Goal: Task Accomplishment & Management: Manage account settings

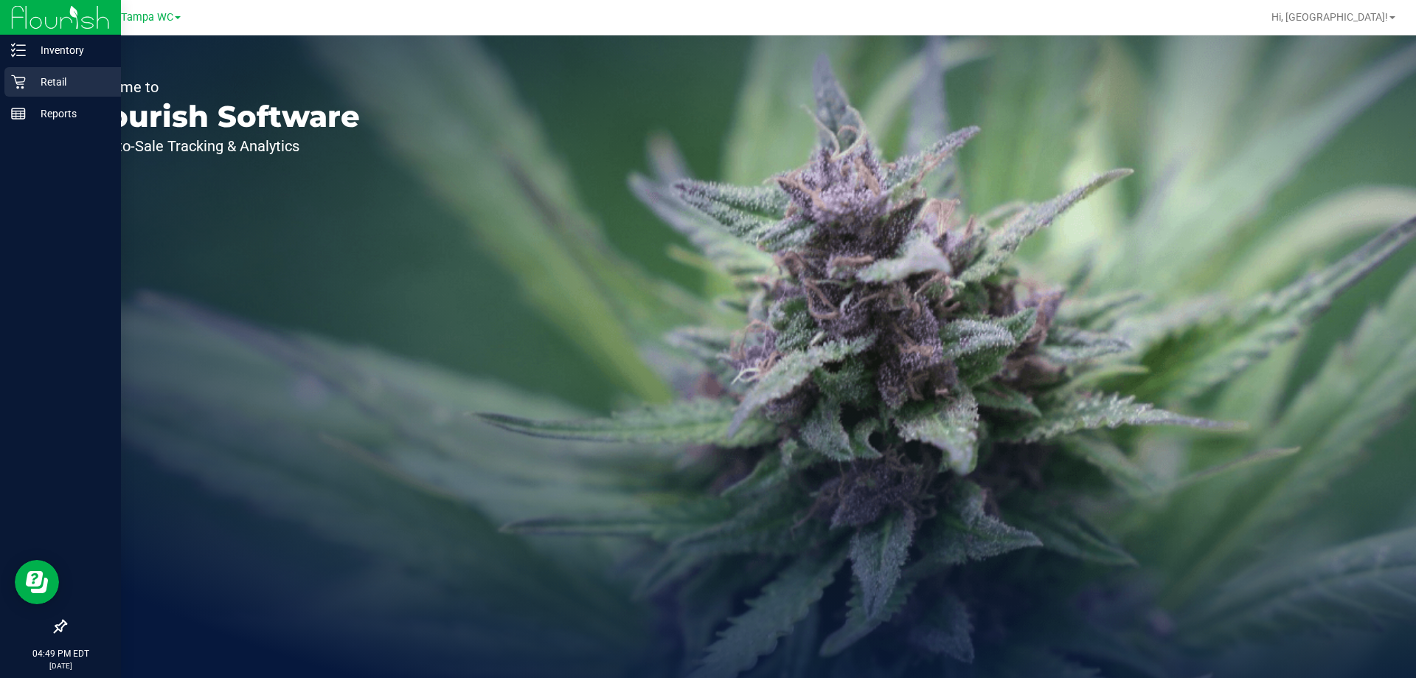
click at [6, 74] on div "Retail" at bounding box center [62, 81] width 117 height 29
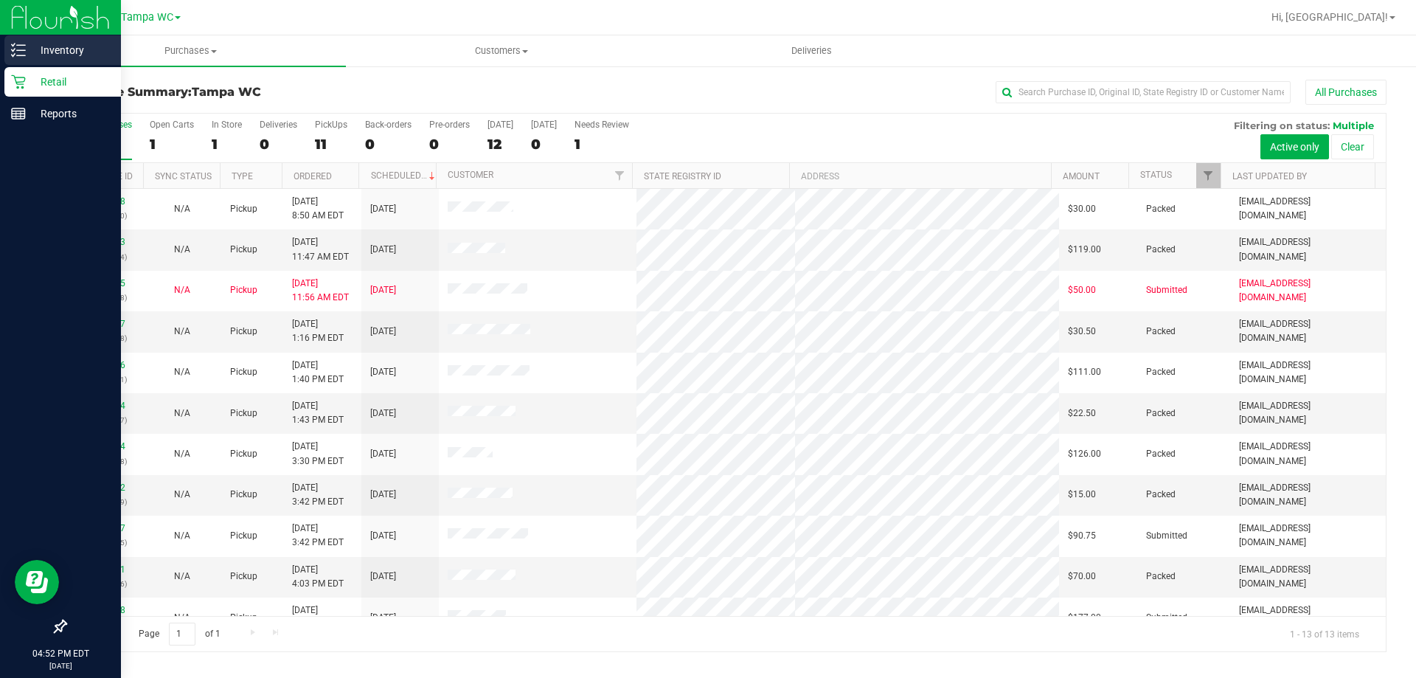
click at [38, 52] on p "Inventory" at bounding box center [70, 50] width 88 height 18
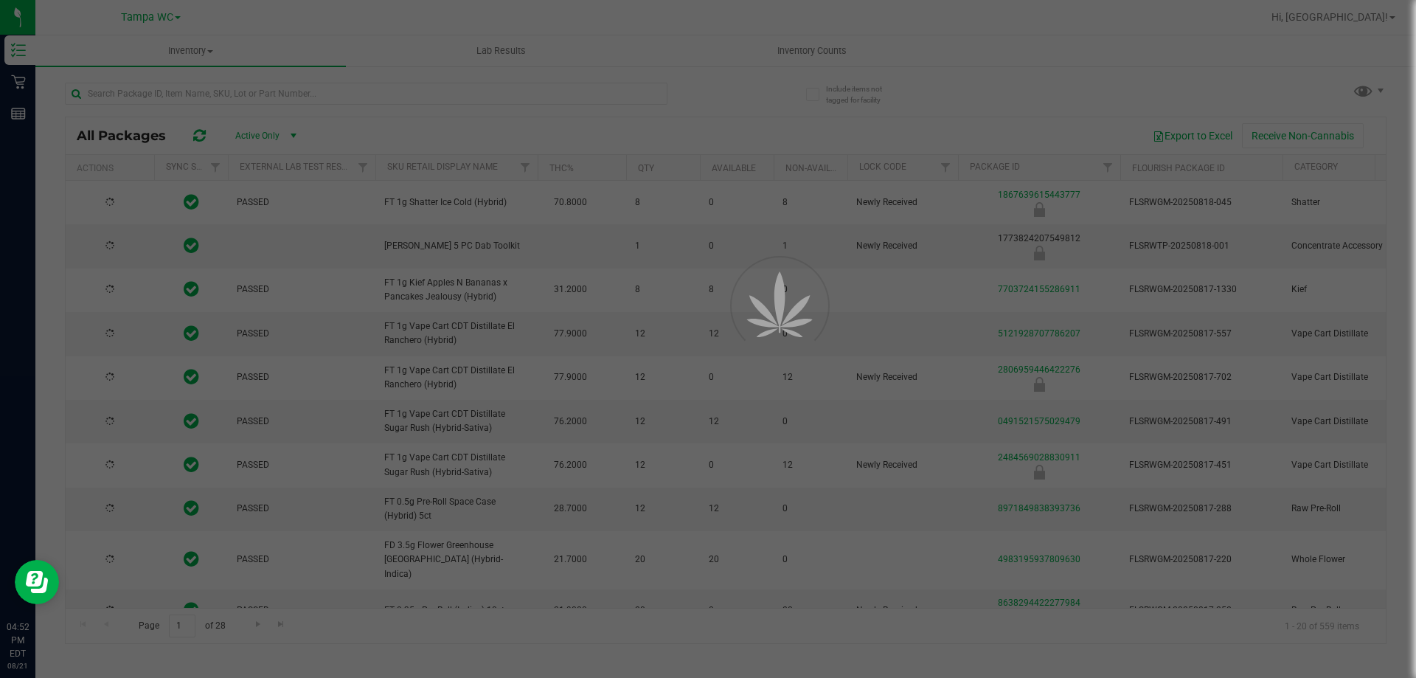
click at [245, 97] on div at bounding box center [708, 339] width 1416 height 678
type input "[DATE]"
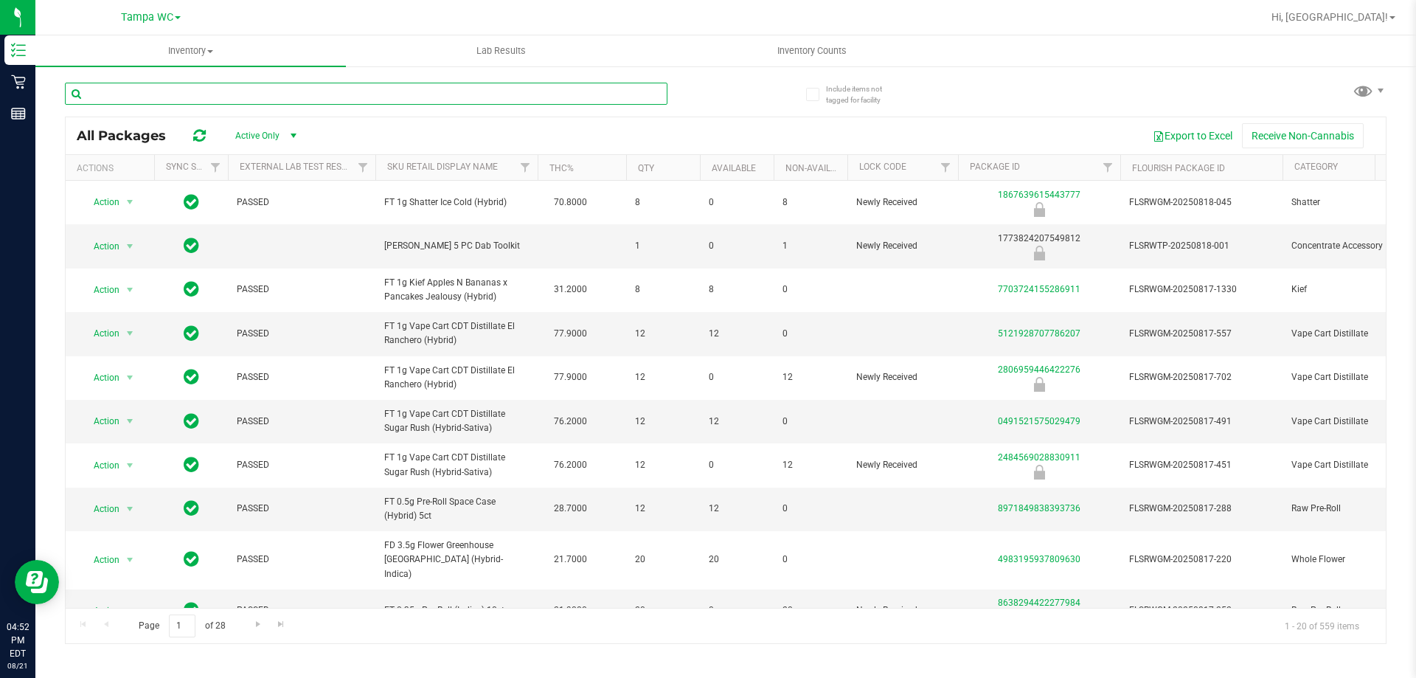
click at [245, 97] on input "text" at bounding box center [366, 94] width 603 height 22
type input "lmz"
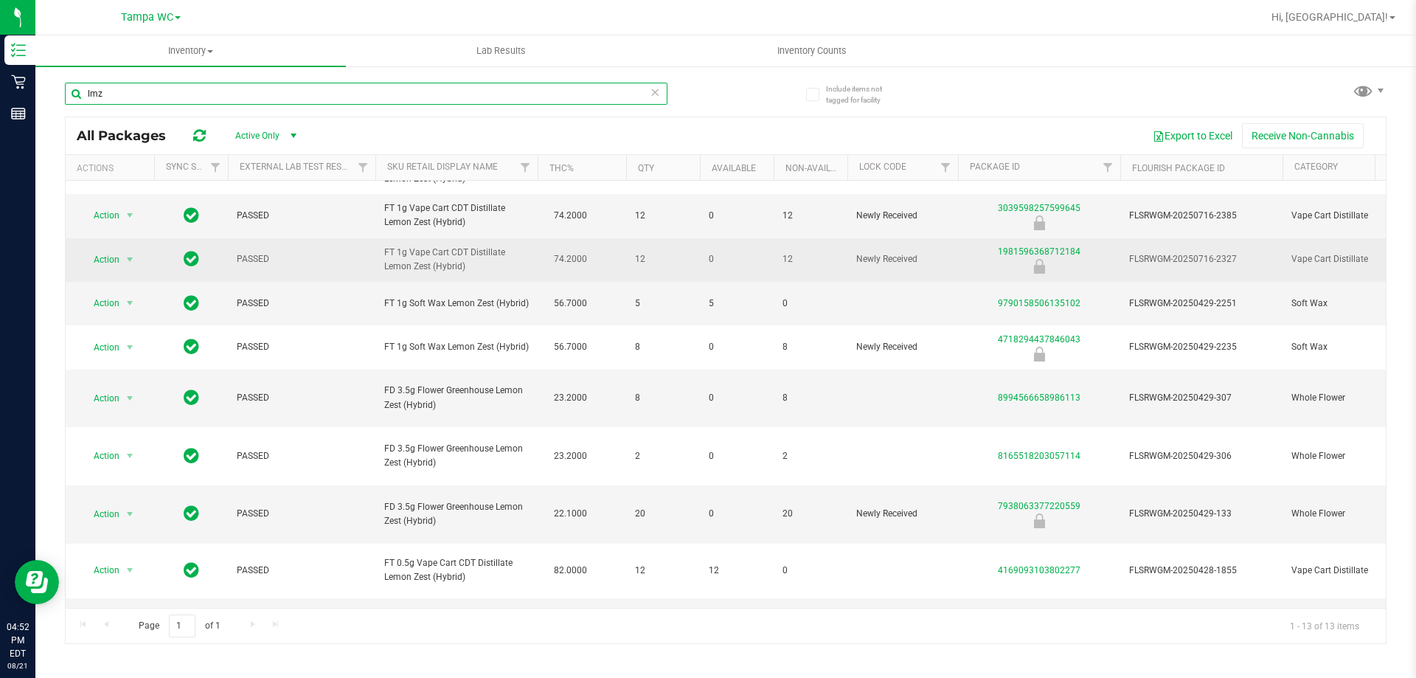
scroll to position [147, 0]
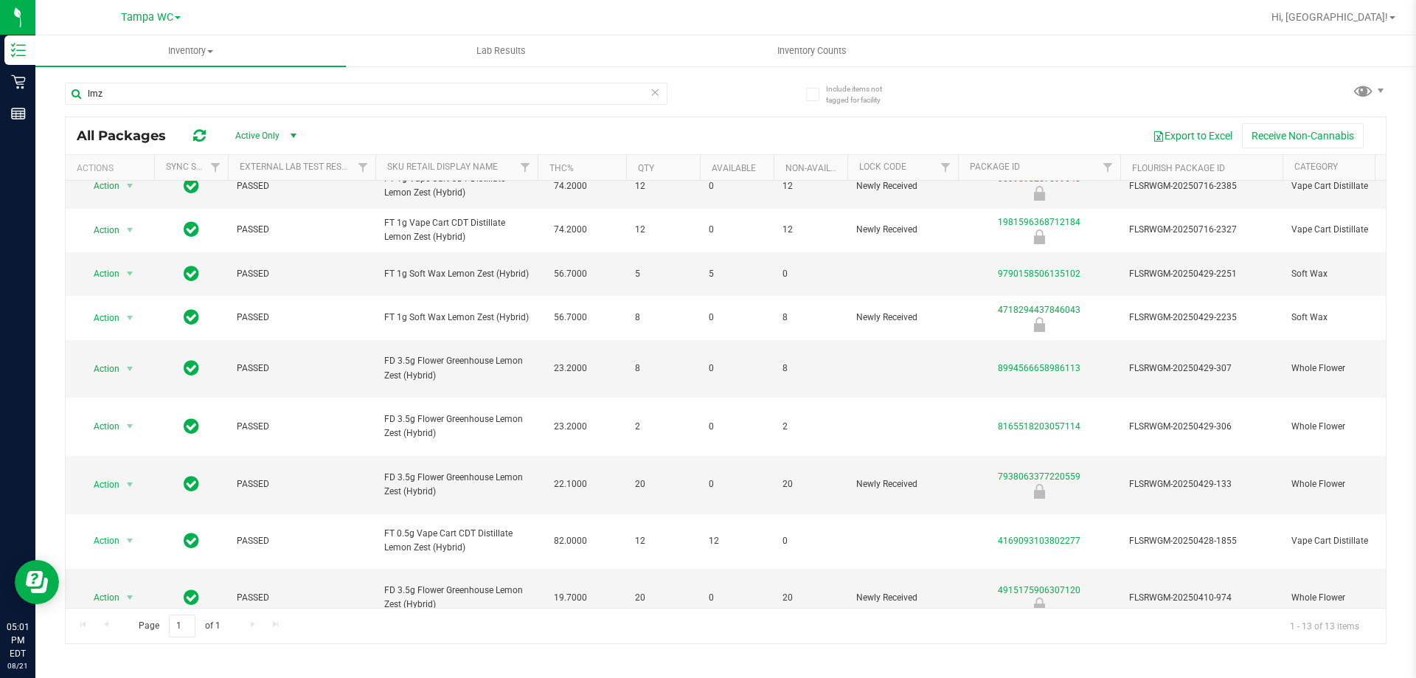
click at [658, 92] on icon at bounding box center [655, 92] width 10 height 18
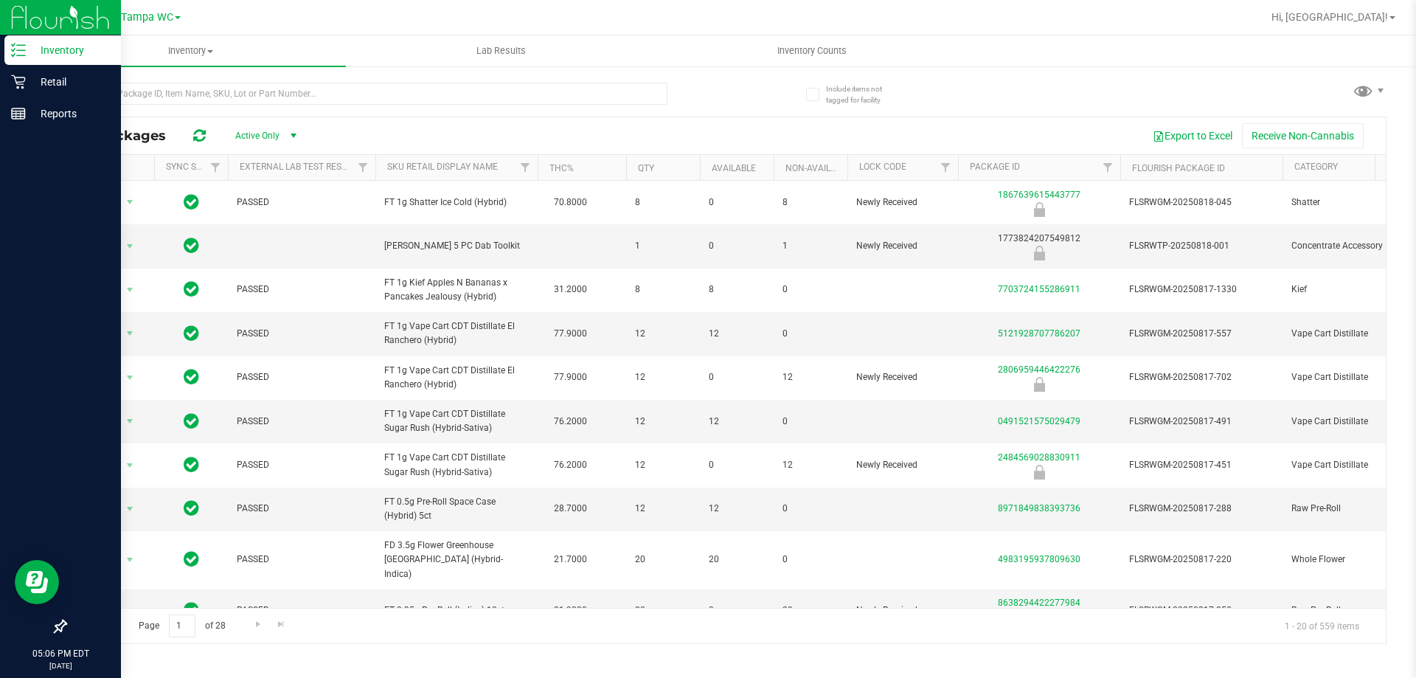
click at [52, 66] on link "Inventory" at bounding box center [60, 51] width 121 height 32
click at [52, 68] on div "Retail" at bounding box center [62, 81] width 117 height 29
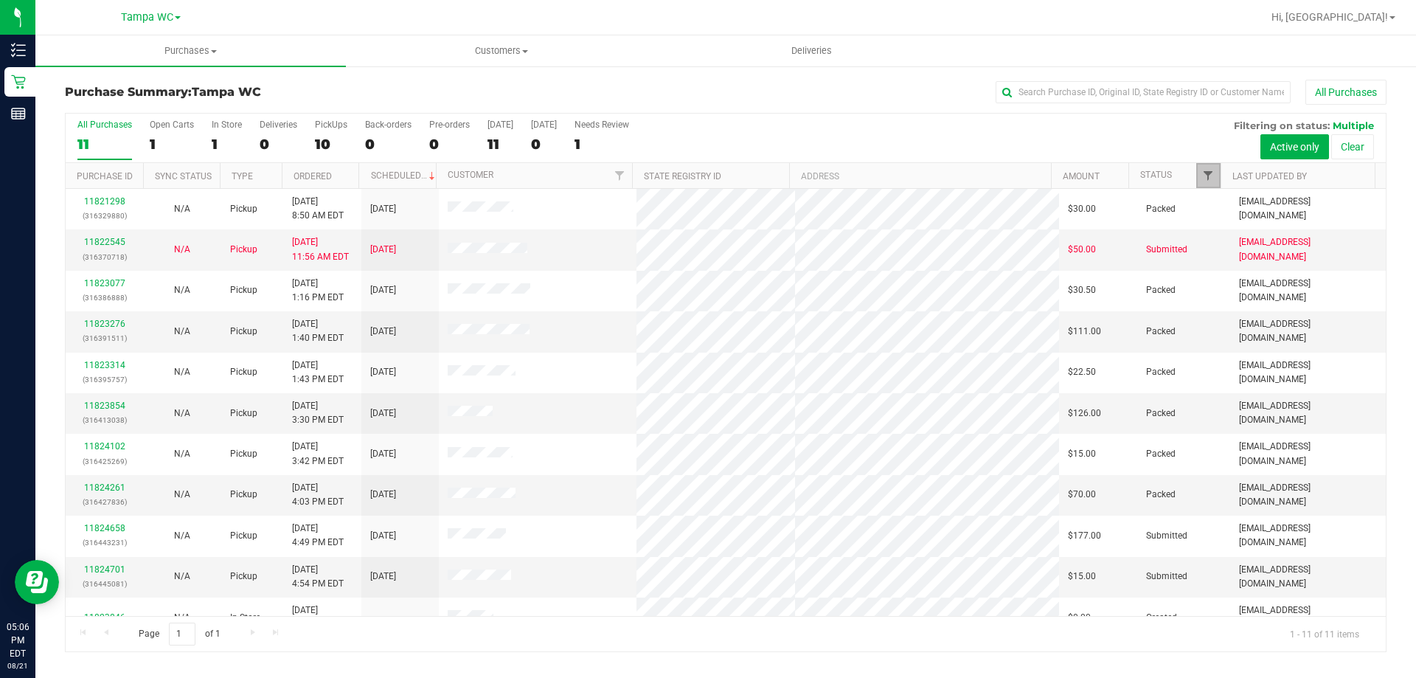
click at [1214, 178] on span "Filter" at bounding box center [1208, 176] width 12 height 12
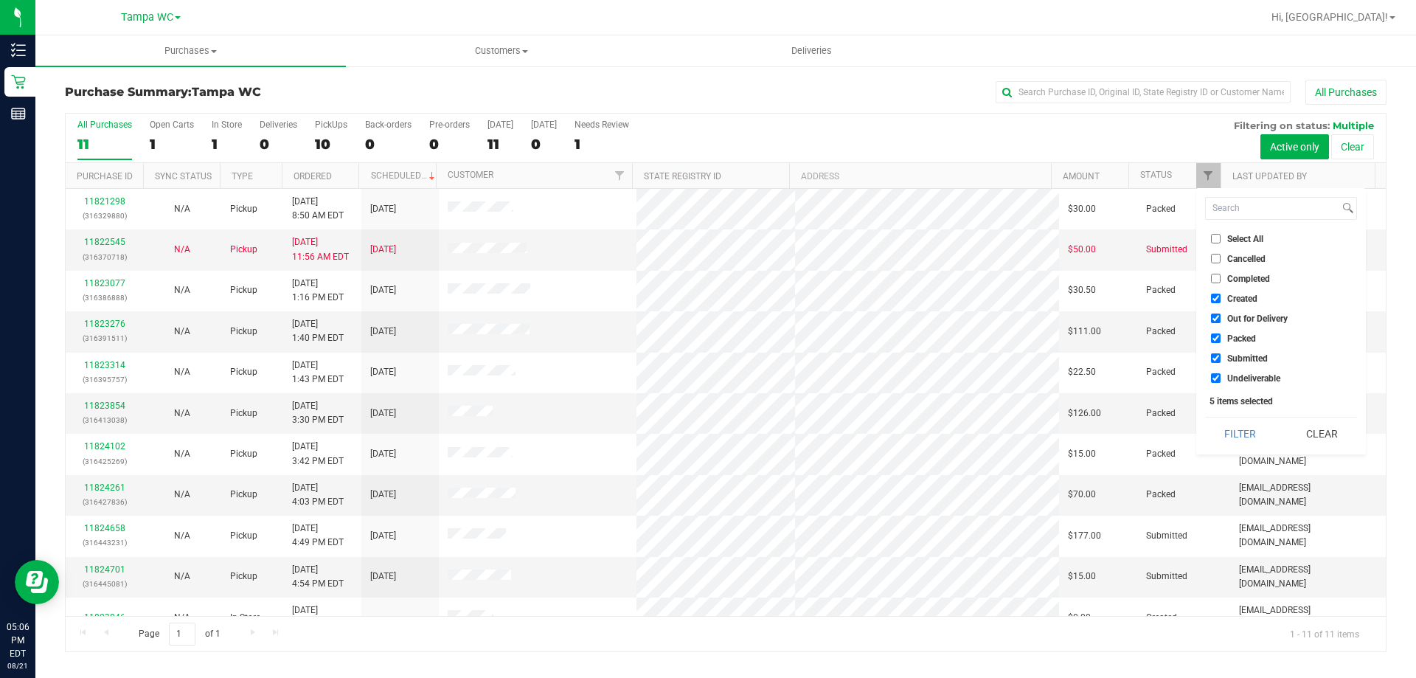
click at [1216, 336] on input "Packed" at bounding box center [1216, 338] width 10 height 10
checkbox input "false"
click at [1234, 434] on button "Filter" at bounding box center [1240, 433] width 71 height 32
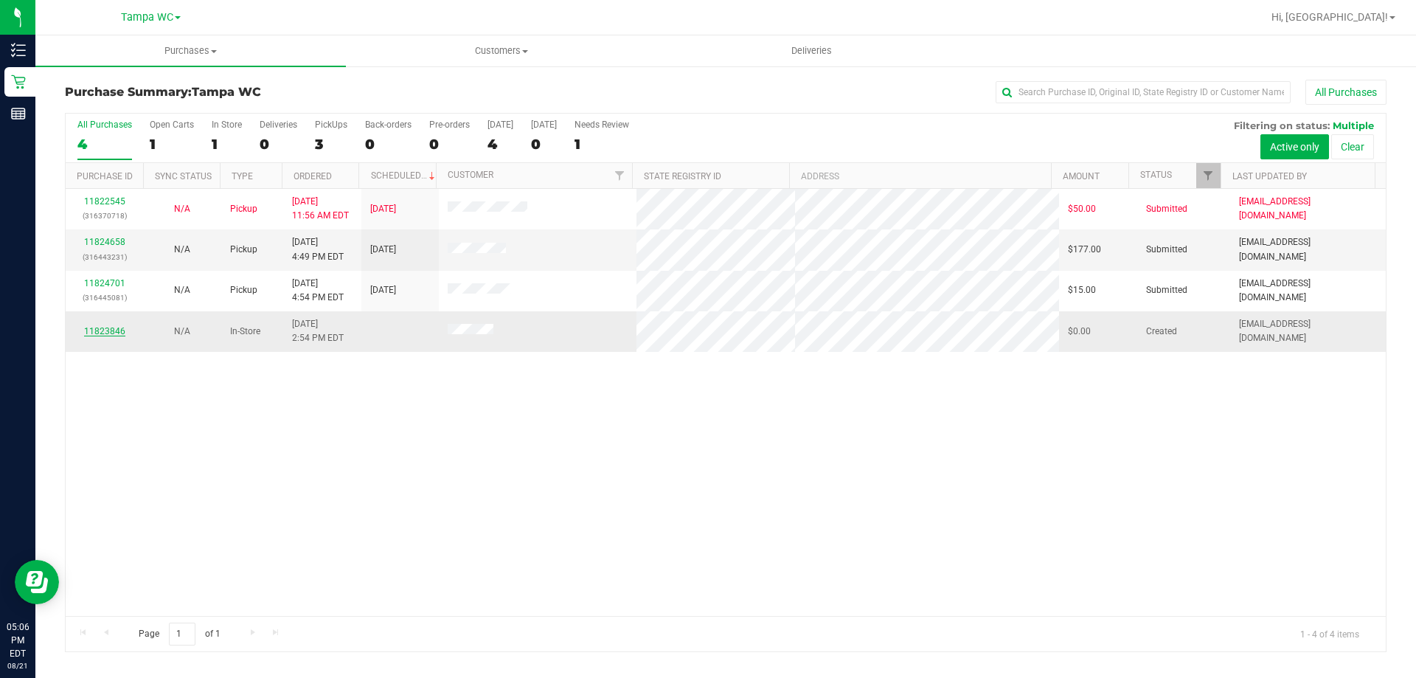
click at [111, 332] on link "11823846" at bounding box center [104, 331] width 41 height 10
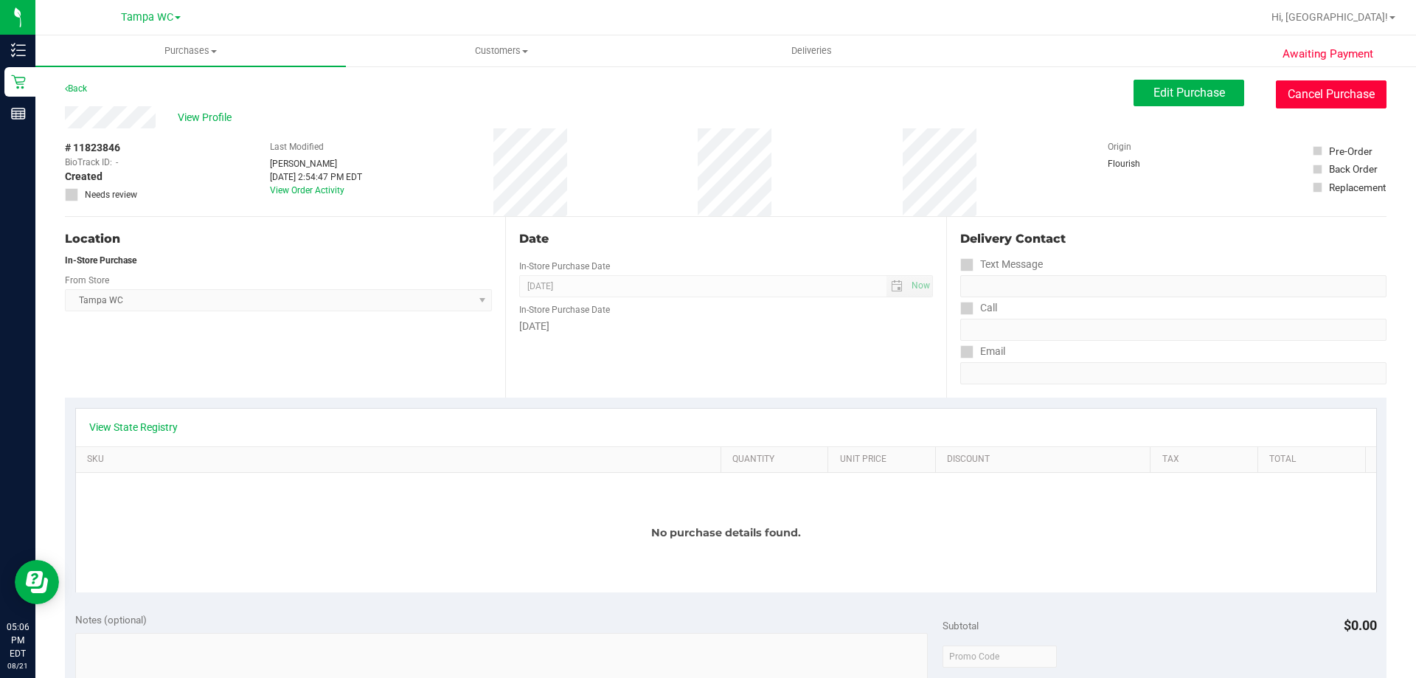
click at [1302, 83] on button "Cancel Purchase" at bounding box center [1331, 94] width 111 height 28
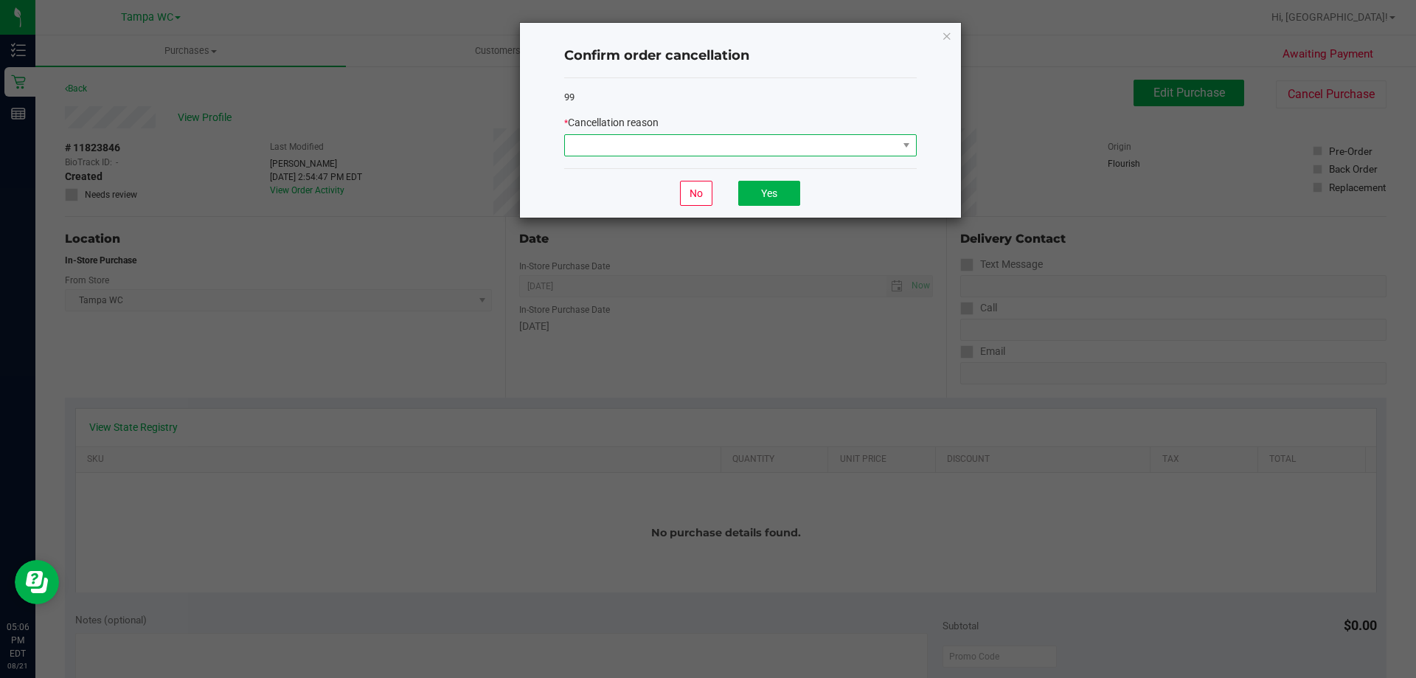
click at [614, 136] on span at bounding box center [731, 145] width 333 height 21
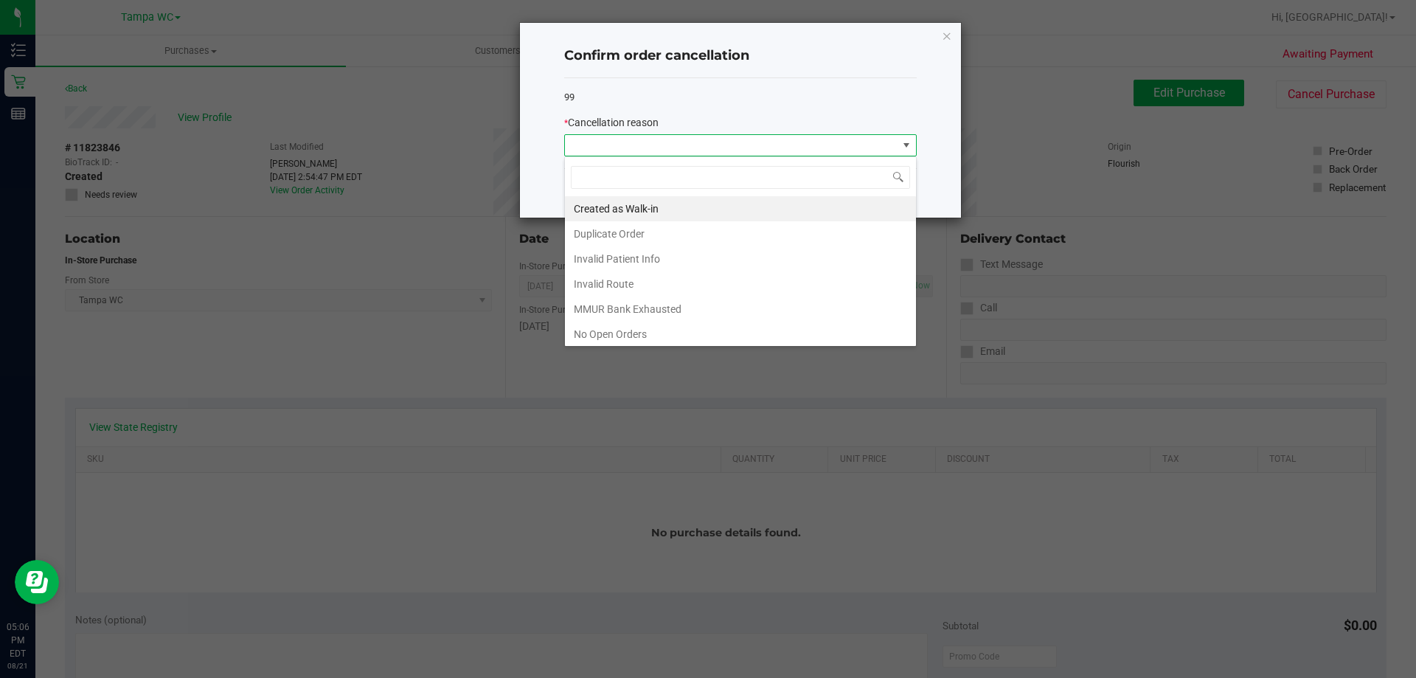
scroll to position [22, 353]
click at [614, 218] on li "Created as Walk-in" at bounding box center [740, 208] width 351 height 25
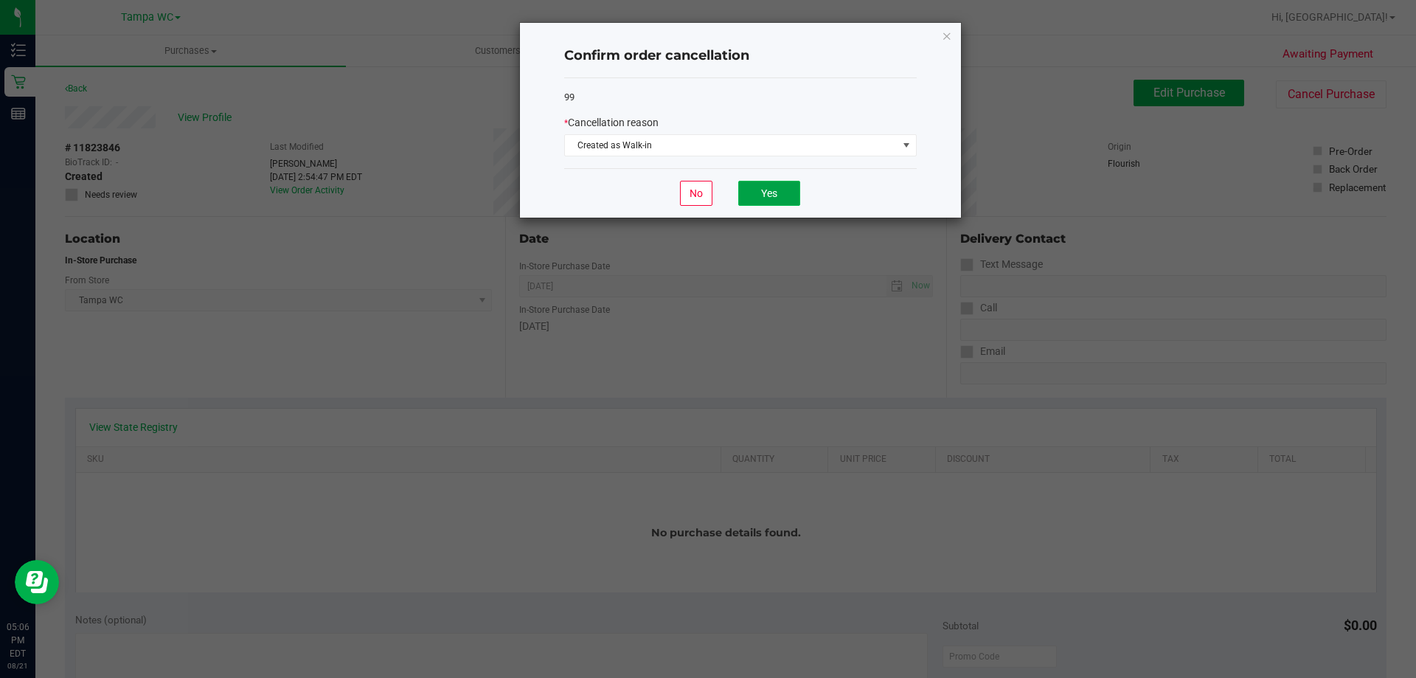
click at [790, 194] on button "Yes" at bounding box center [769, 193] width 62 height 25
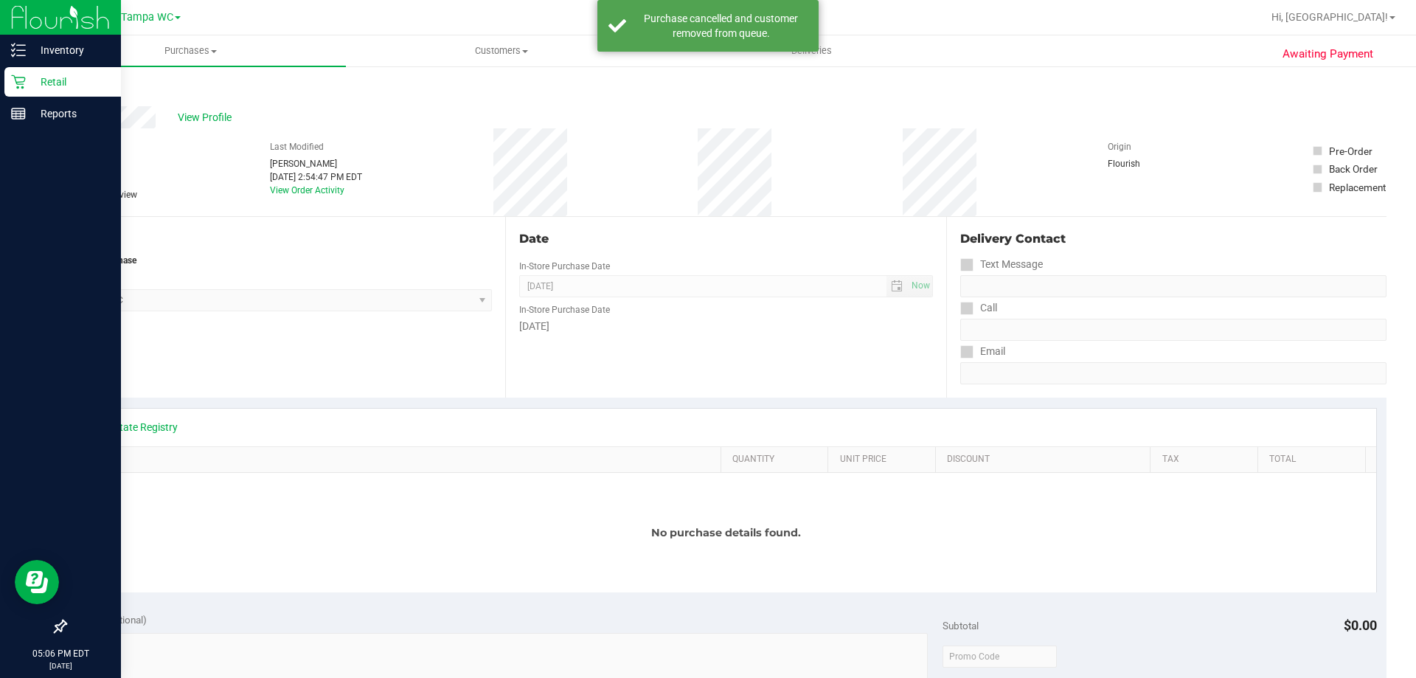
click at [30, 74] on p "Retail" at bounding box center [70, 82] width 88 height 18
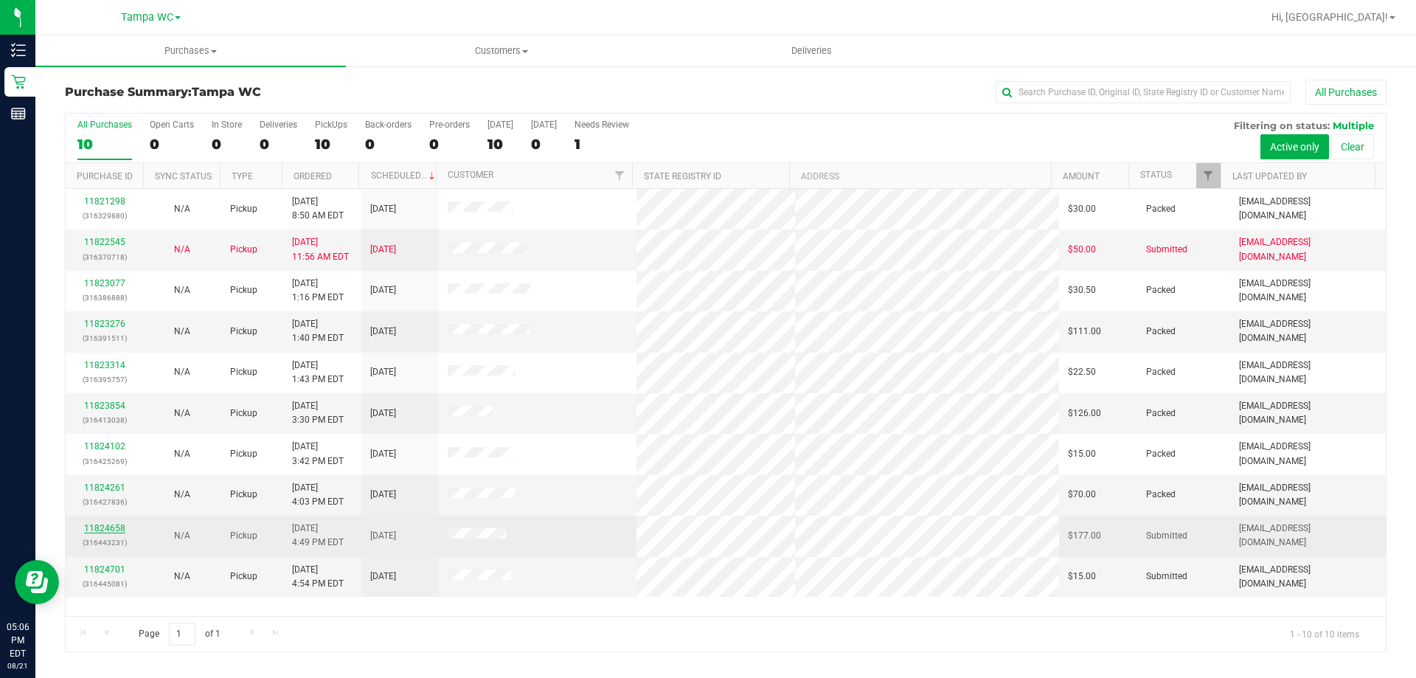
click at [88, 529] on link "11824658" at bounding box center [104, 528] width 41 height 10
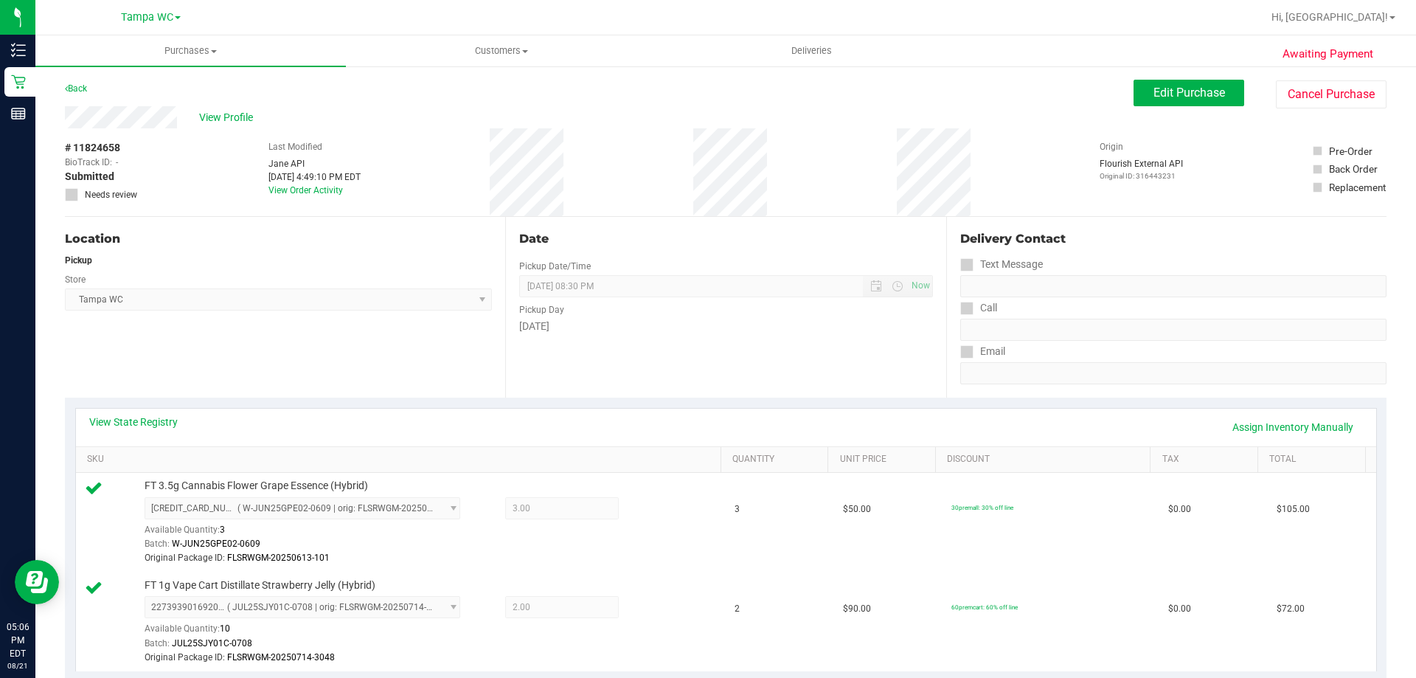
scroll to position [74, 0]
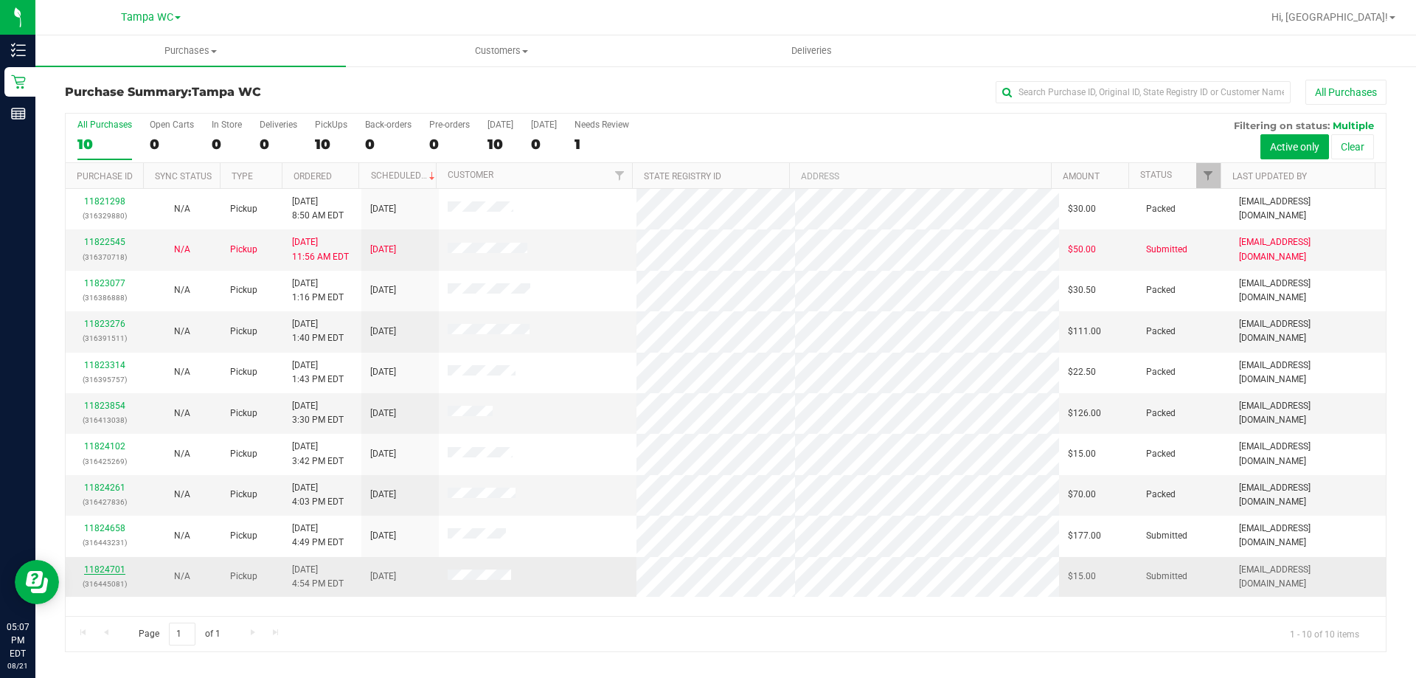
click at [114, 569] on link "11824701" at bounding box center [104, 569] width 41 height 10
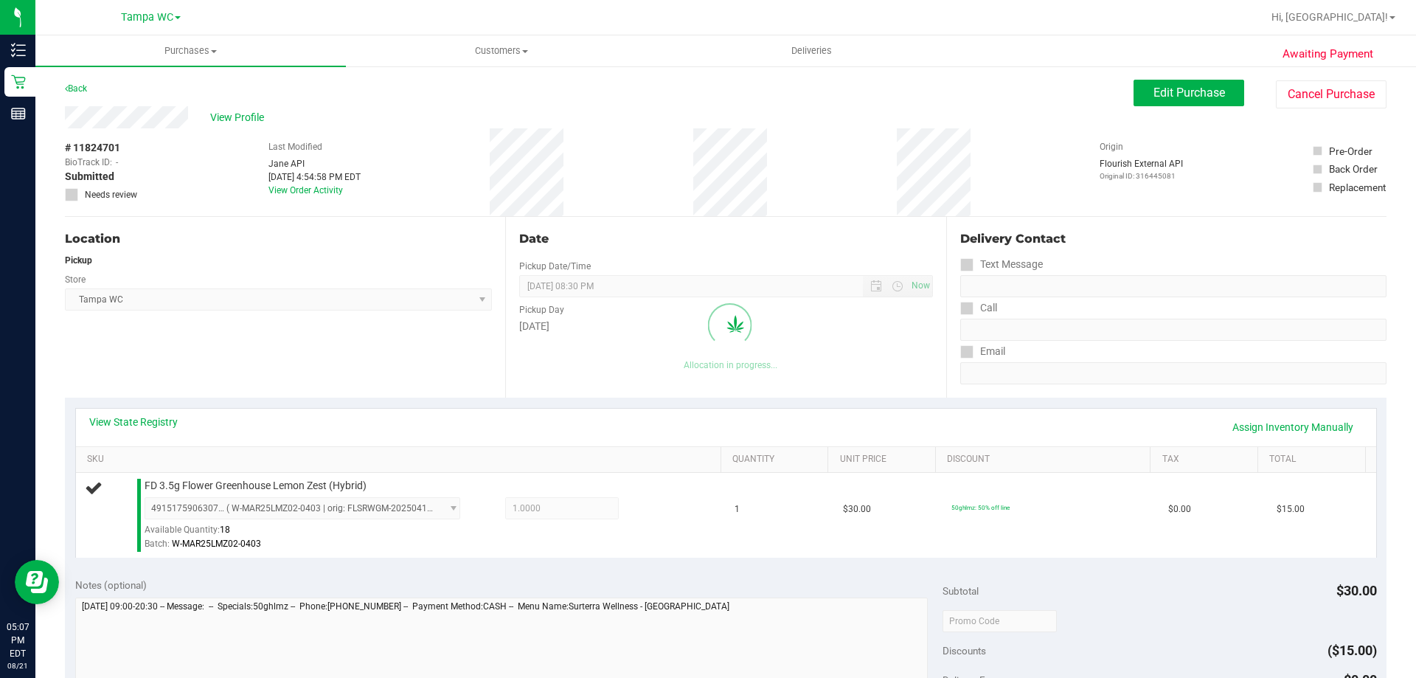
click at [394, 349] on div "Location Pickup Store [GEOGRAPHIC_DATA] WC Select Store [PERSON_NAME][GEOGRAPHI…" at bounding box center [285, 307] width 440 height 181
click at [90, 484] on icon at bounding box center [94, 488] width 18 height 18
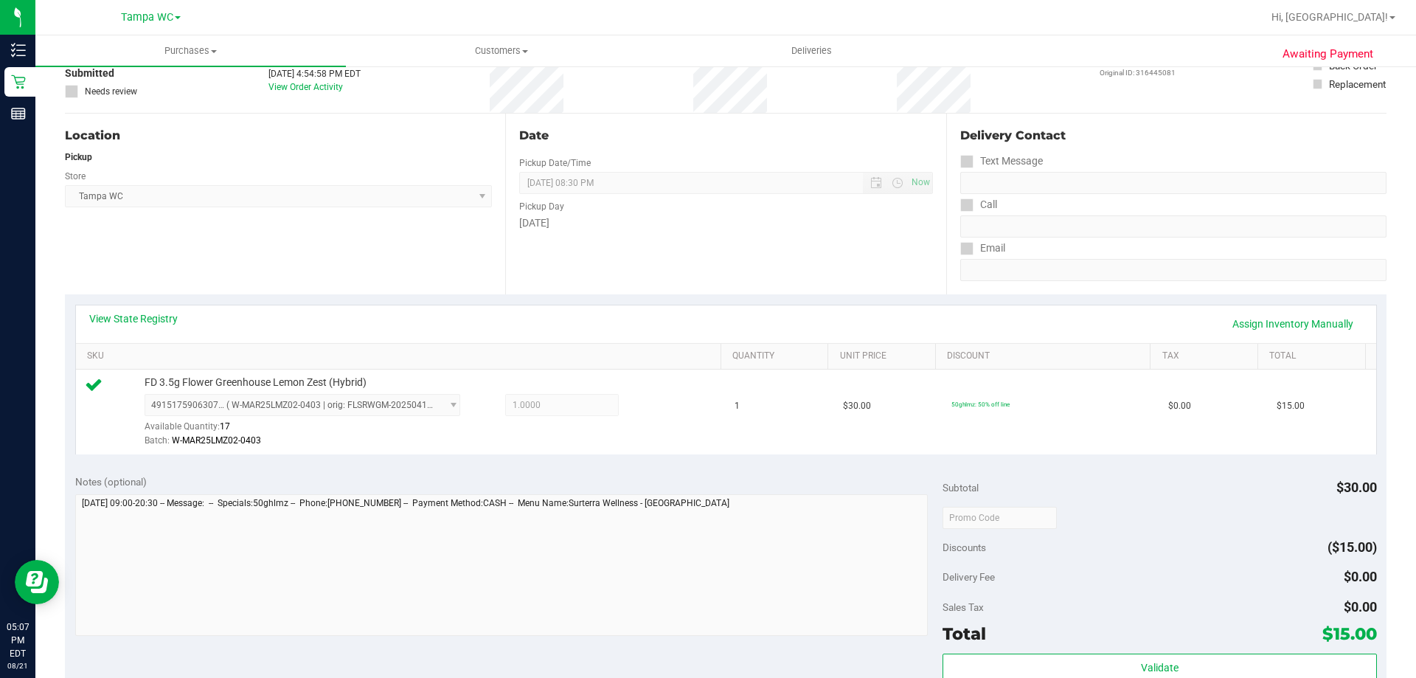
scroll to position [295, 0]
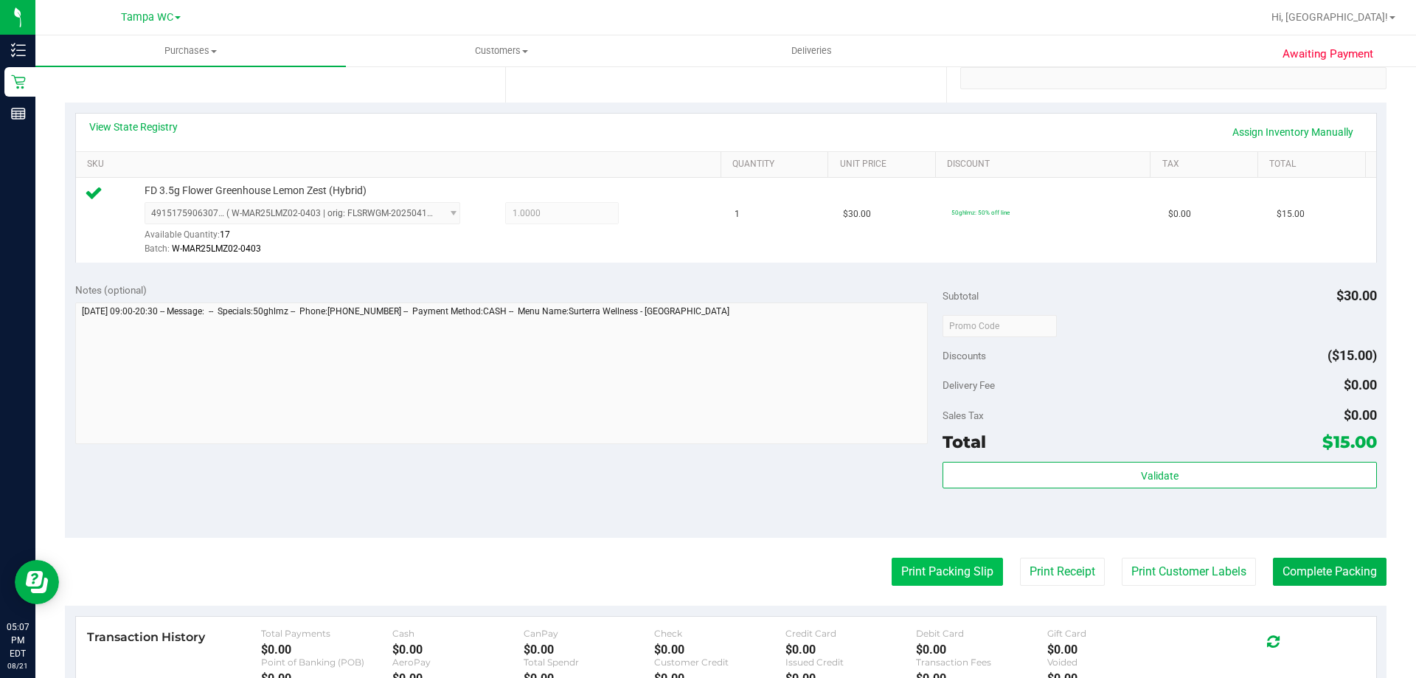
click at [939, 561] on button "Print Packing Slip" at bounding box center [947, 572] width 111 height 28
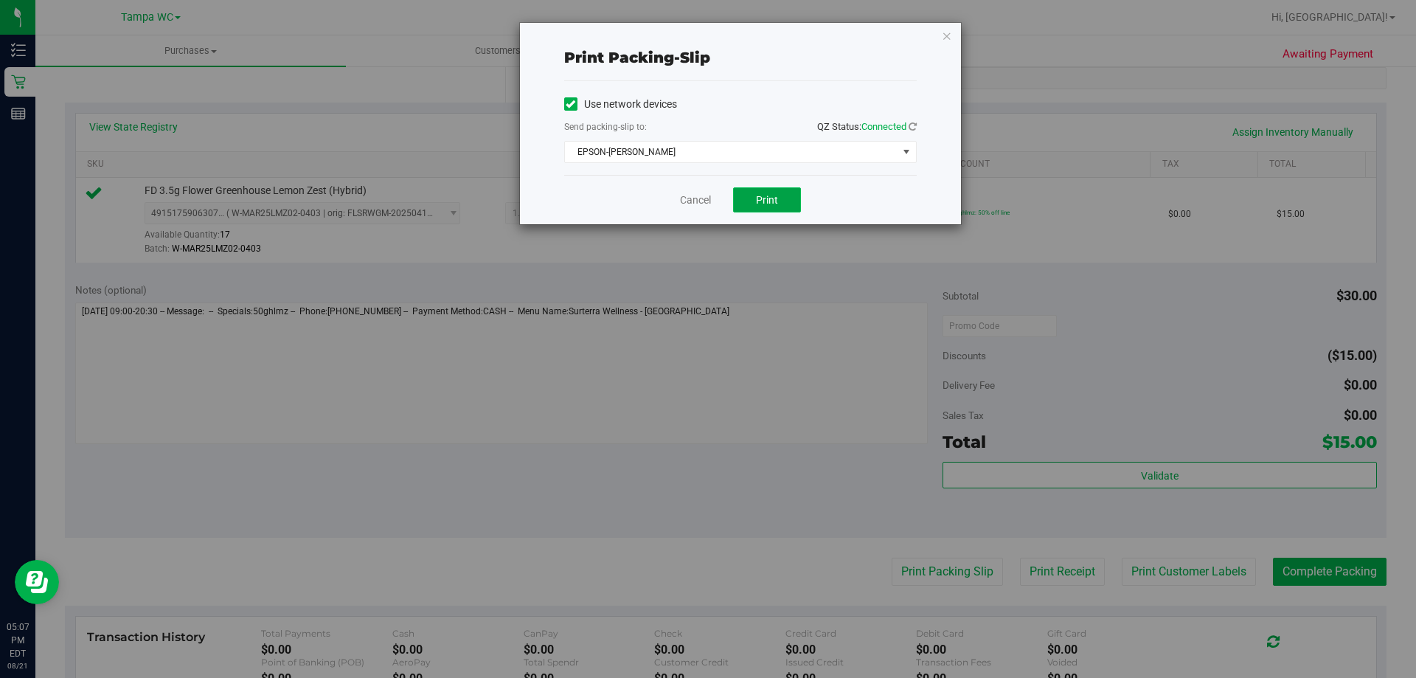
click at [769, 203] on span "Print" at bounding box center [767, 200] width 22 height 12
click at [770, 202] on span "Print" at bounding box center [767, 200] width 22 height 12
click at [842, 144] on span "EPSON-[PERSON_NAME]" at bounding box center [731, 152] width 333 height 21
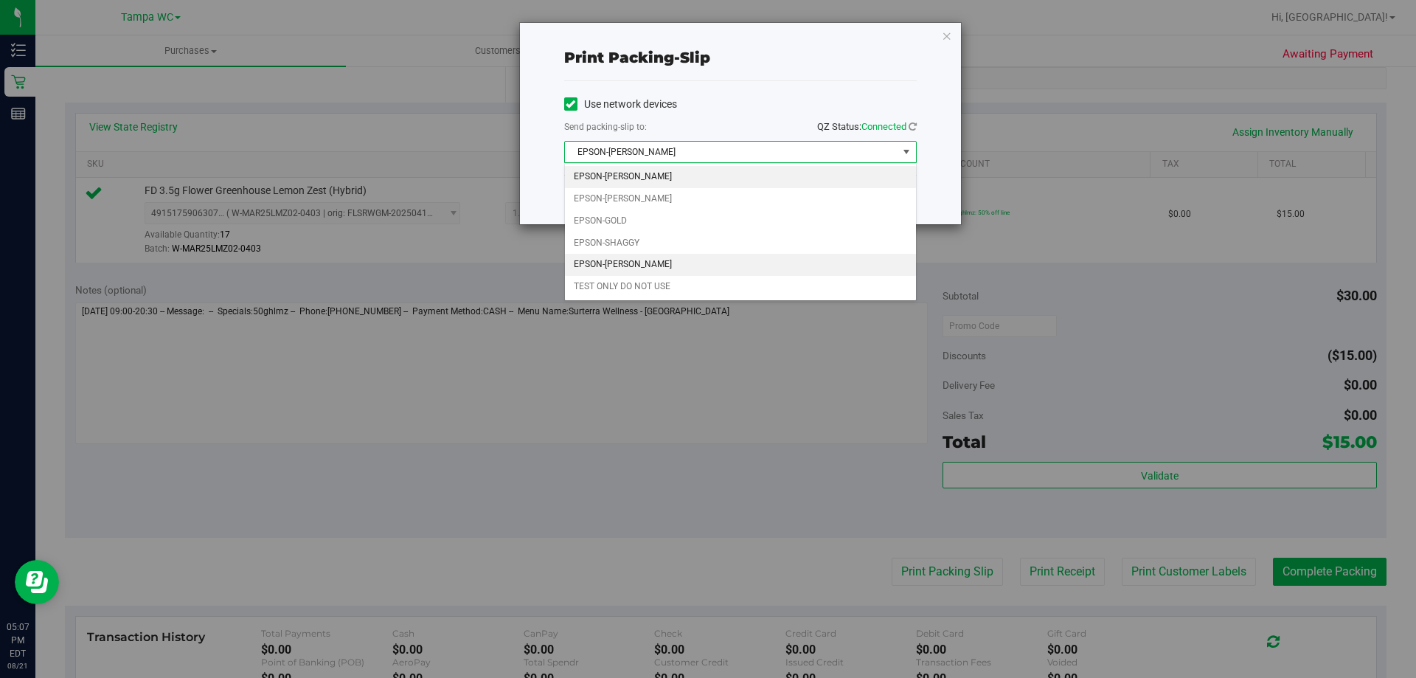
click at [631, 263] on li "EPSON-[PERSON_NAME]" at bounding box center [740, 265] width 351 height 22
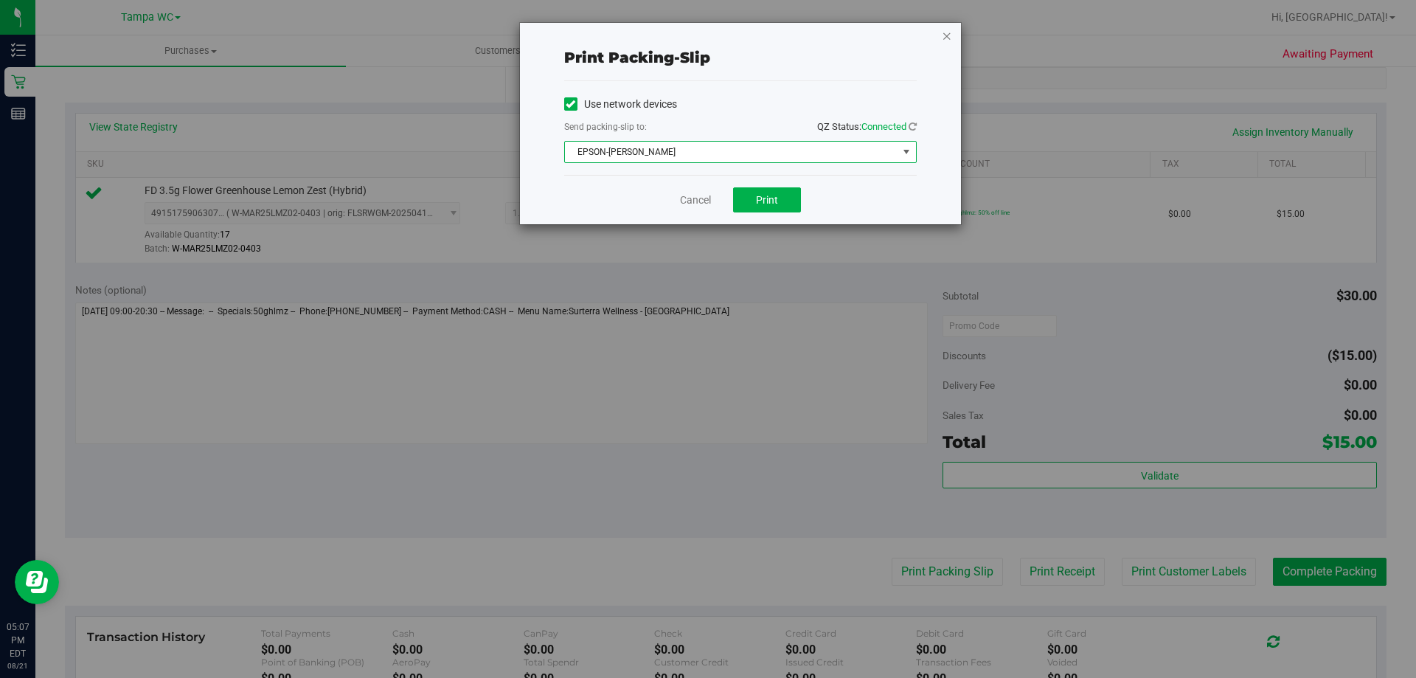
click at [945, 37] on icon "button" at bounding box center [947, 36] width 10 height 18
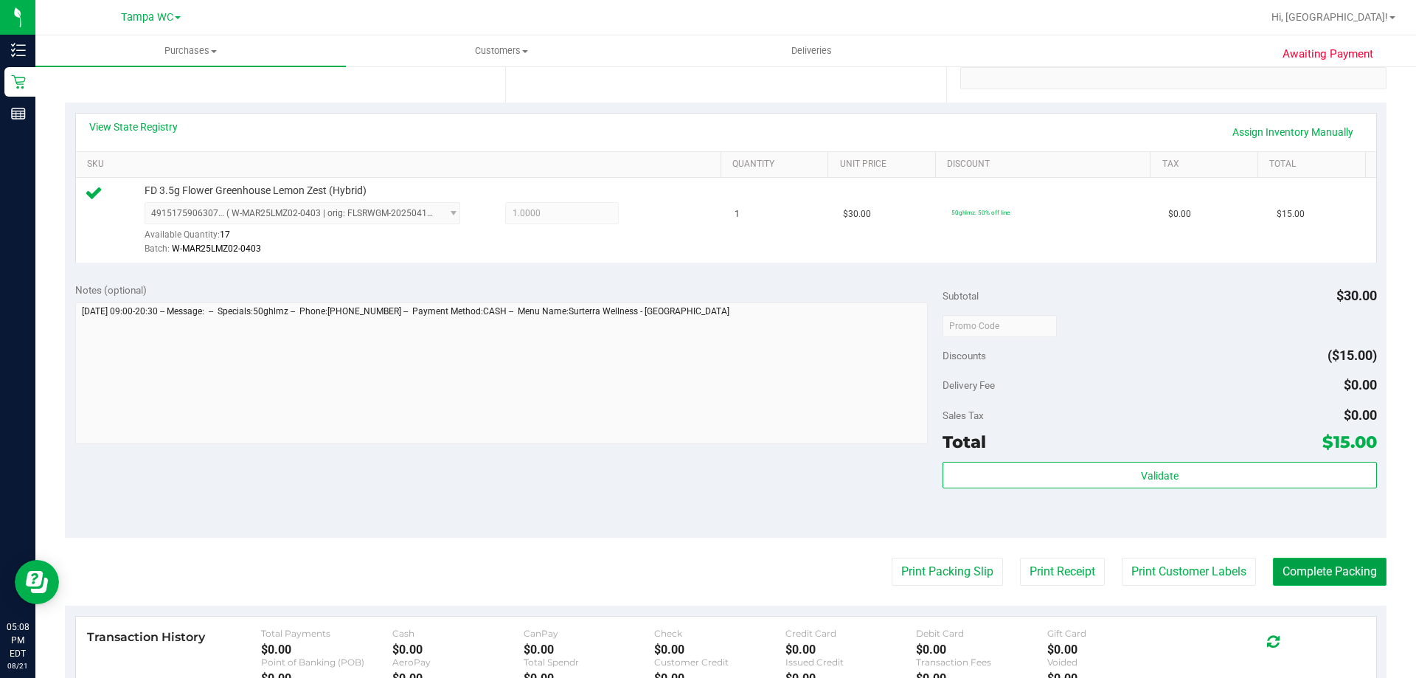
click at [1348, 563] on button "Complete Packing" at bounding box center [1330, 572] width 114 height 28
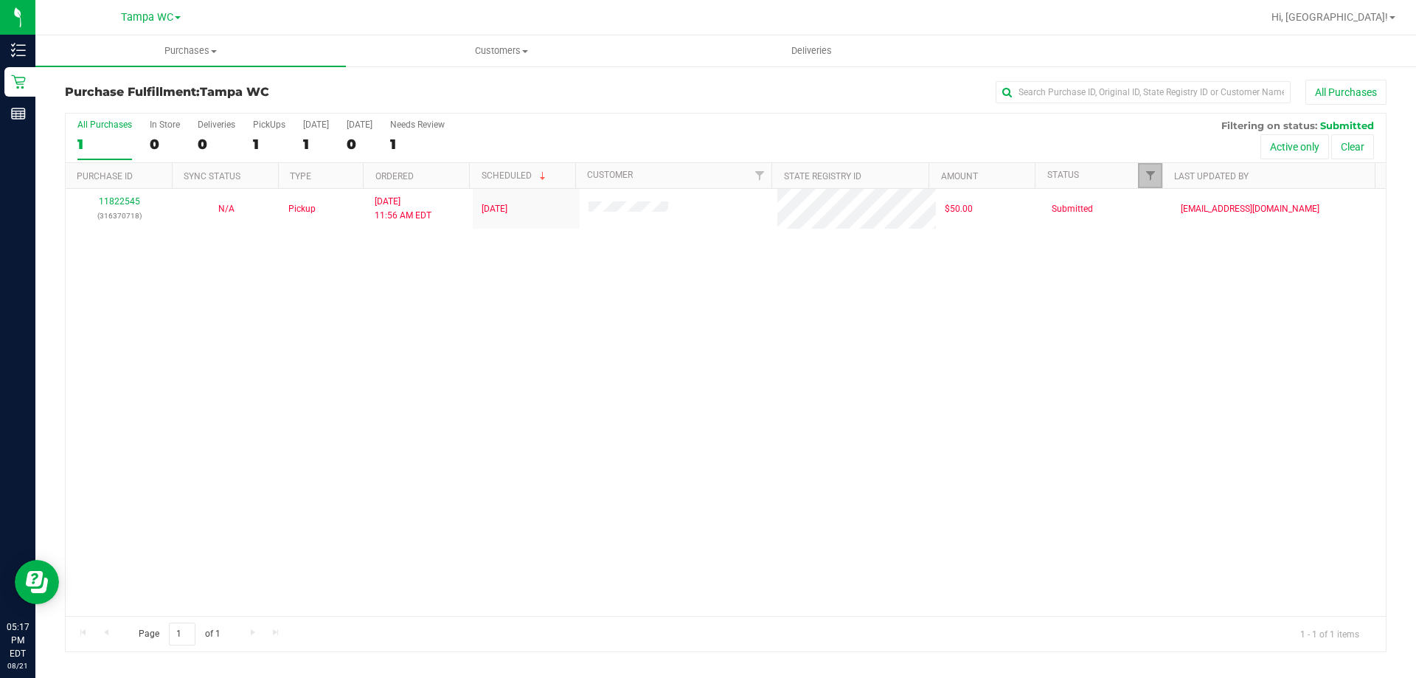
click at [1138, 171] on link "Filter" at bounding box center [1150, 175] width 24 height 25
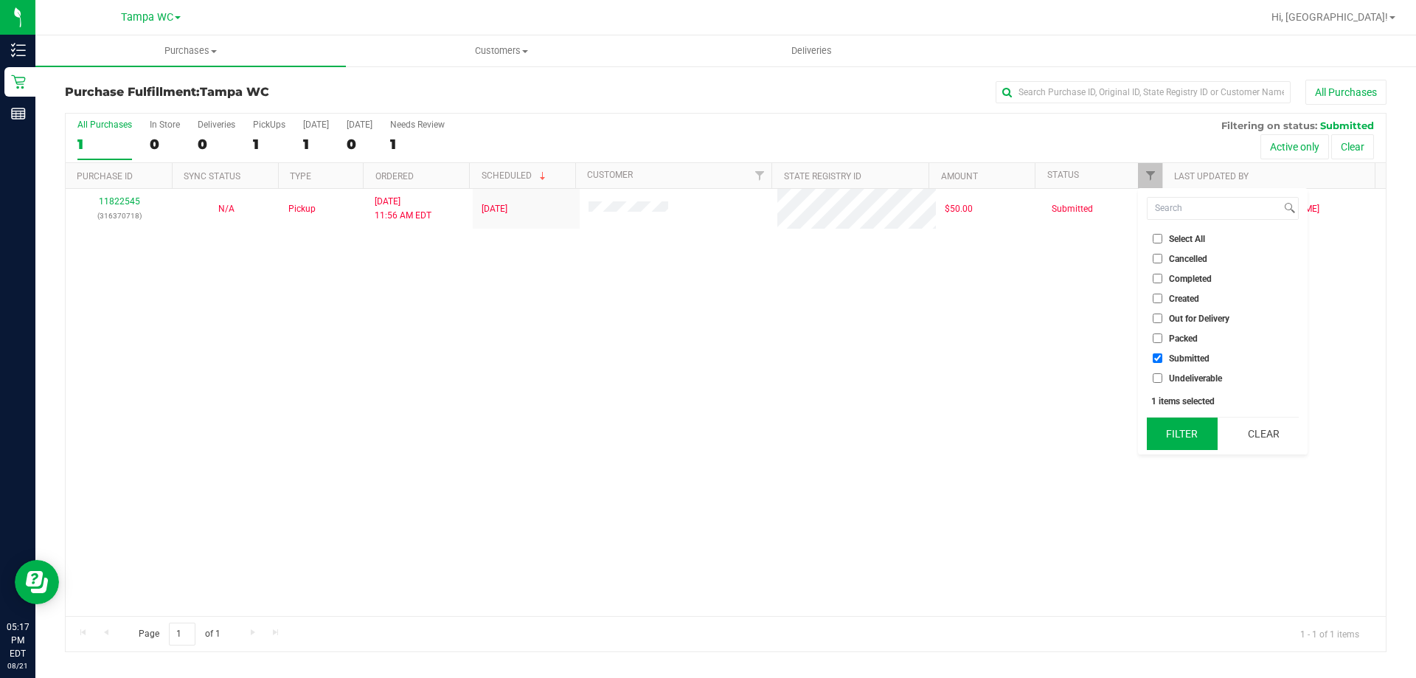
click at [1187, 420] on button "Filter" at bounding box center [1182, 433] width 71 height 32
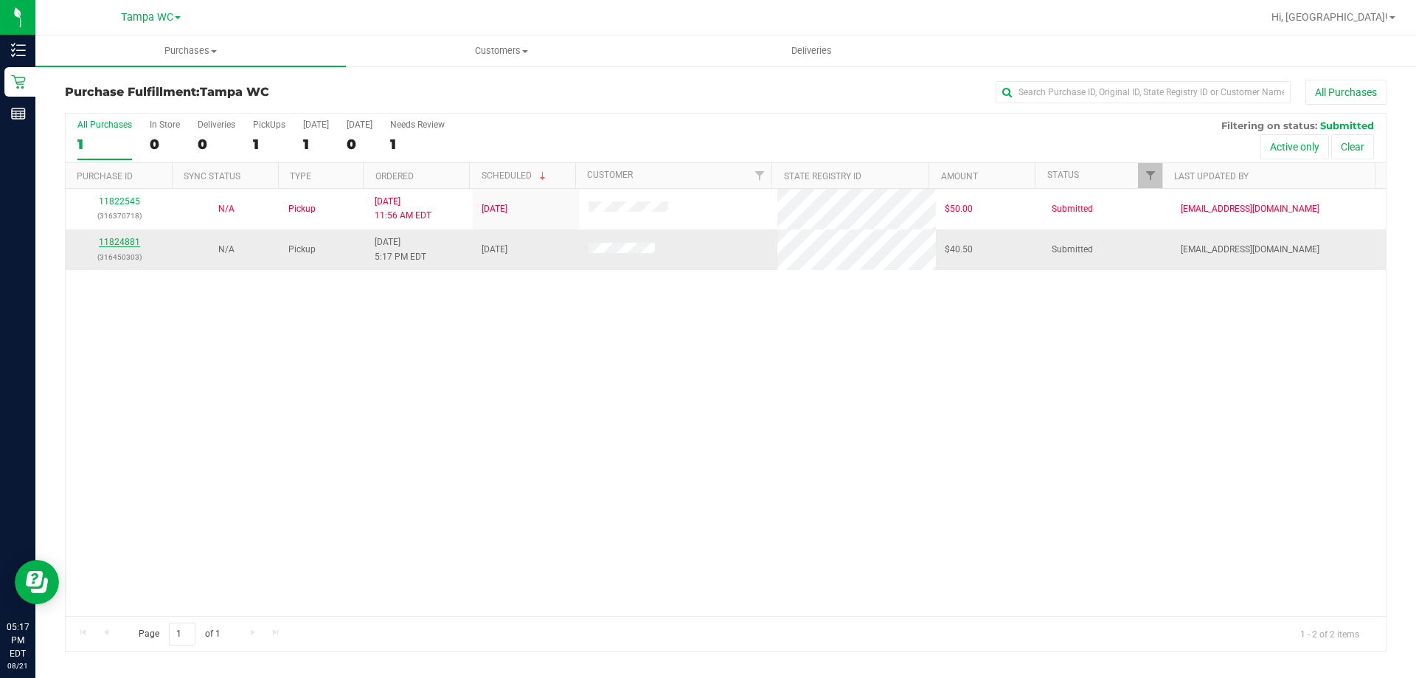
click at [121, 243] on link "11824881" at bounding box center [119, 242] width 41 height 10
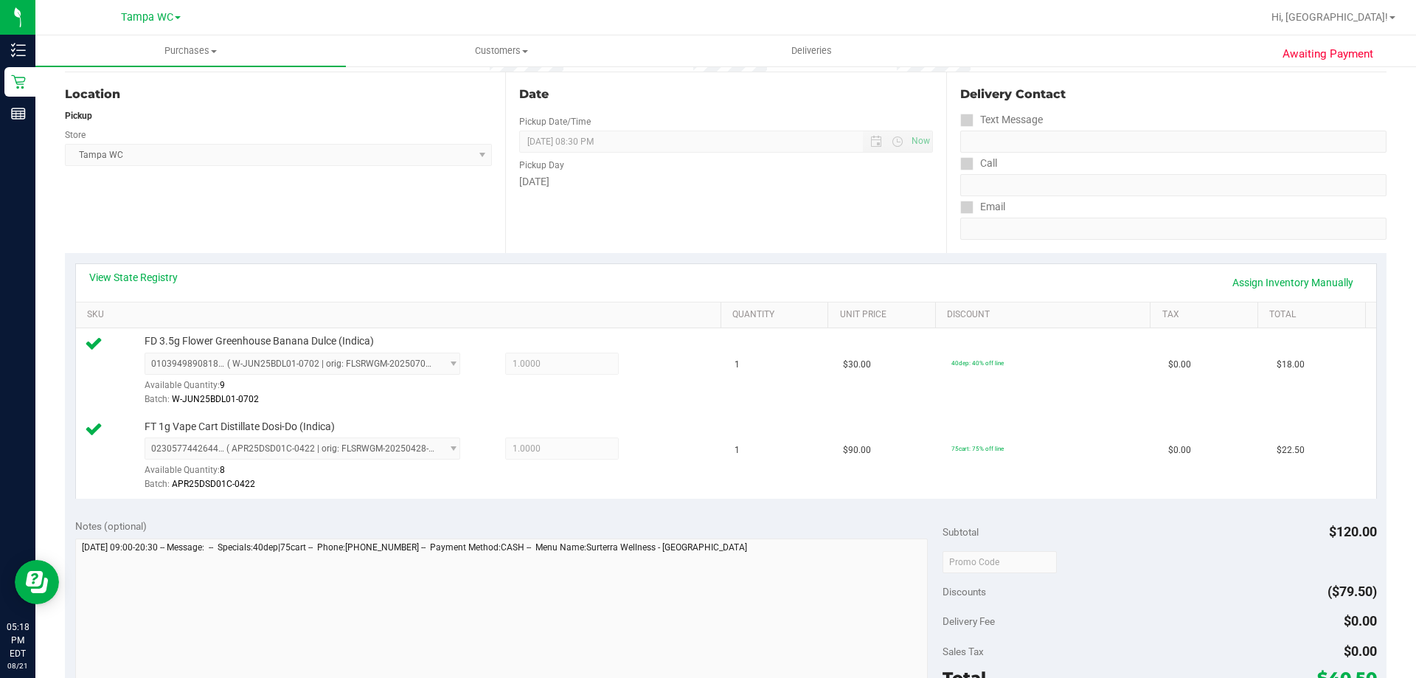
scroll to position [295, 0]
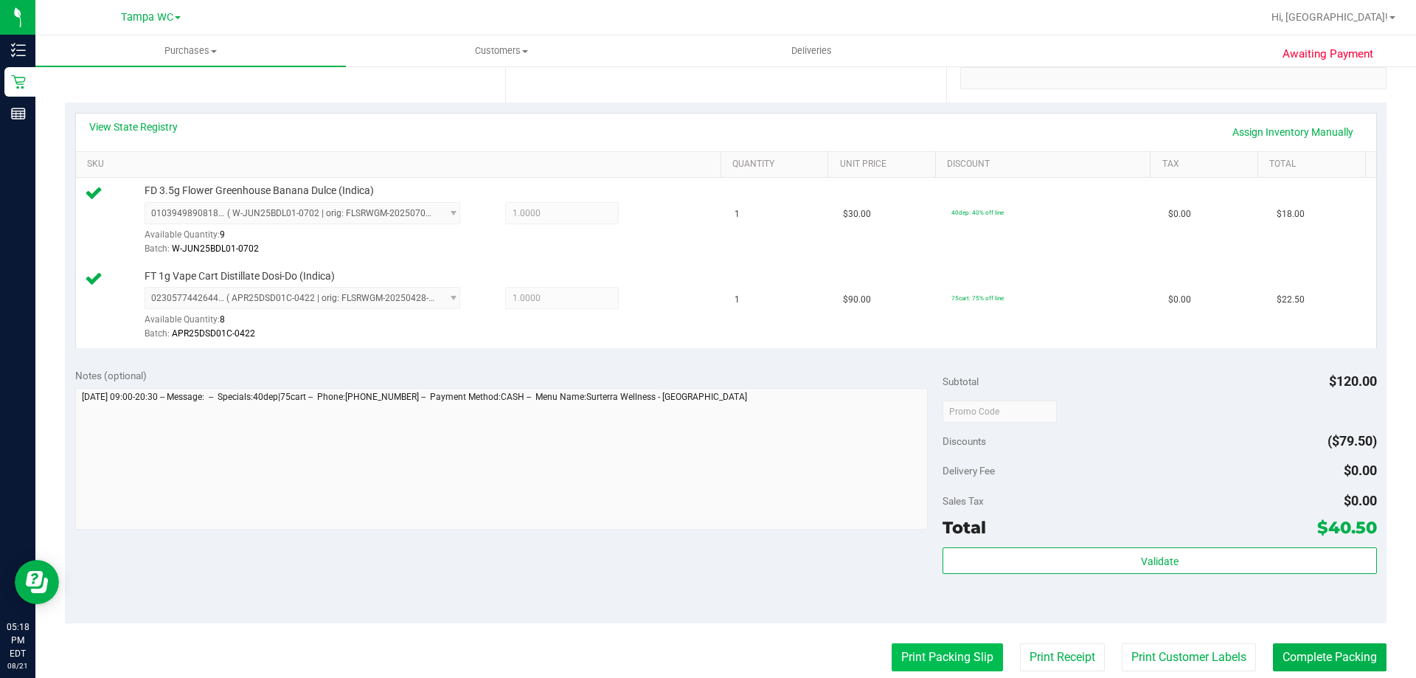
click at [972, 661] on button "Print Packing Slip" at bounding box center [947, 657] width 111 height 28
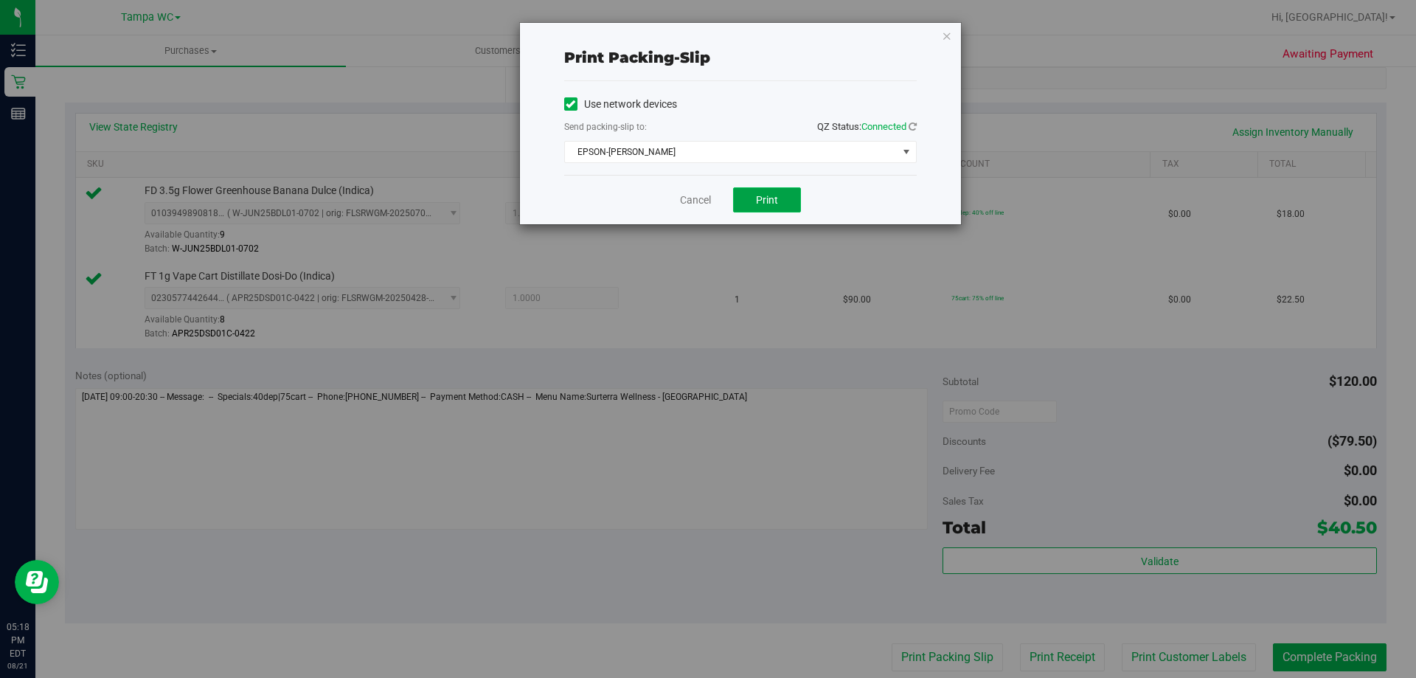
click at [784, 187] on button "Print" at bounding box center [767, 199] width 68 height 25
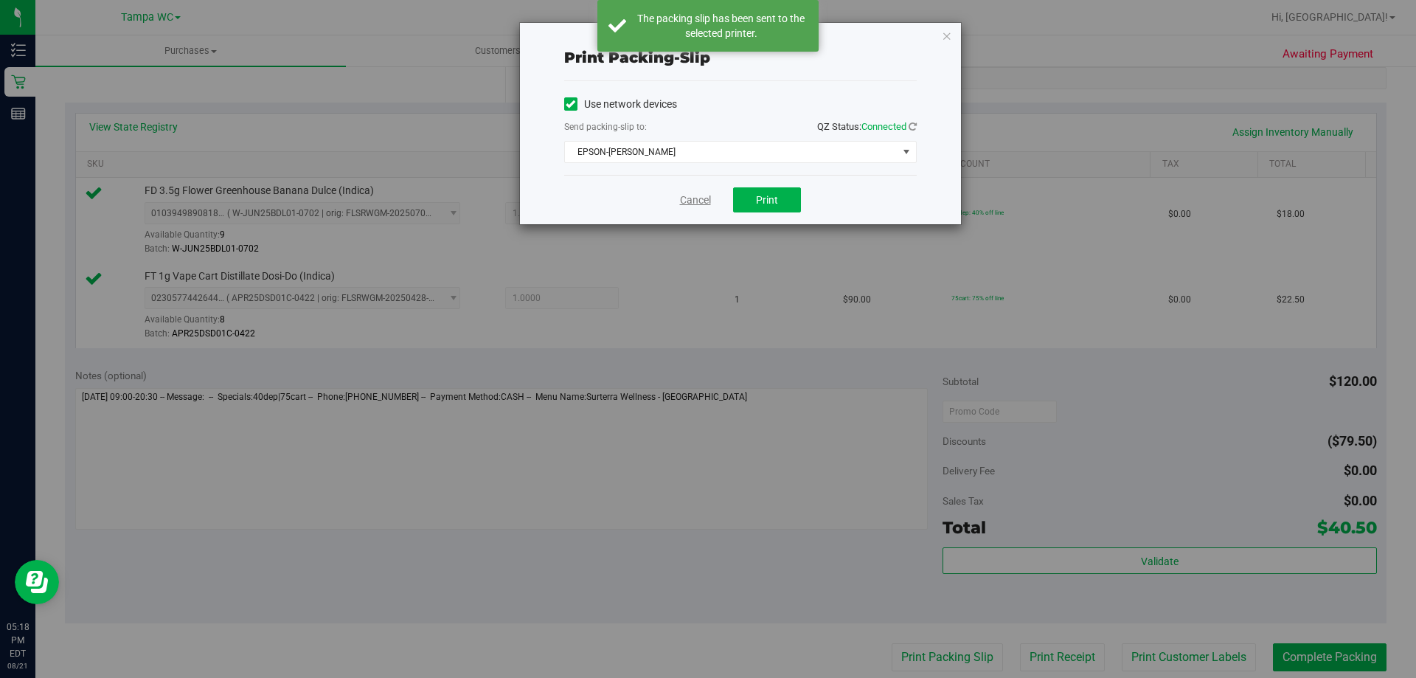
click at [704, 202] on link "Cancel" at bounding box center [695, 199] width 31 height 15
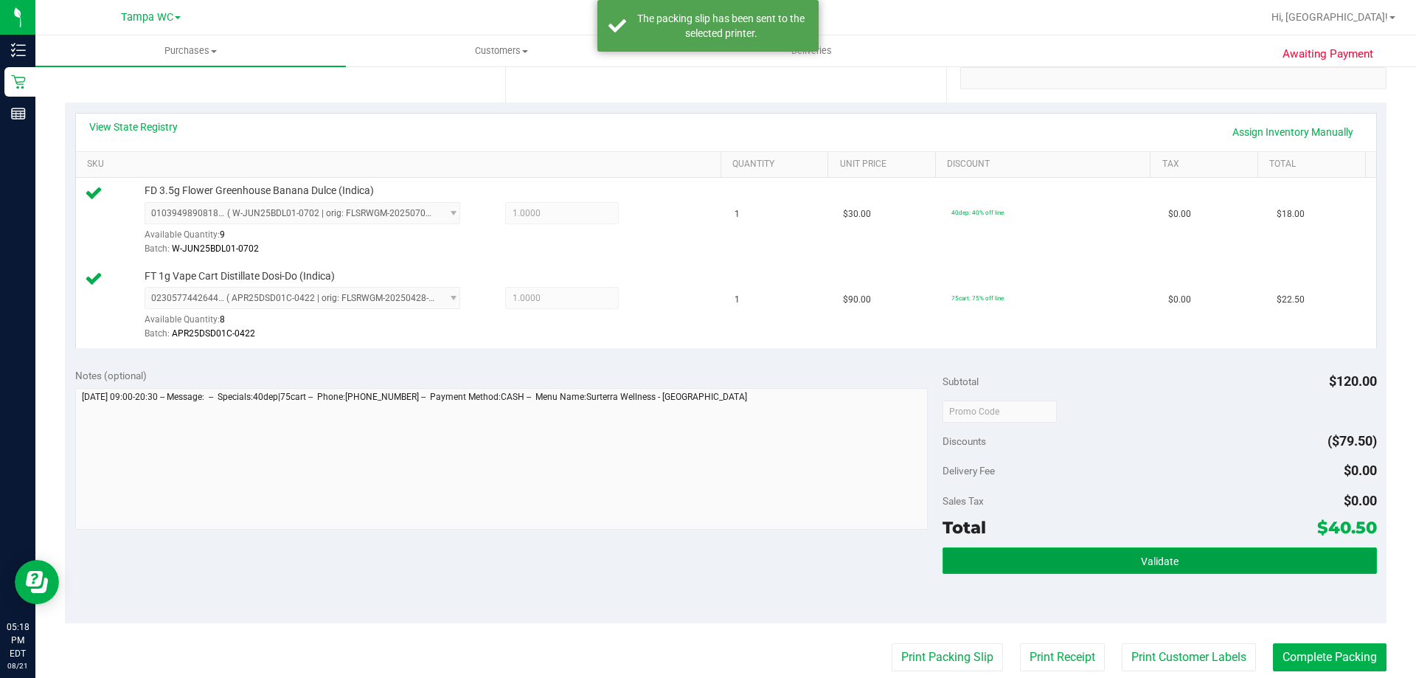
click at [1161, 559] on span "Validate" at bounding box center [1160, 561] width 38 height 12
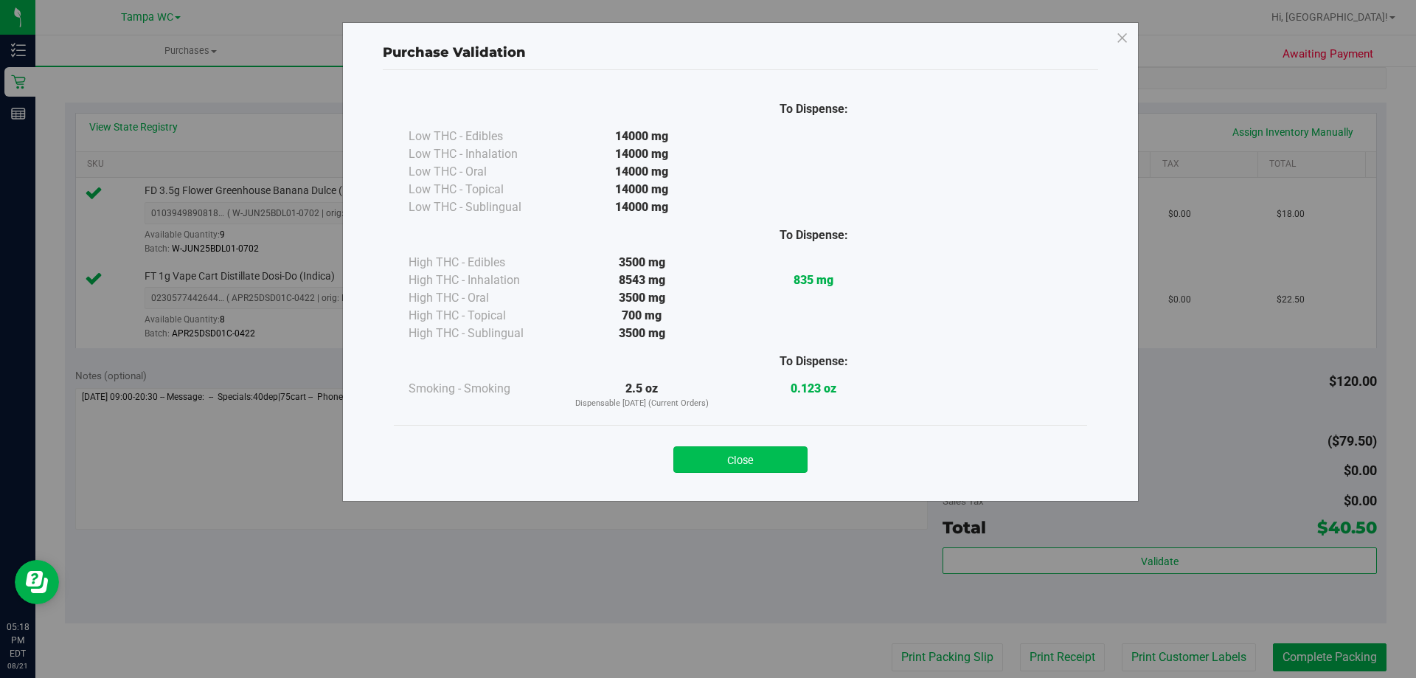
click at [804, 467] on button "Close" at bounding box center [740, 459] width 134 height 27
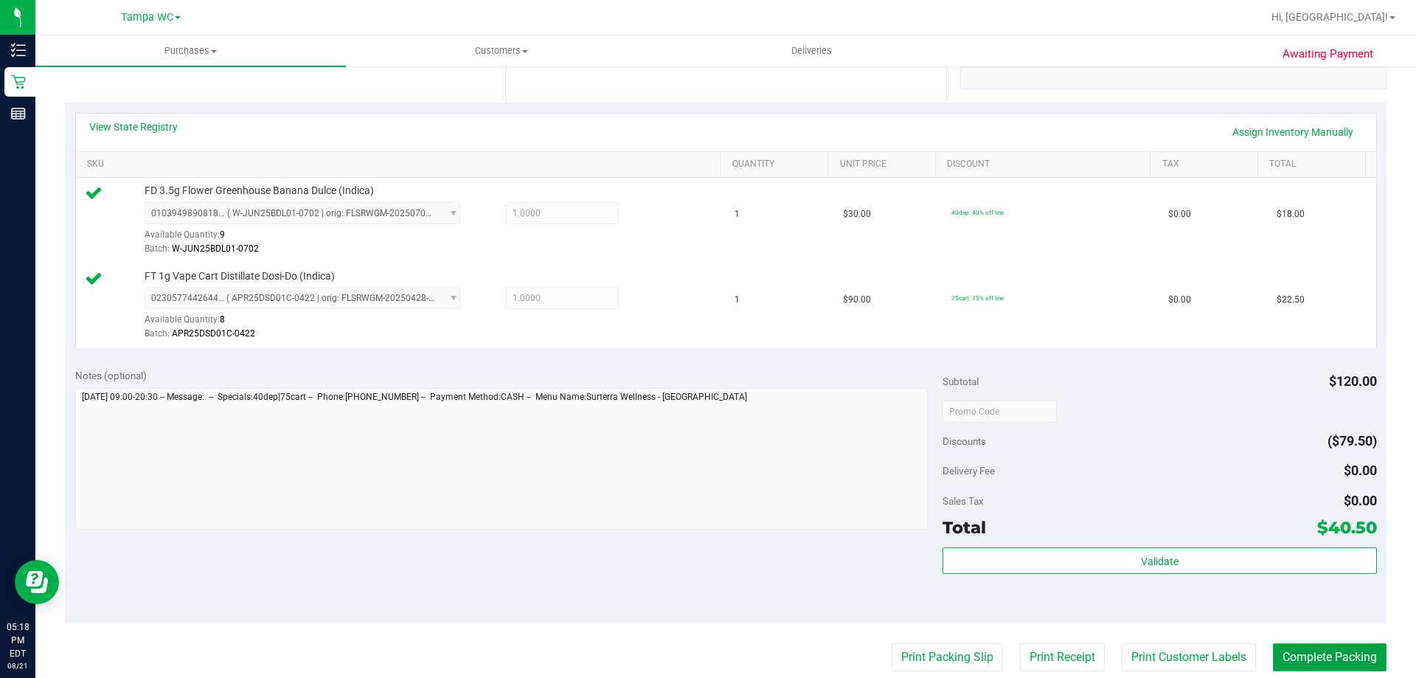
click at [1350, 652] on button "Complete Packing" at bounding box center [1330, 657] width 114 height 28
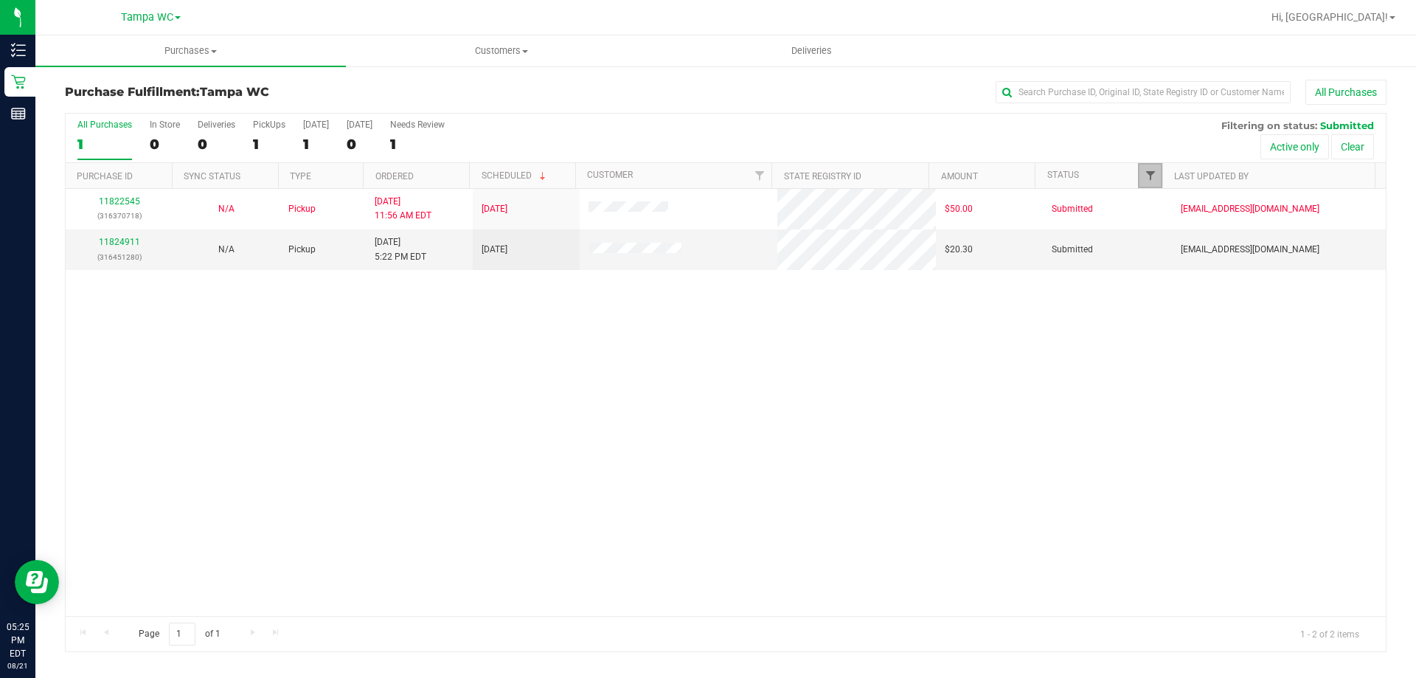
click at [1155, 178] on span "Filter" at bounding box center [1151, 176] width 12 height 12
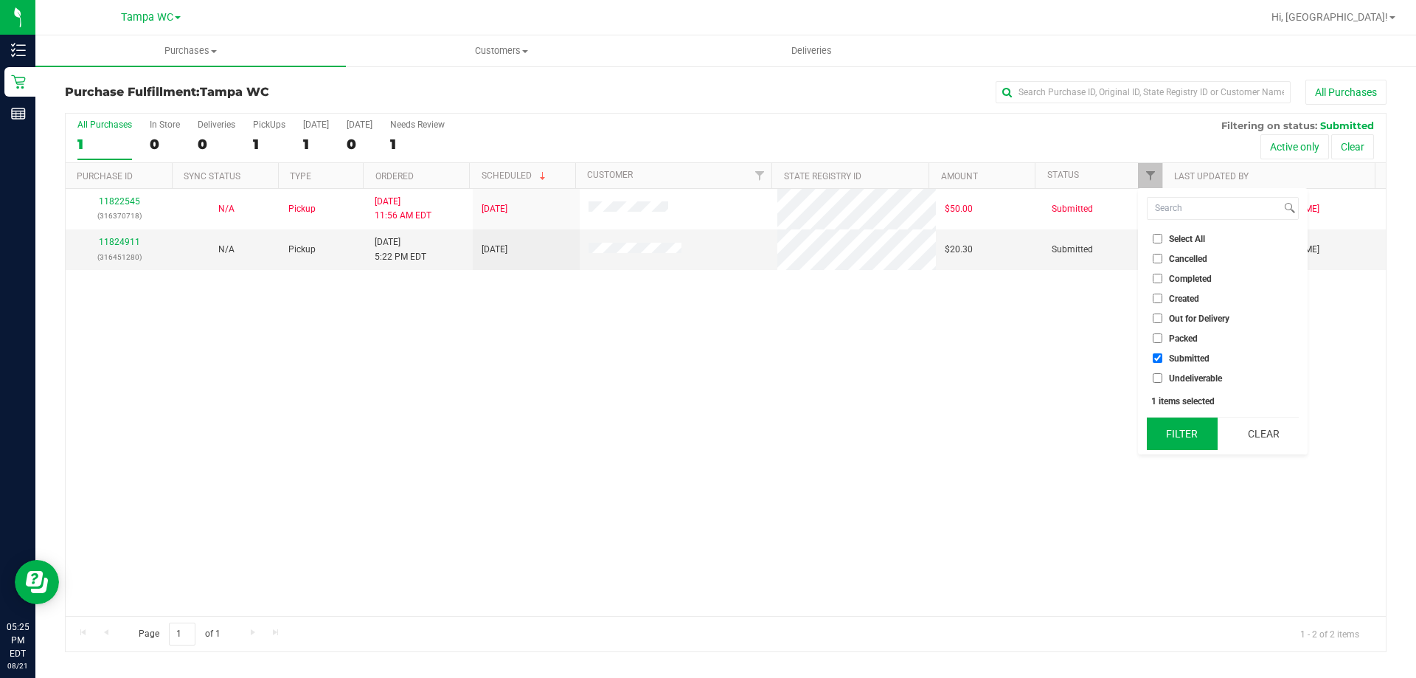
click at [1208, 433] on button "Filter" at bounding box center [1182, 433] width 71 height 32
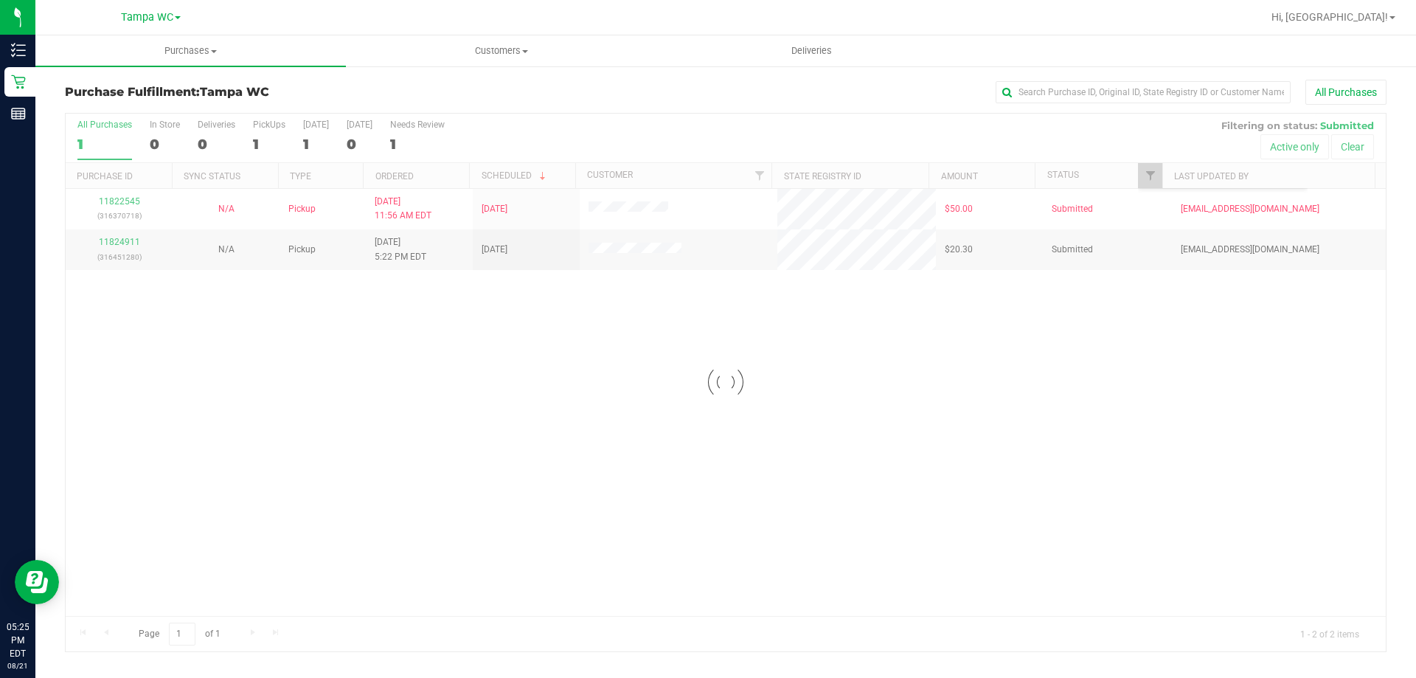
click at [1208, 434] on body "Inventory Retail Reports 05:25 PM EDT [DATE] 08/21 [GEOGRAPHIC_DATA], [GEOGRAPH…" at bounding box center [708, 339] width 1416 height 678
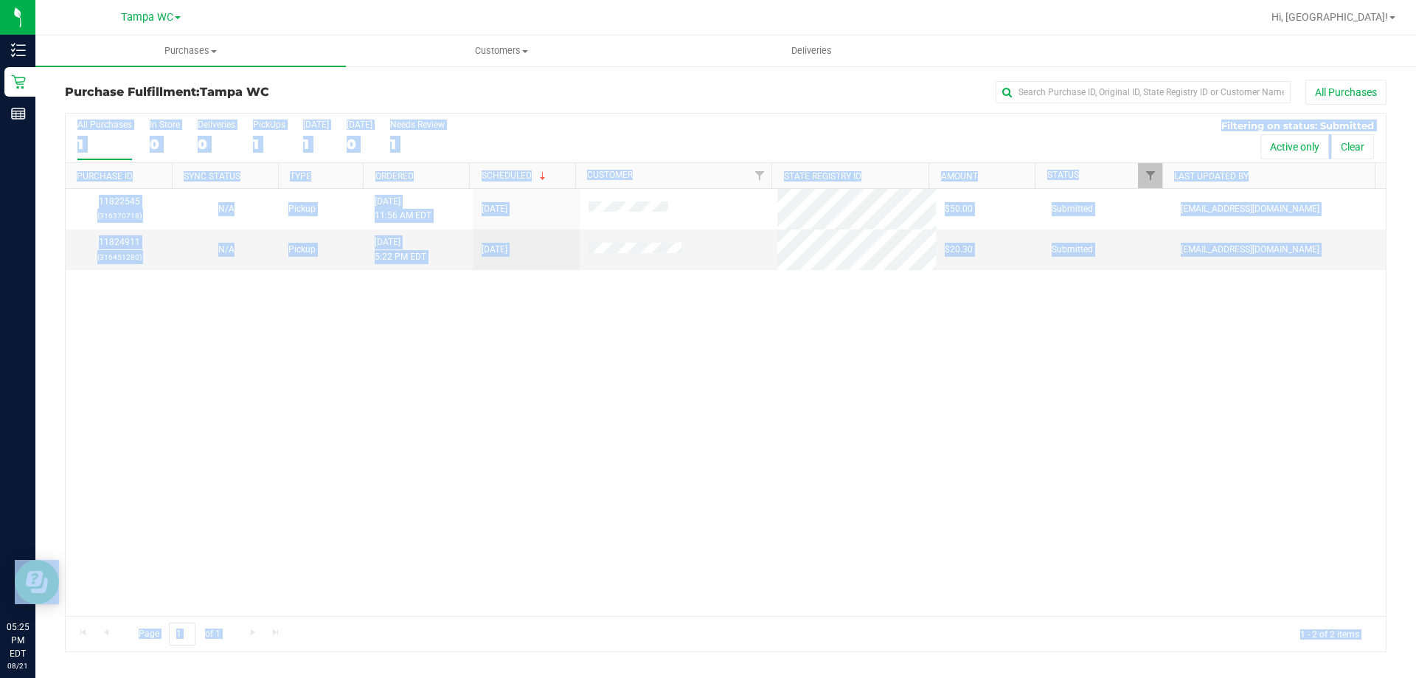
click at [934, 387] on div "11822545 (316370718) N/A Pickup [DATE] 11:56 AM EDT 8/21/2025 $50.00 Submitted …" at bounding box center [726, 402] width 1320 height 427
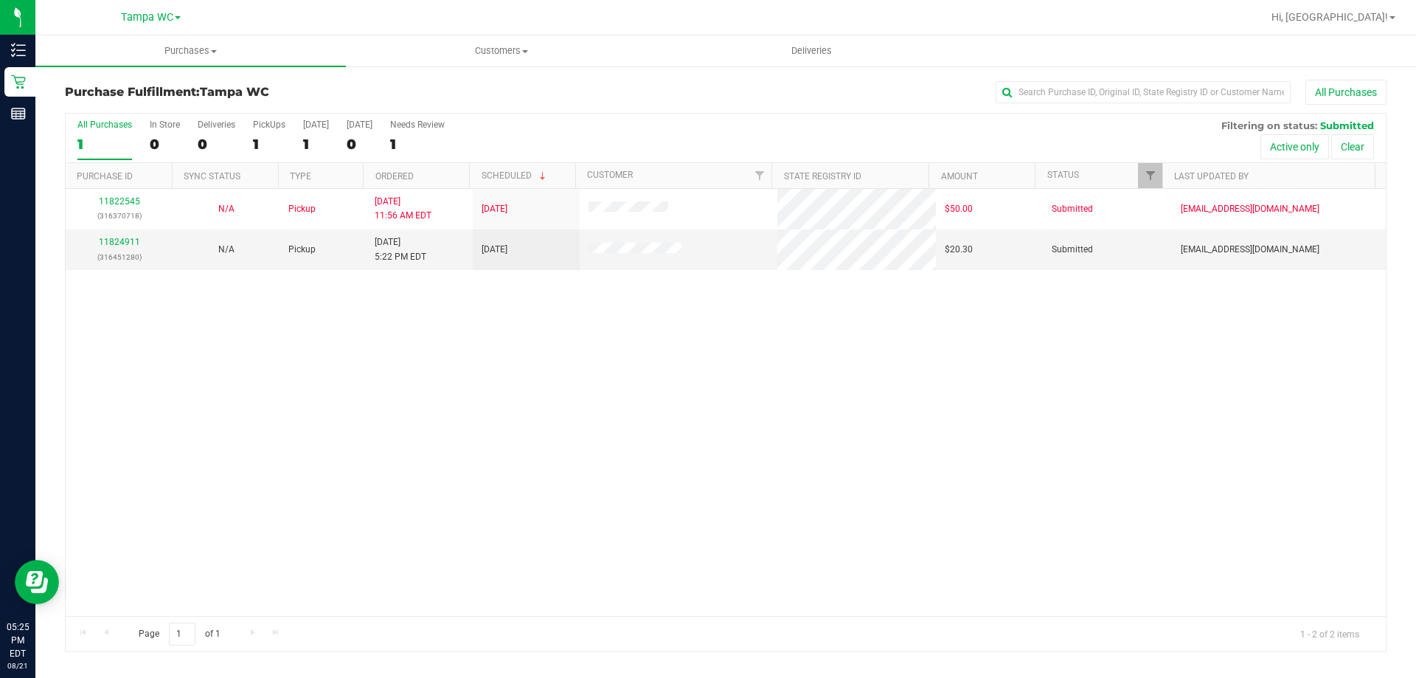
click at [1160, 179] on div at bounding box center [1162, 176] width 7 height 26
click at [1145, 181] on span "Filter" at bounding box center [1151, 176] width 12 height 12
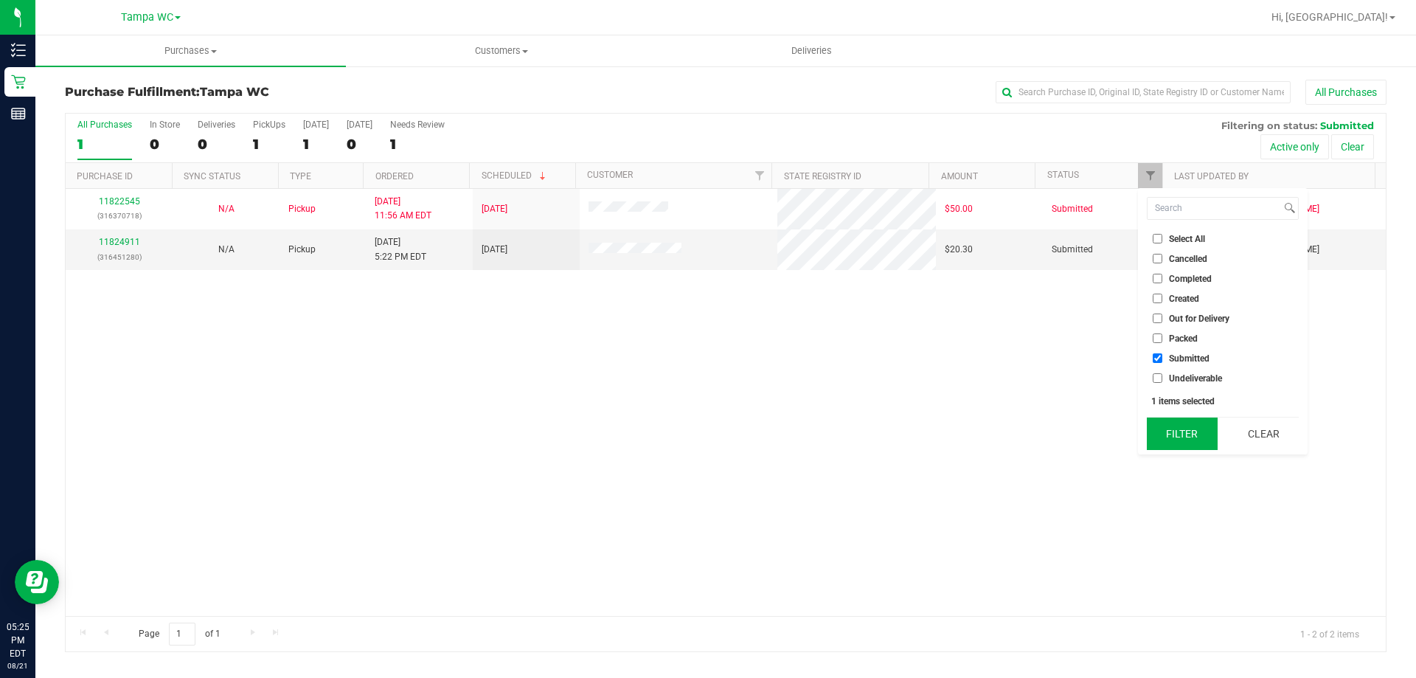
click at [1188, 443] on button "Filter" at bounding box center [1182, 433] width 71 height 32
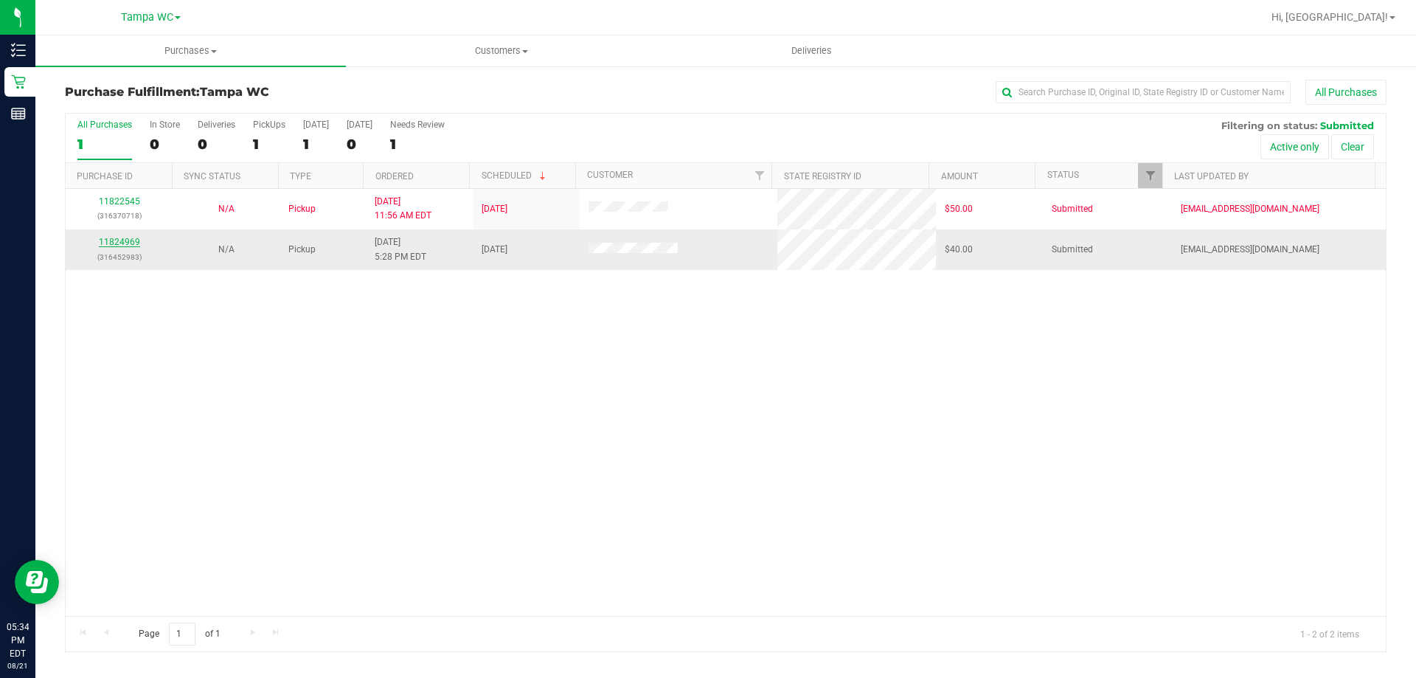
click at [119, 237] on link "11824969" at bounding box center [119, 242] width 41 height 10
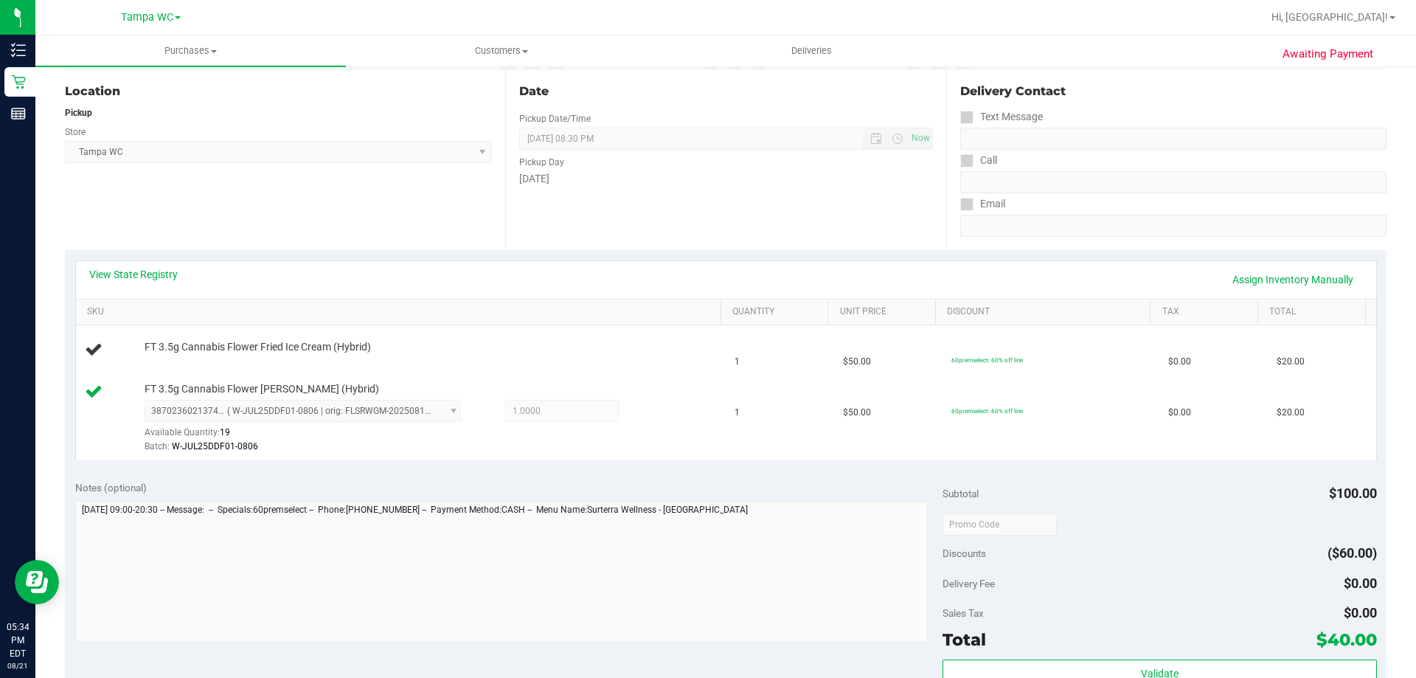
scroll to position [369, 0]
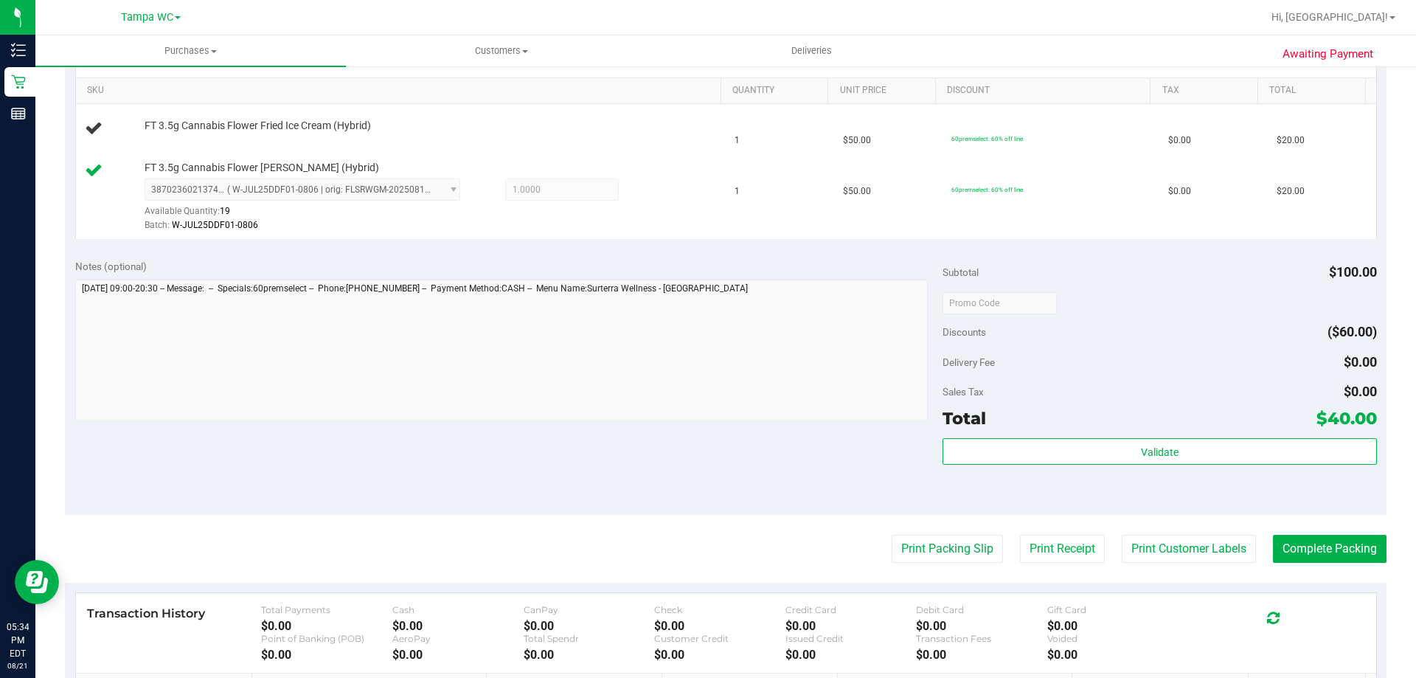
click at [895, 532] on purchase-details "Back Edit Purchase Cancel Purchase View Profile # 11824969 BioTrack ID: - Submi…" at bounding box center [726, 284] width 1322 height 1147
click at [896, 539] on button "Print Packing Slip" at bounding box center [947, 549] width 111 height 28
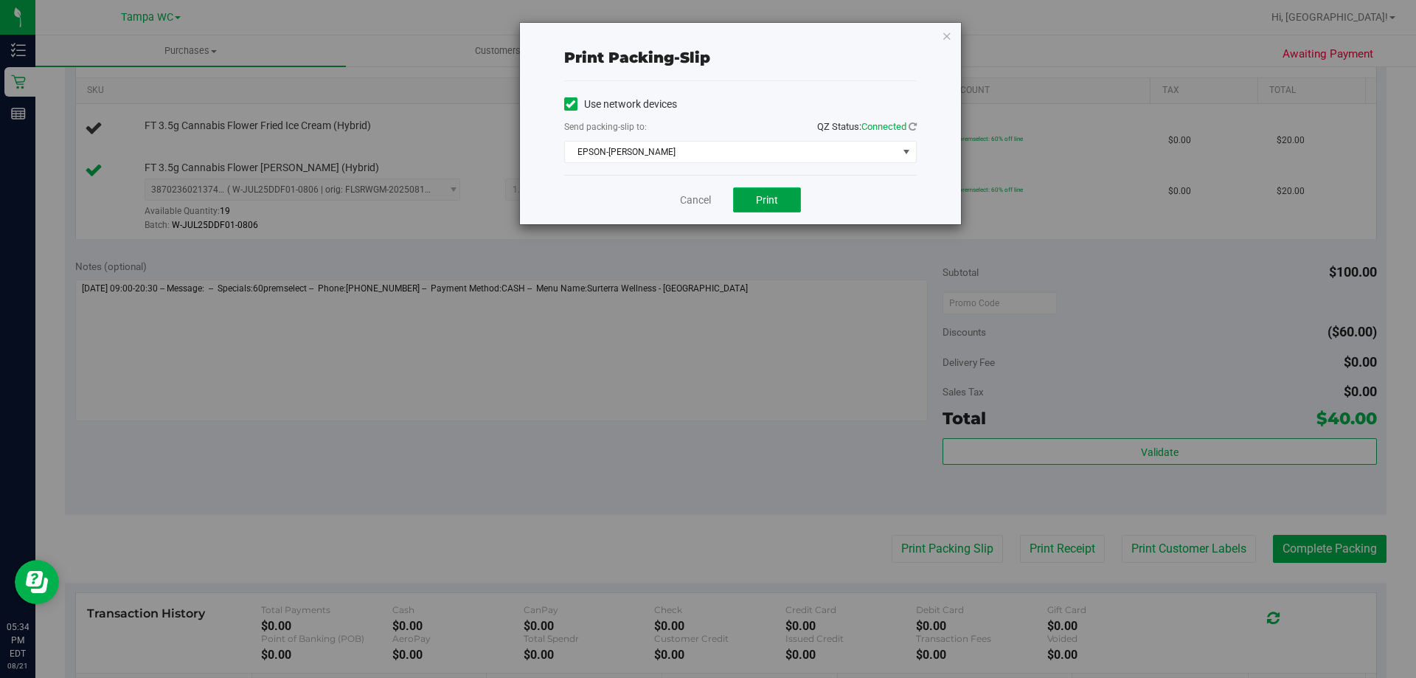
click at [740, 196] on button "Print" at bounding box center [767, 199] width 68 height 25
click at [712, 200] on div "Cancel Print" at bounding box center [740, 199] width 353 height 49
click at [696, 200] on link "Cancel" at bounding box center [695, 199] width 31 height 15
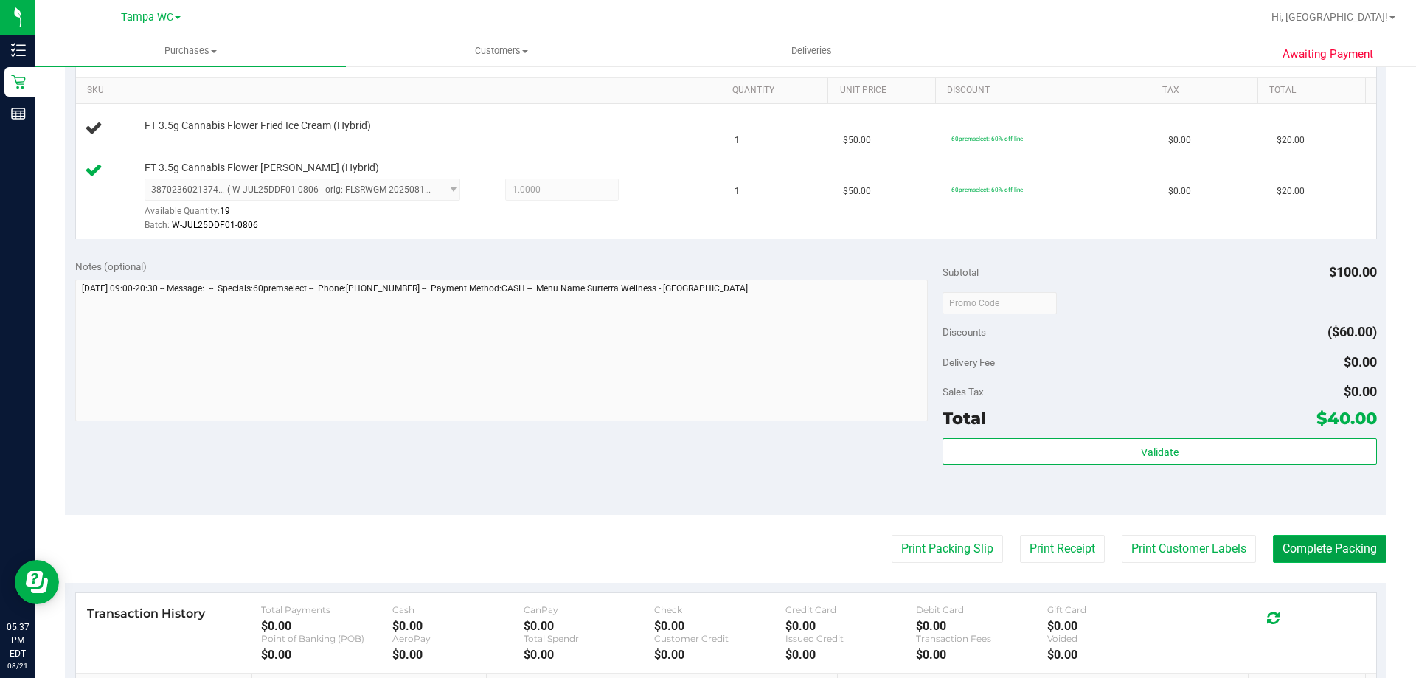
click at [1297, 546] on button "Complete Packing" at bounding box center [1330, 549] width 114 height 28
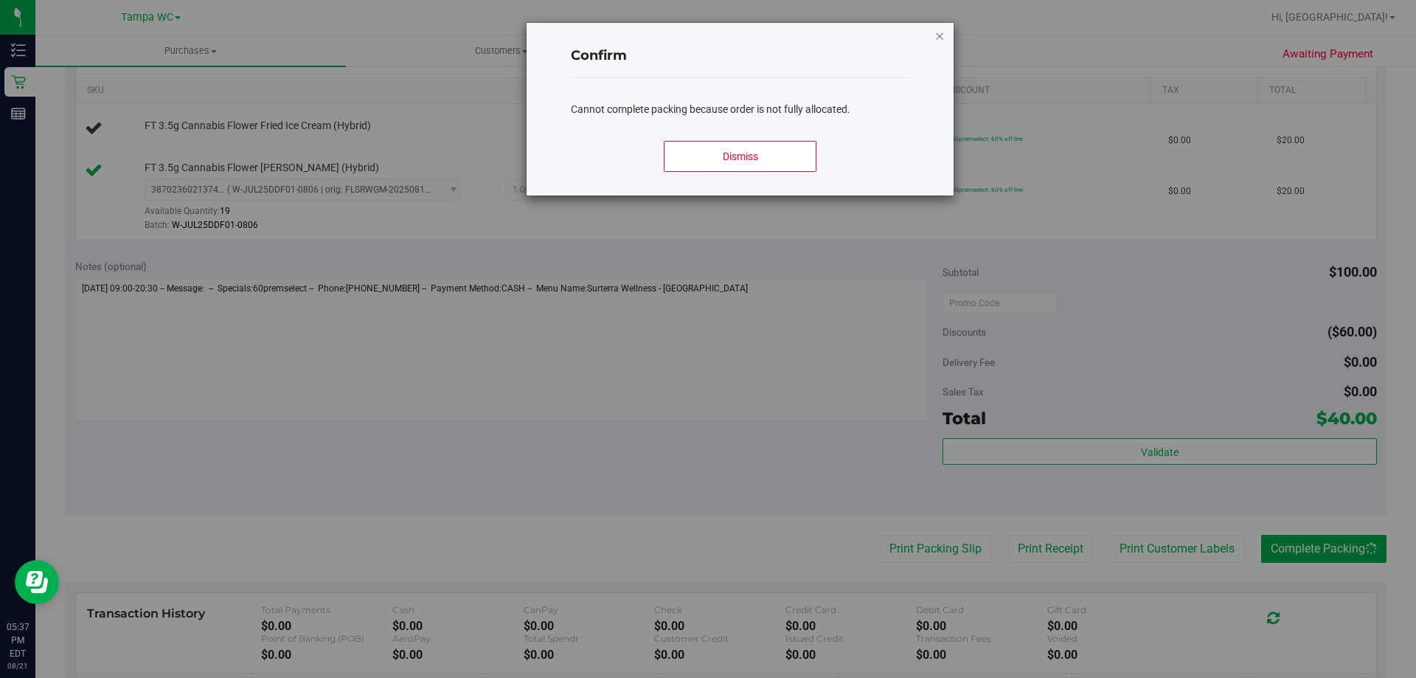
click at [944, 32] on icon "Close modal" at bounding box center [939, 36] width 10 height 18
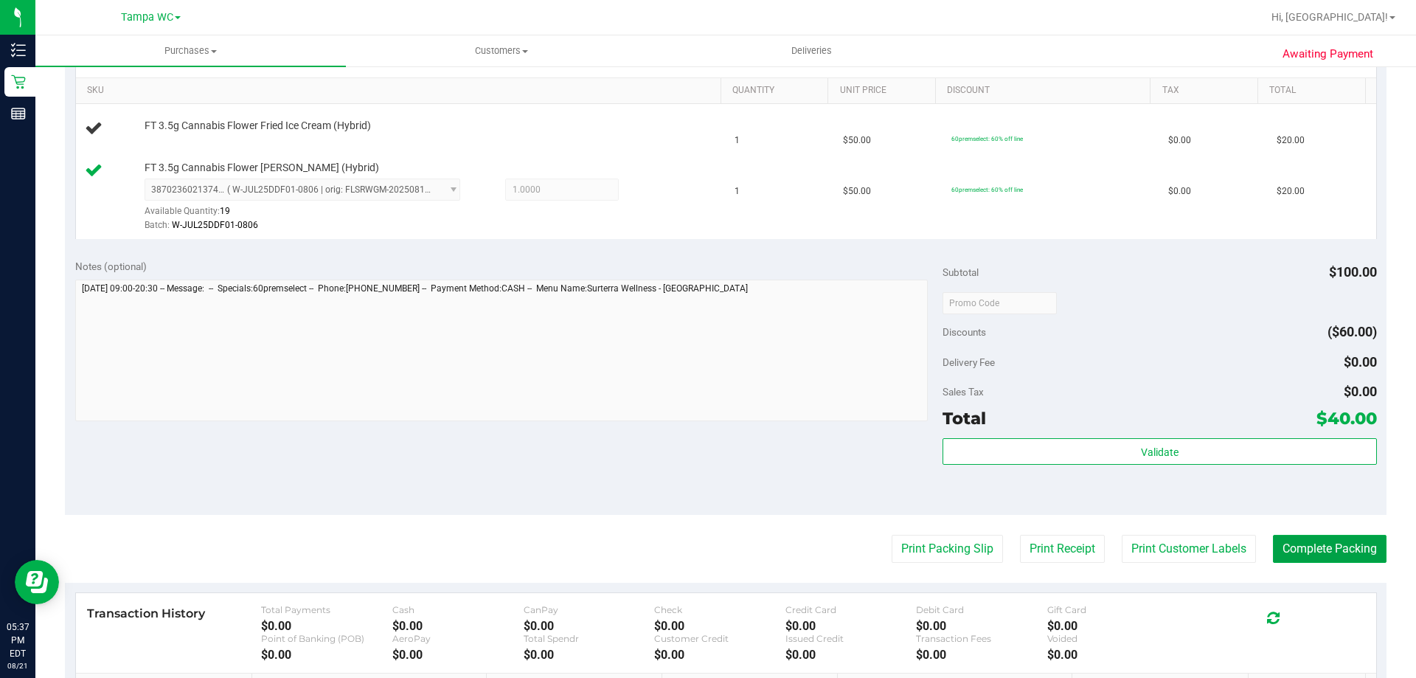
scroll to position [295, 0]
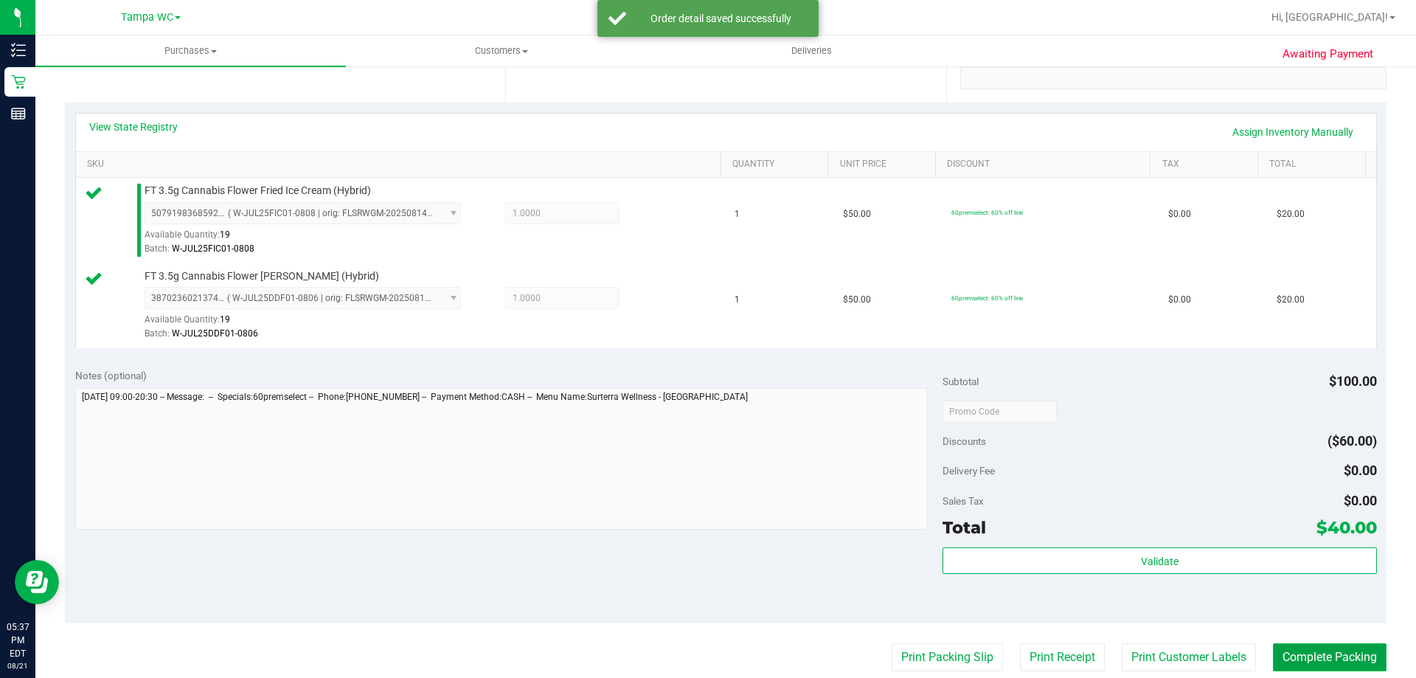
click at [1273, 659] on button "Complete Packing" at bounding box center [1330, 657] width 114 height 28
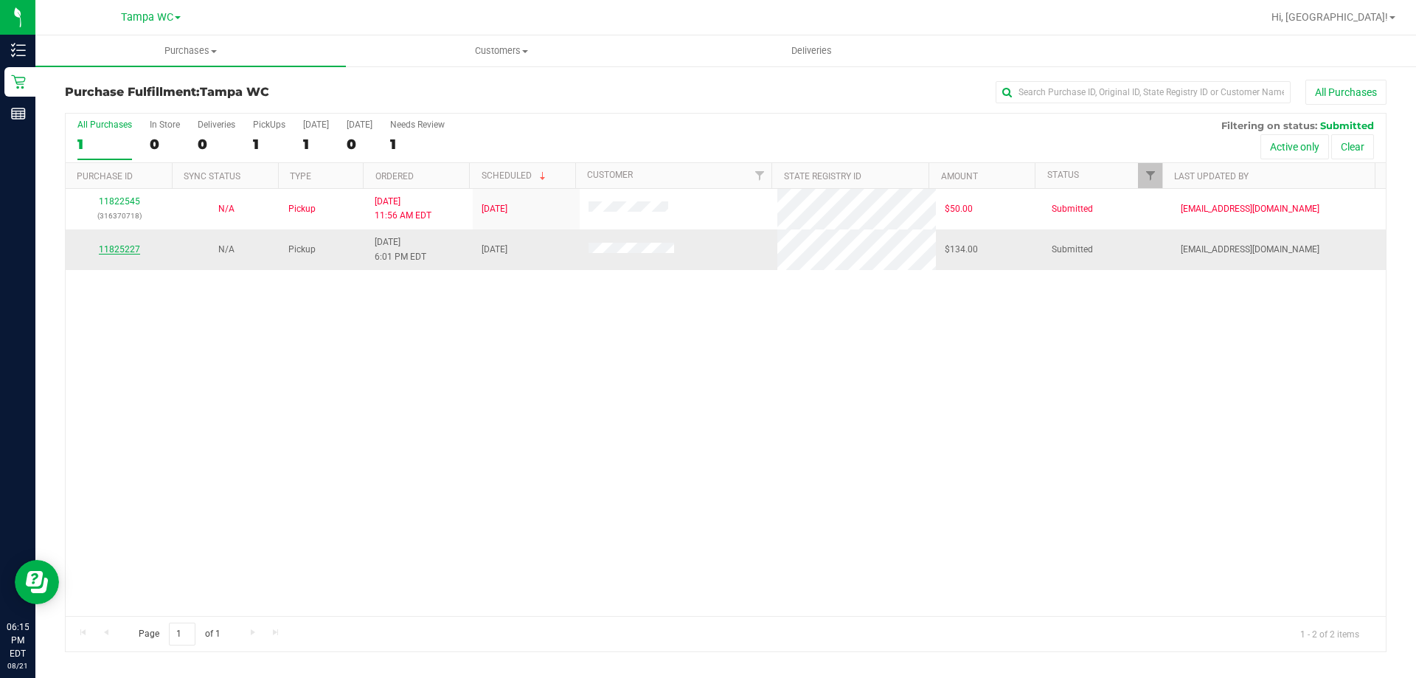
click at [133, 246] on link "11825227" at bounding box center [119, 249] width 41 height 10
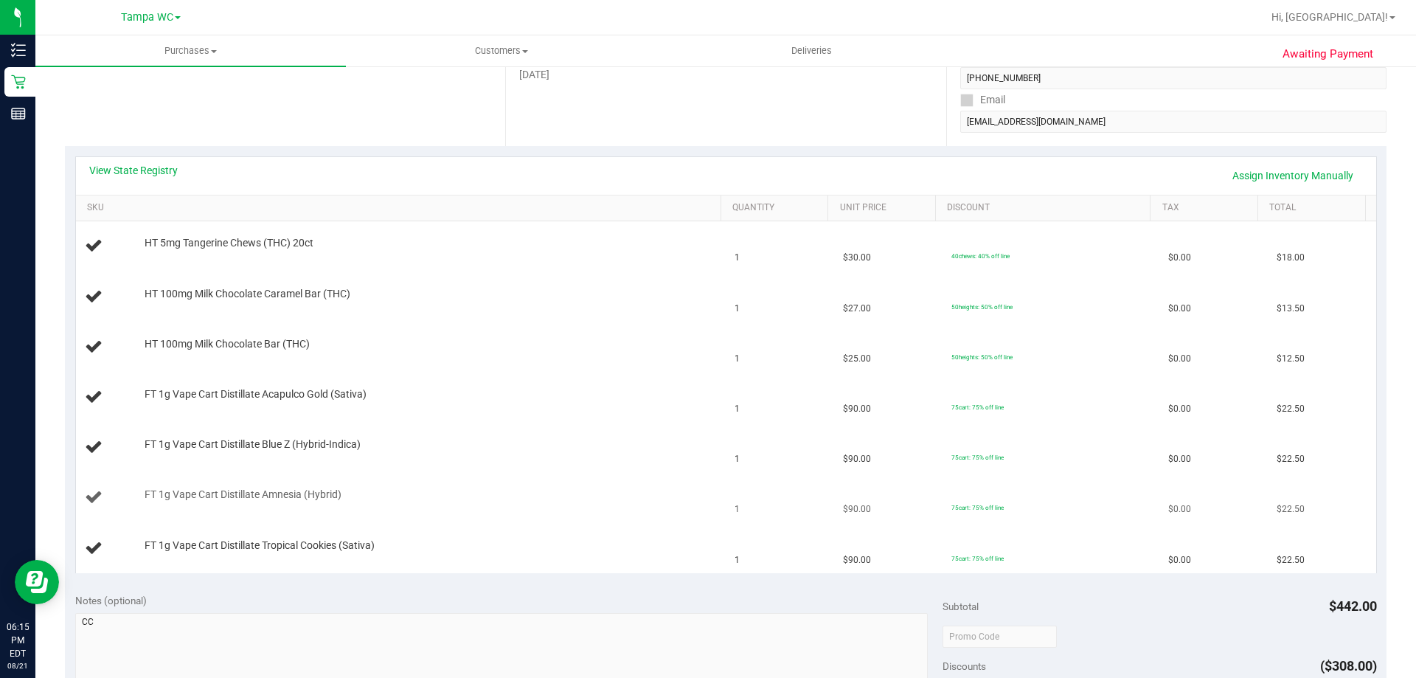
scroll to position [295, 0]
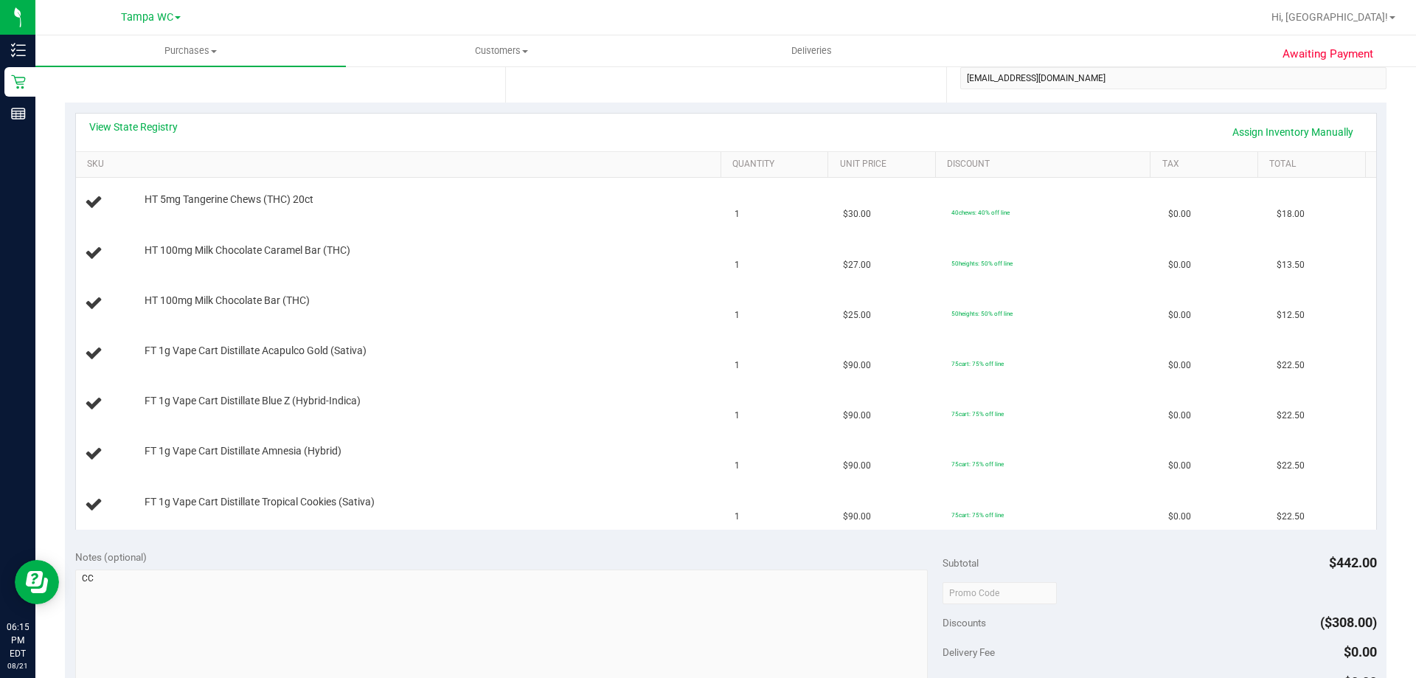
click at [177, 157] on th "SKU" at bounding box center [398, 165] width 645 height 27
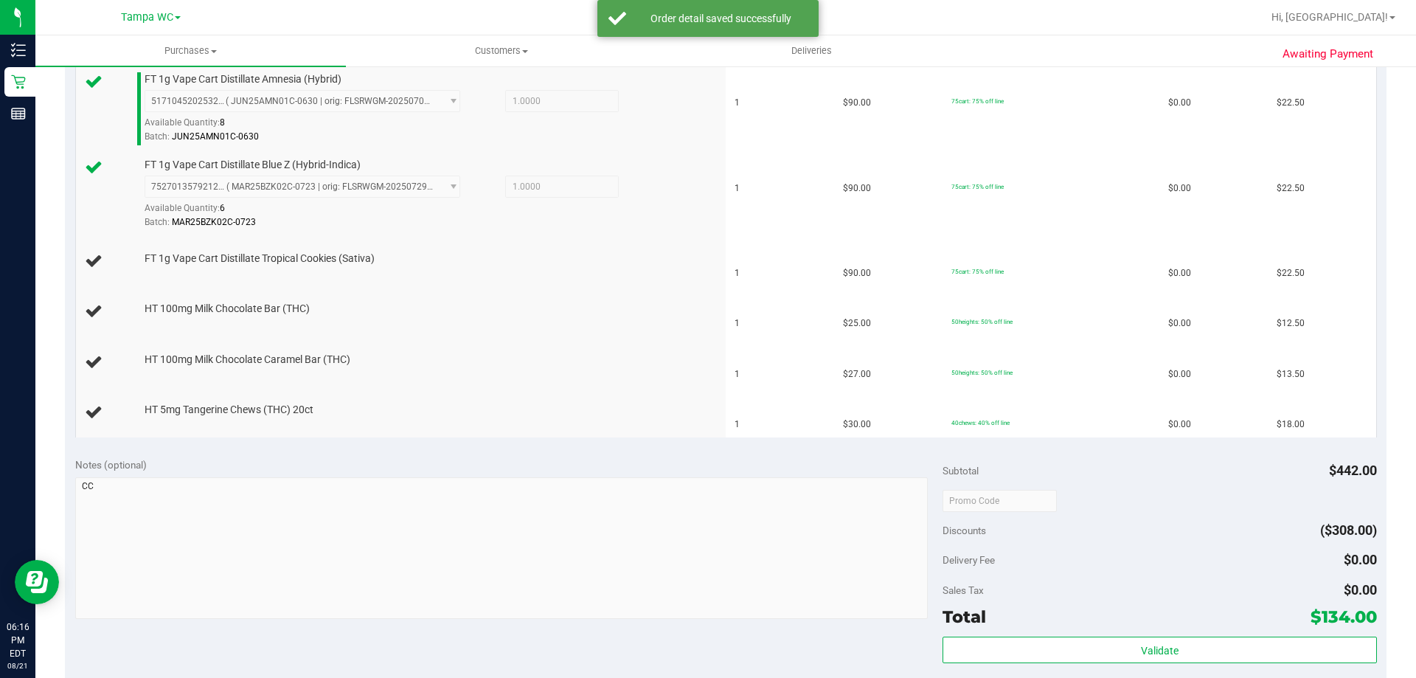
scroll to position [516, 0]
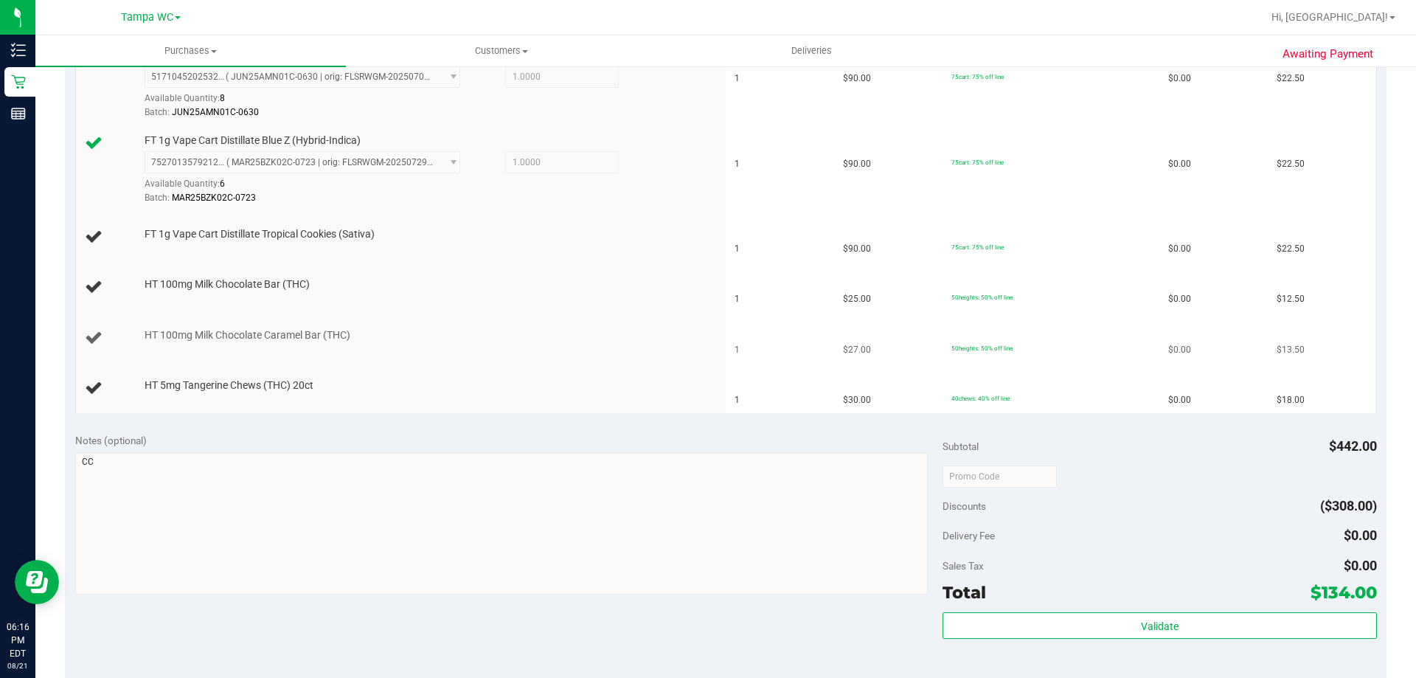
click at [565, 326] on td "HT 100mg Milk Chocolate Caramel Bar (THC)" at bounding box center [401, 338] width 650 height 50
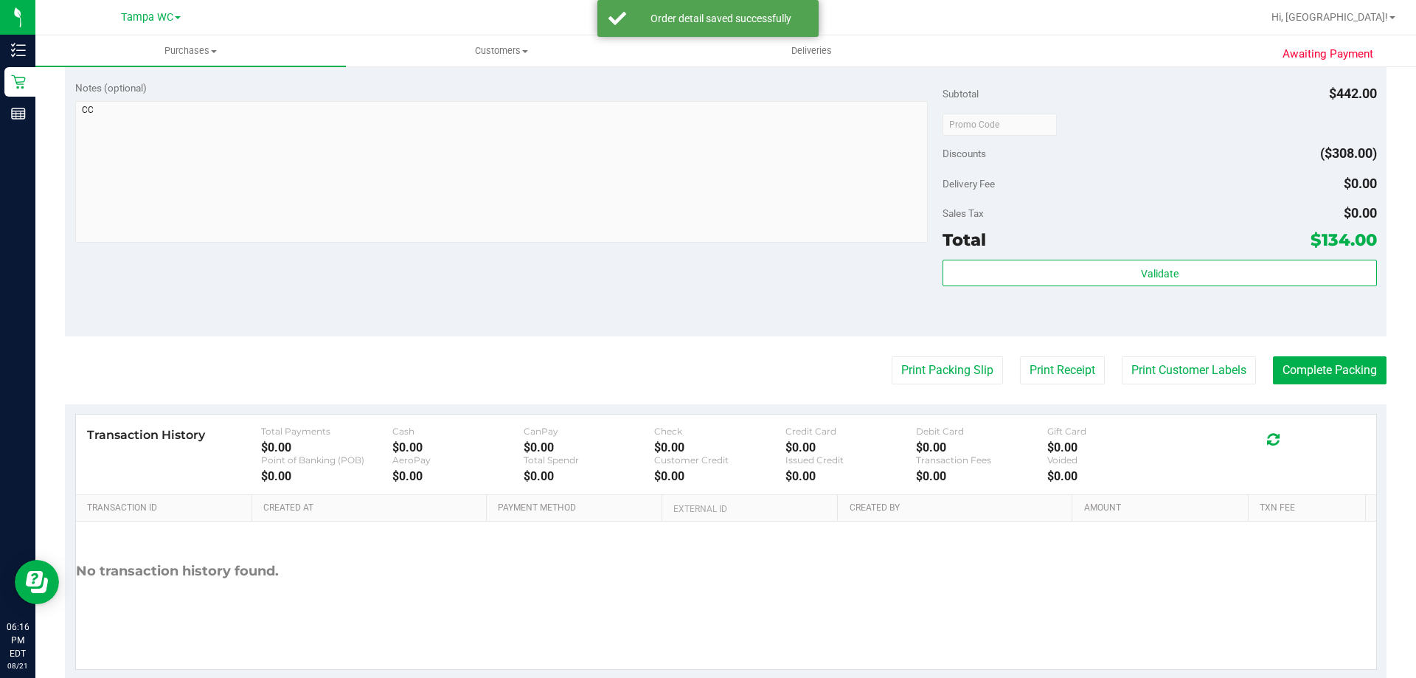
scroll to position [1005, 0]
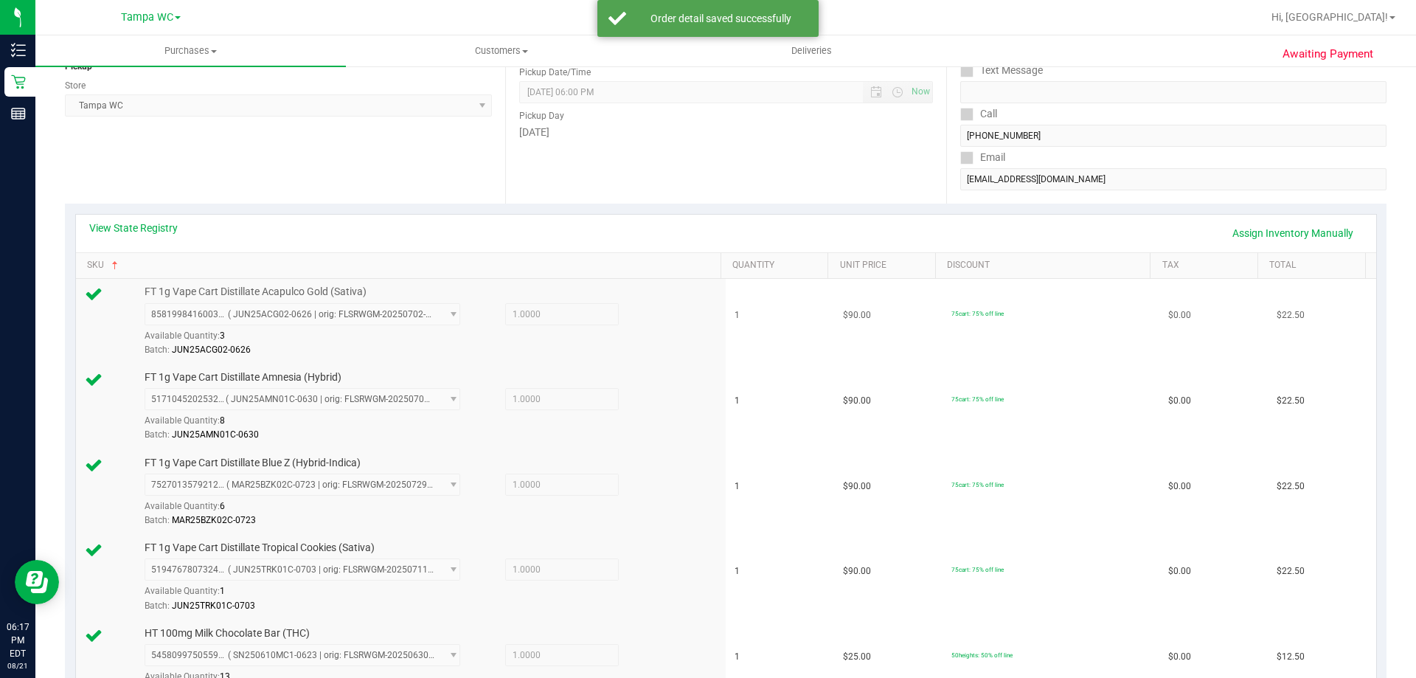
click at [673, 358] on td "FT 1g Vape Cart Distillate Acapulco Gold (Sativa) 8581998416003820 ( JUN25ACG02…" at bounding box center [401, 322] width 650 height 86
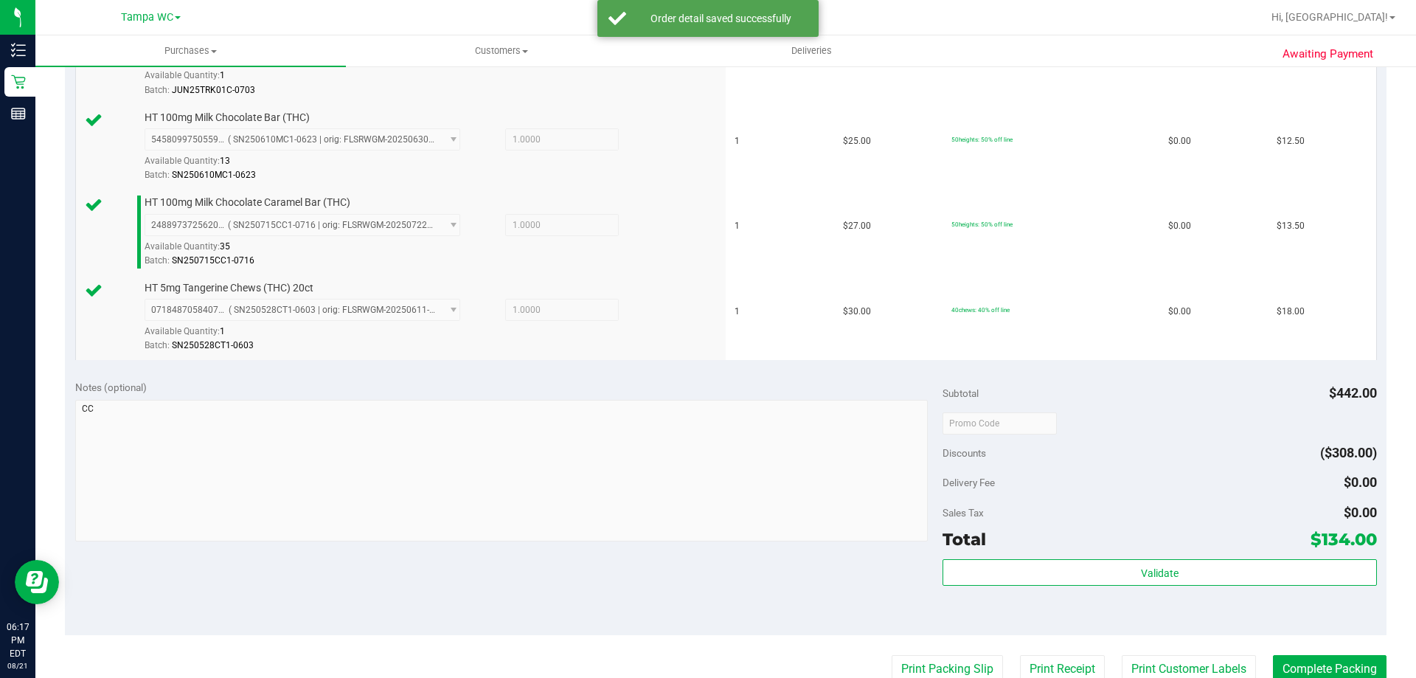
scroll to position [931, 0]
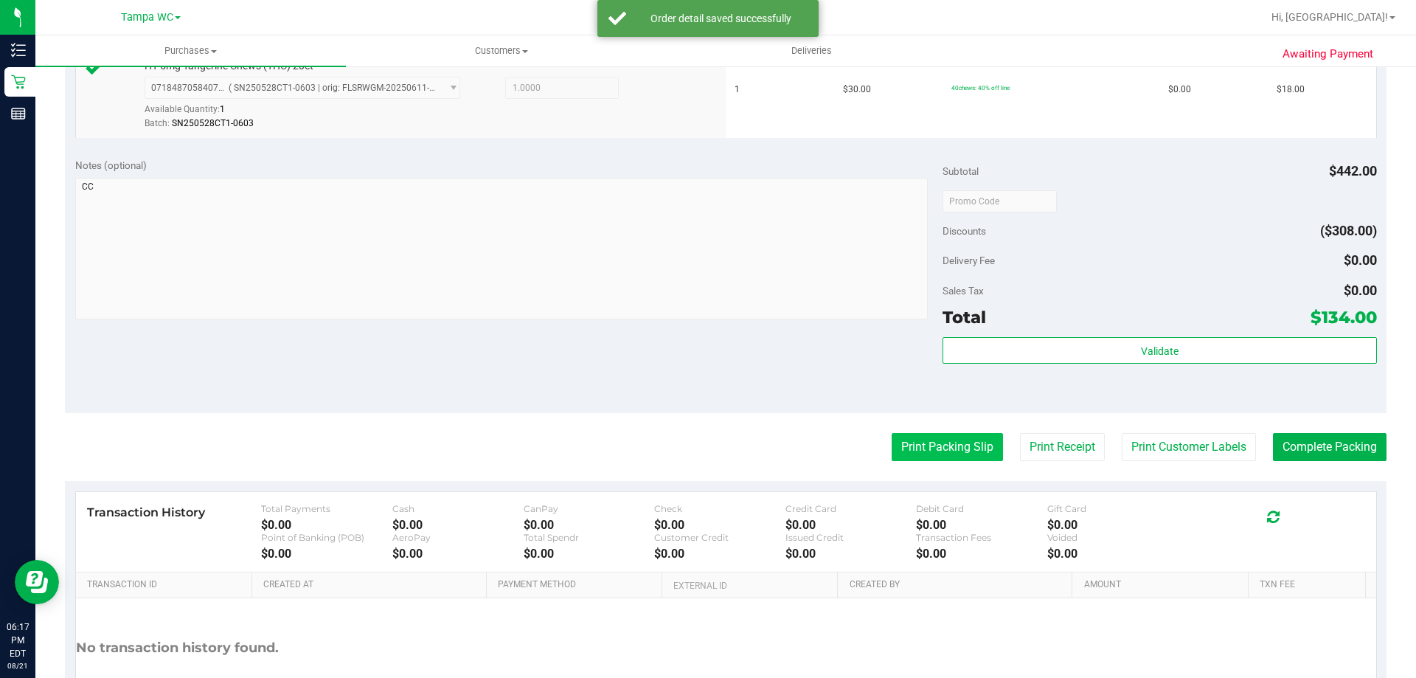
click at [948, 448] on button "Print Packing Slip" at bounding box center [947, 447] width 111 height 28
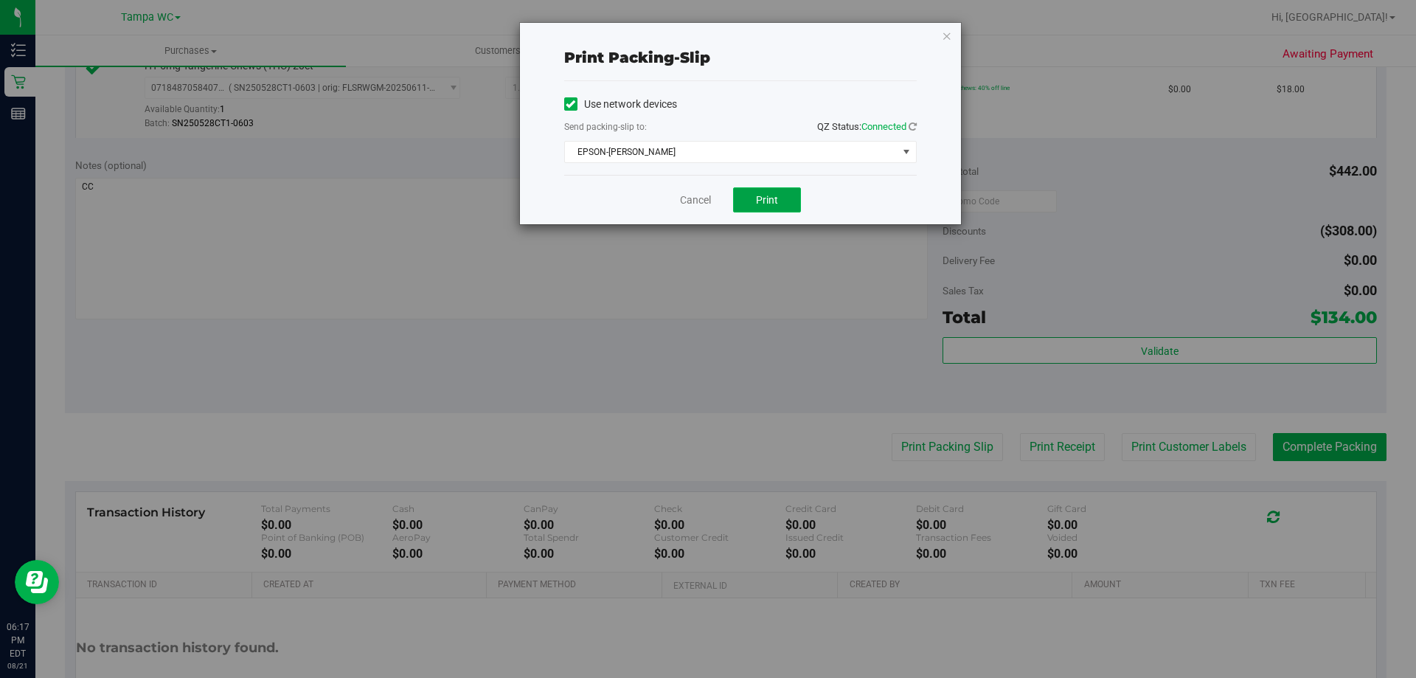
click at [756, 203] on span "Print" at bounding box center [767, 200] width 22 height 12
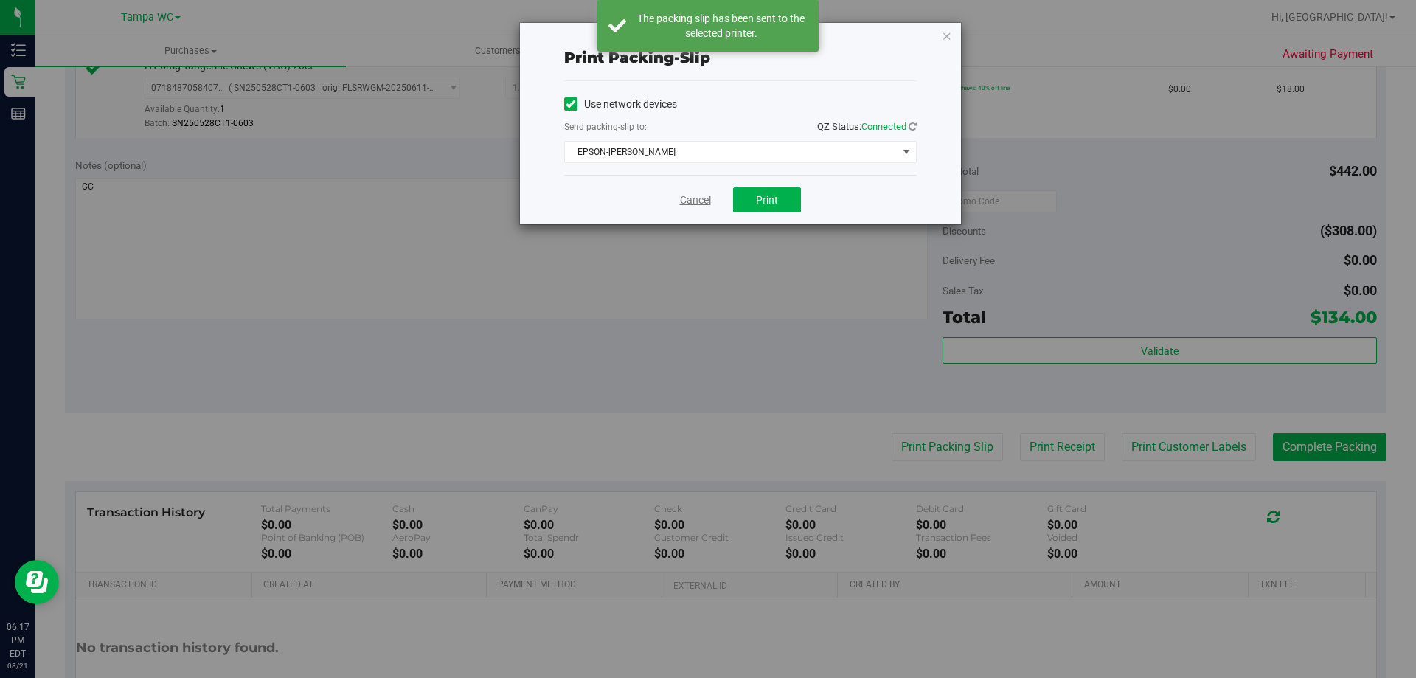
click at [690, 198] on link "Cancel" at bounding box center [695, 199] width 31 height 15
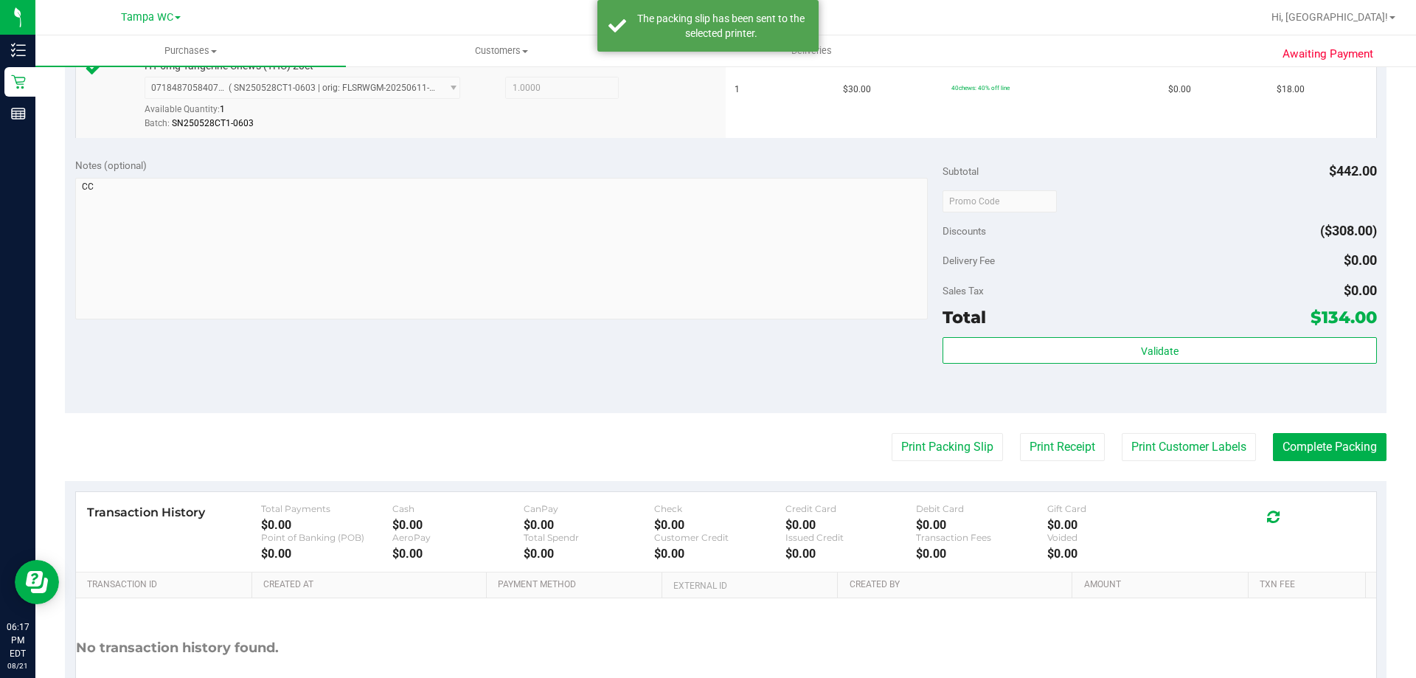
click at [1207, 442] on button "Print Customer Labels" at bounding box center [1189, 447] width 134 height 28
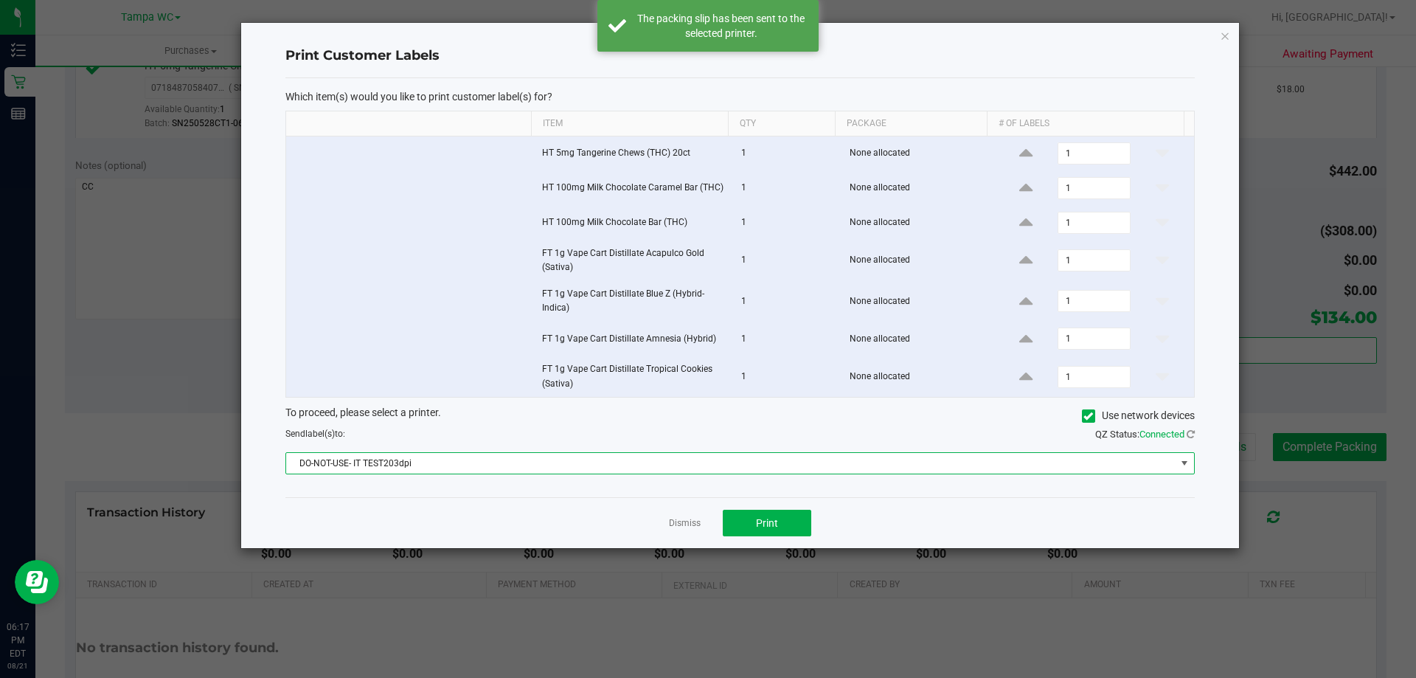
click at [525, 455] on span "DO-NOT-USE- IT TEST203dpi" at bounding box center [730, 463] width 889 height 21
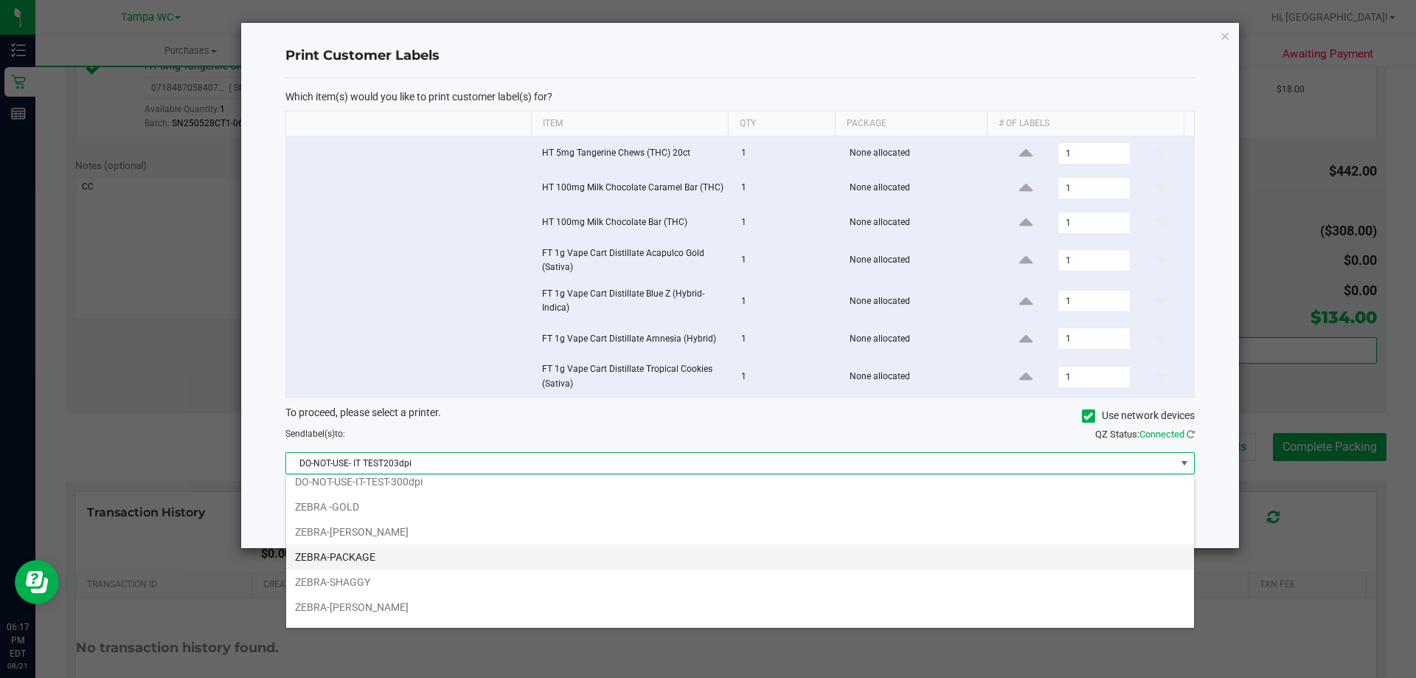
scroll to position [53, 0]
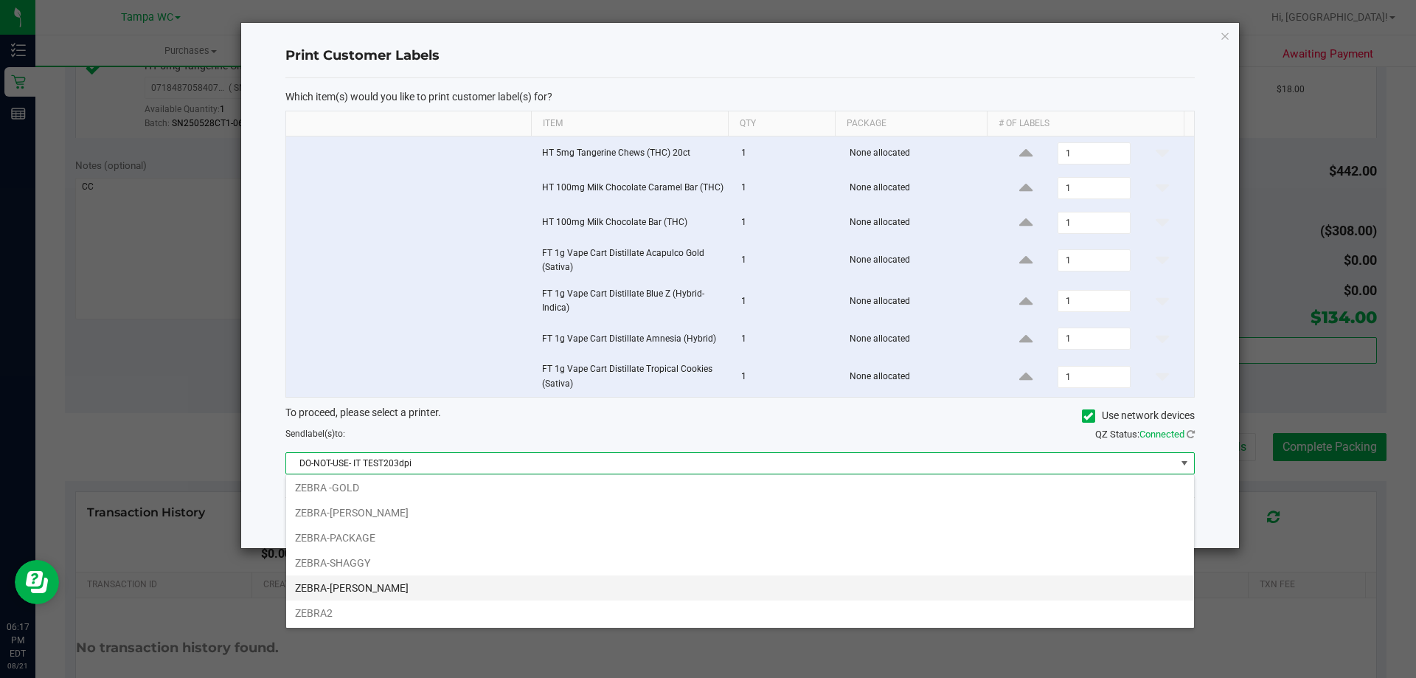
click at [383, 593] on li "ZEBRA-[PERSON_NAME]" at bounding box center [740, 587] width 908 height 25
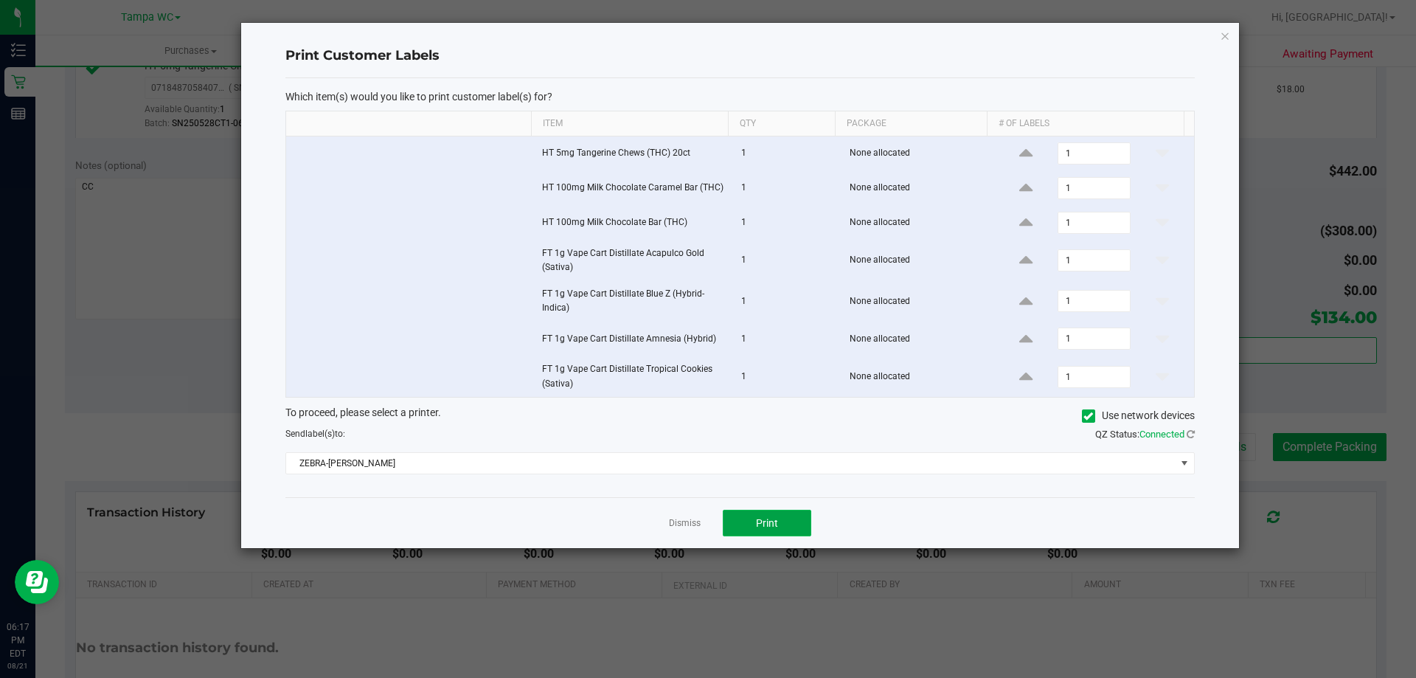
click at [806, 518] on button "Print" at bounding box center [767, 523] width 88 height 27
click at [694, 525] on link "Dismiss" at bounding box center [685, 523] width 32 height 13
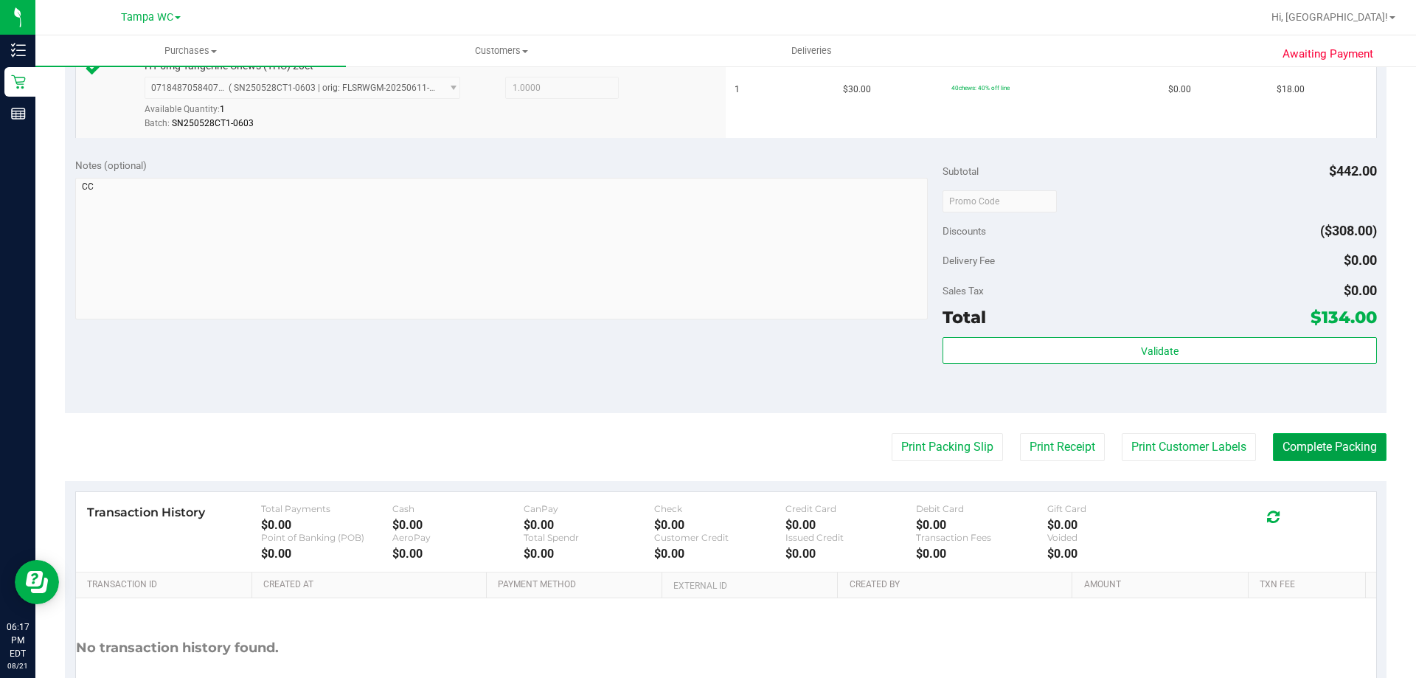
click at [1296, 437] on button "Complete Packing" at bounding box center [1330, 447] width 114 height 28
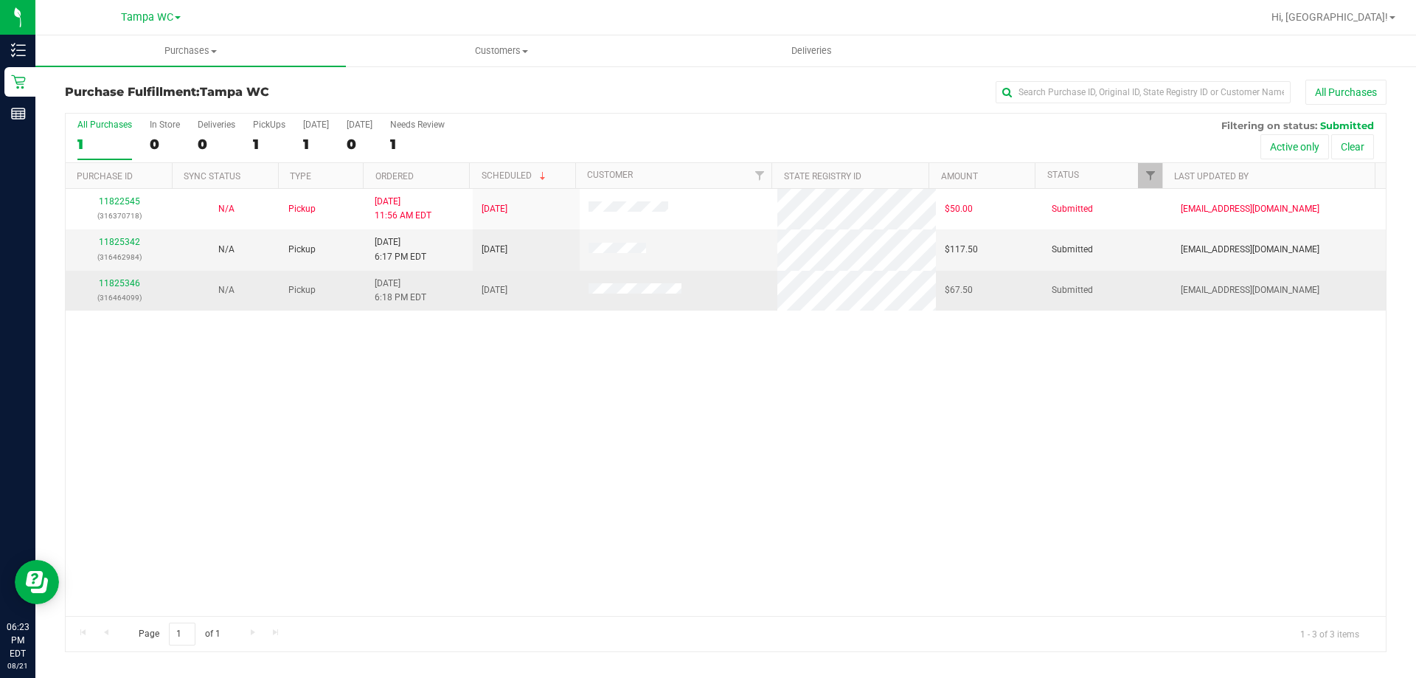
click at [113, 289] on div "11825346 (316464099)" at bounding box center [118, 291] width 89 height 28
click at [115, 288] on div "11825346 (316464099)" at bounding box center [118, 291] width 89 height 28
click at [125, 283] on link "11825346" at bounding box center [119, 283] width 41 height 10
click at [123, 285] on link "11825346" at bounding box center [119, 283] width 41 height 10
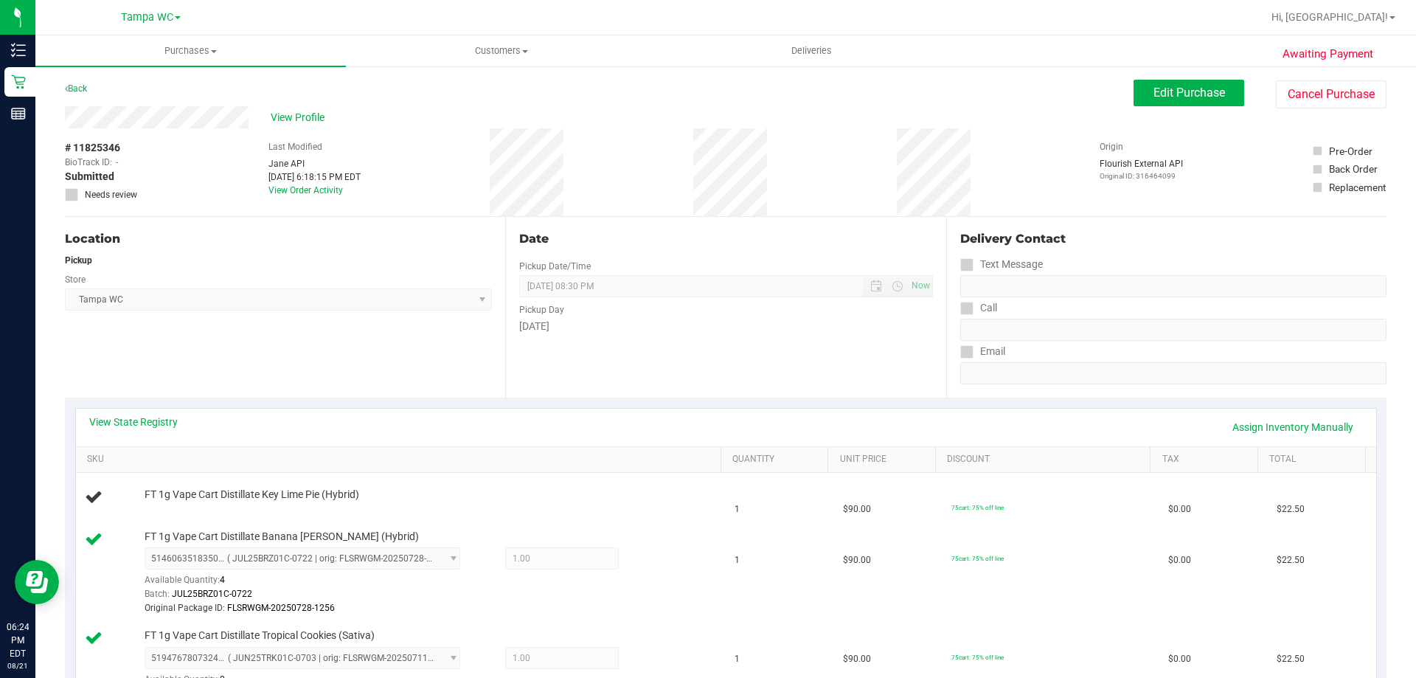
click at [84, 87] on link "Back" at bounding box center [76, 88] width 22 height 10
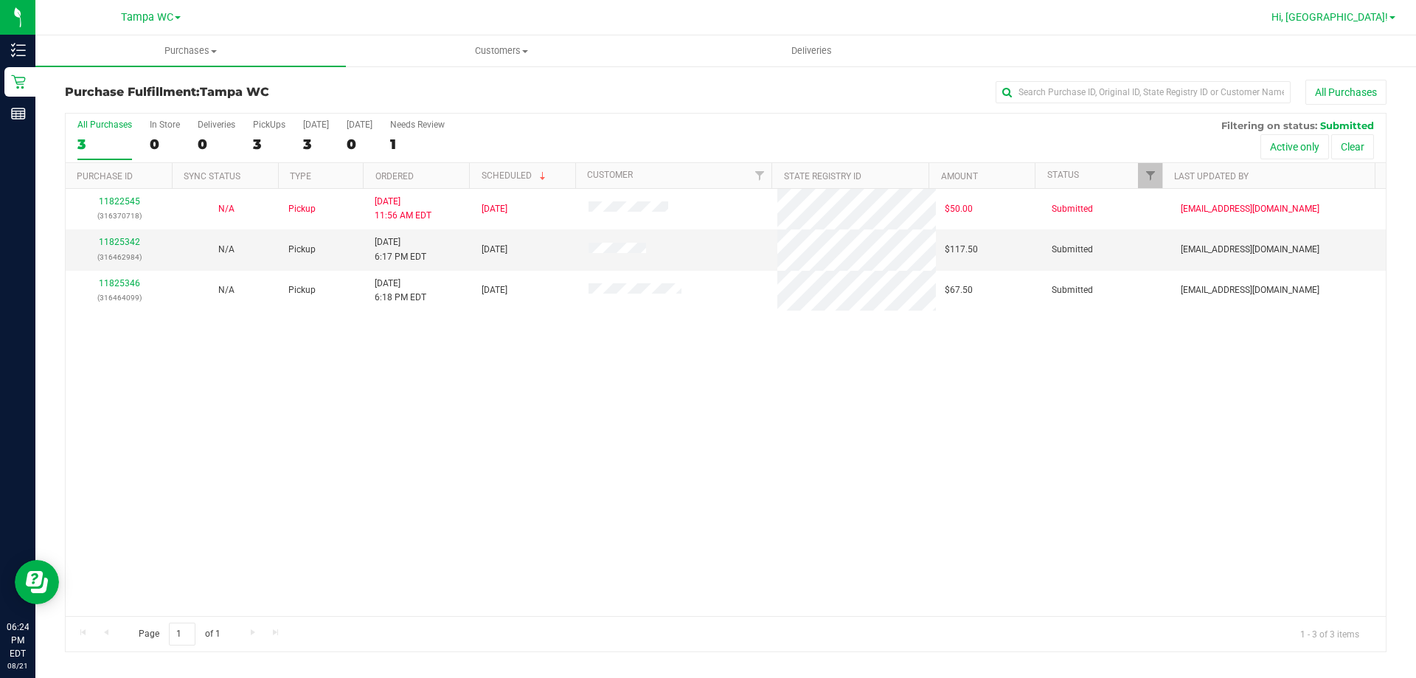
click at [1356, 13] on span "Hi, [GEOGRAPHIC_DATA]!" at bounding box center [1329, 17] width 117 height 12
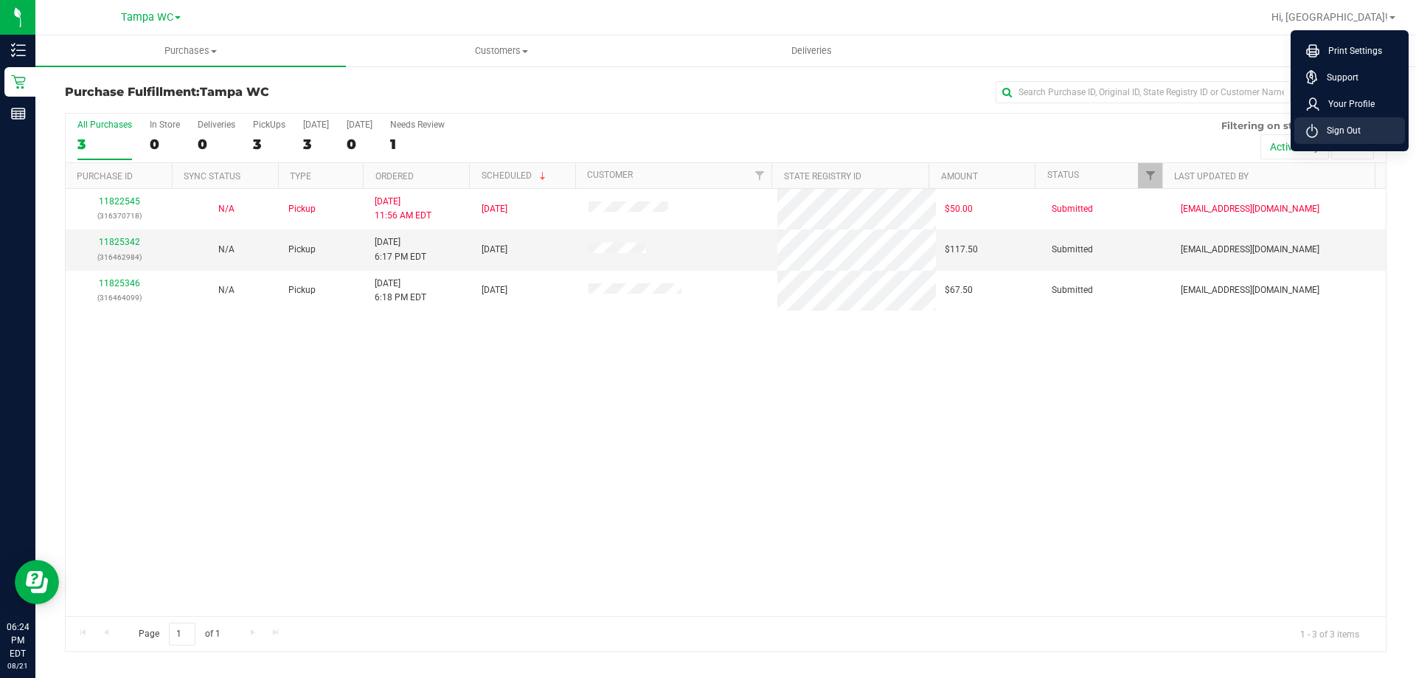
click at [1355, 127] on span "Sign Out" at bounding box center [1339, 130] width 43 height 15
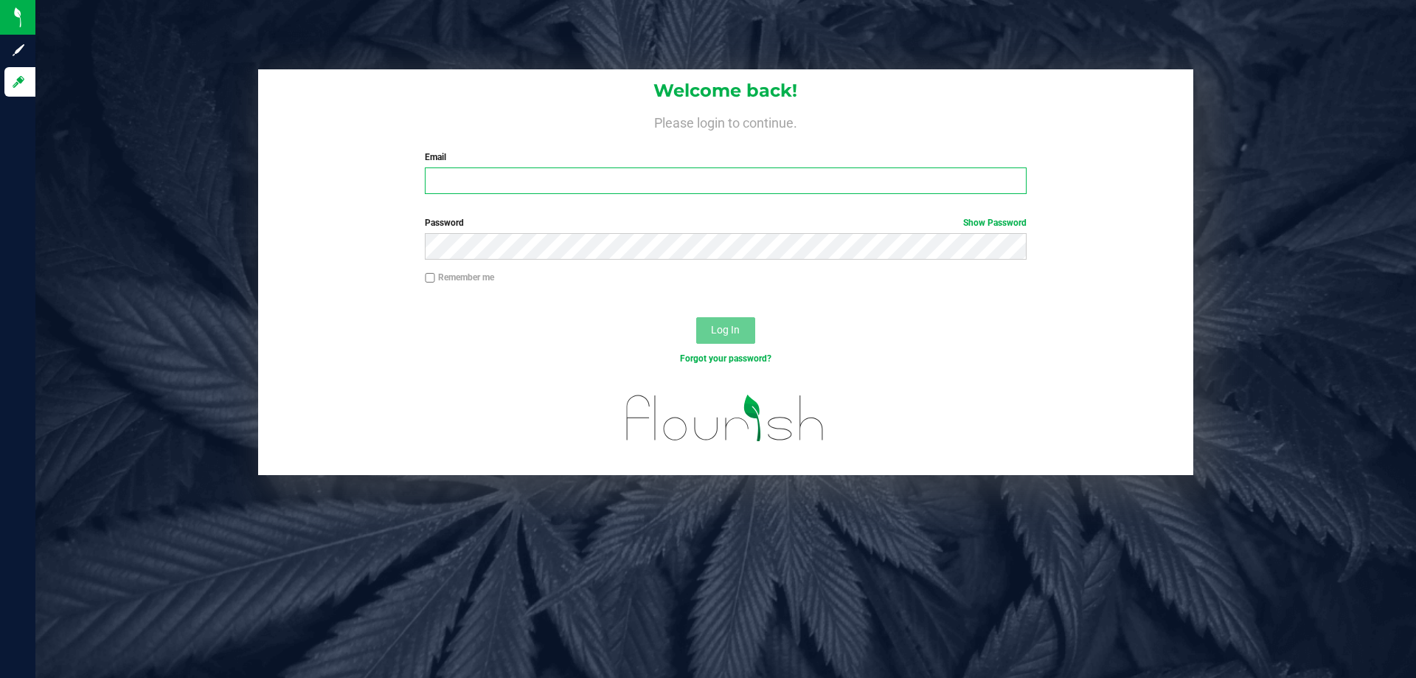
click at [602, 179] on input "Email" at bounding box center [725, 180] width 601 height 27
type input "[EMAIL_ADDRESS][DOMAIN_NAME]"
click at [696, 317] on button "Log In" at bounding box center [725, 330] width 59 height 27
